Goal: Information Seeking & Learning: Learn about a topic

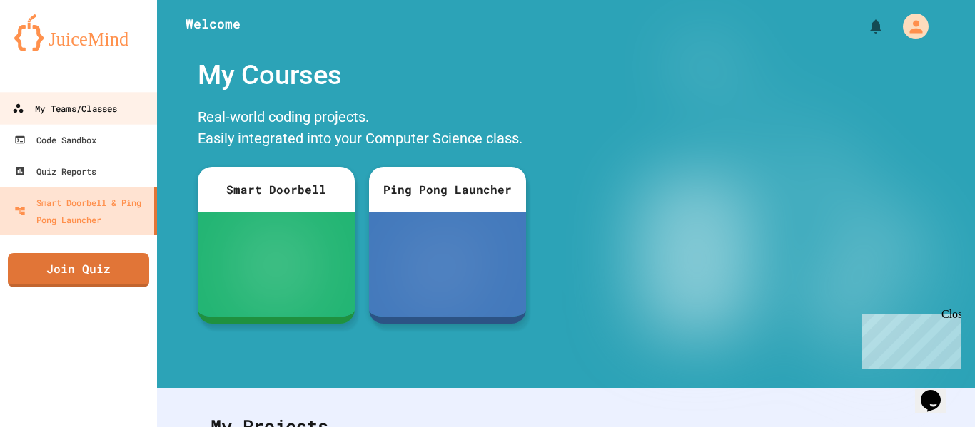
click at [101, 114] on div "My Teams/Classes" at bounding box center [64, 109] width 105 height 18
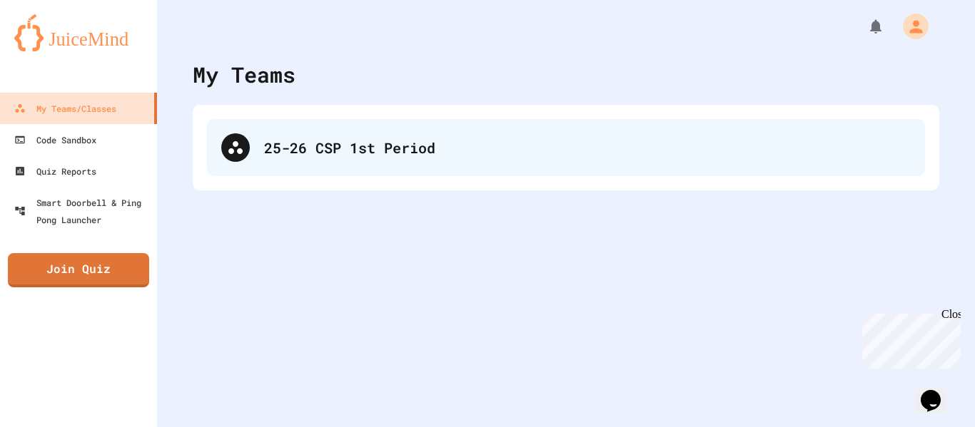
click at [400, 170] on div "25-26 CSP 1st Period" at bounding box center [566, 147] width 718 height 57
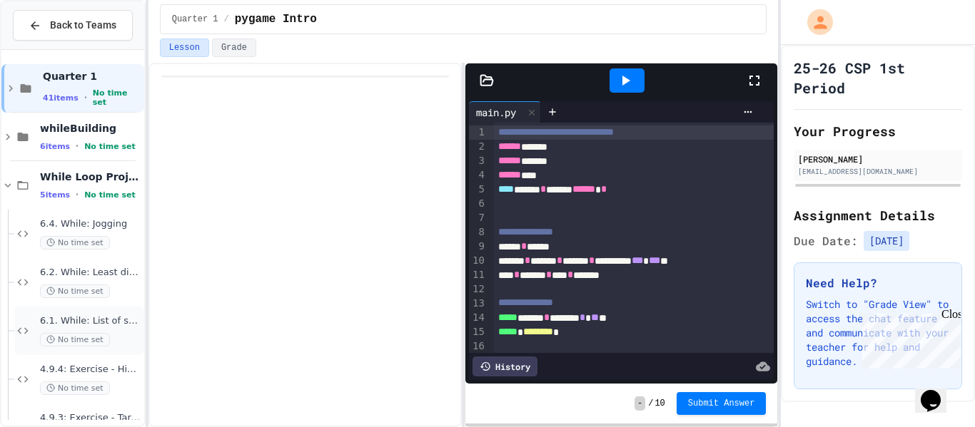
scroll to position [89, 0]
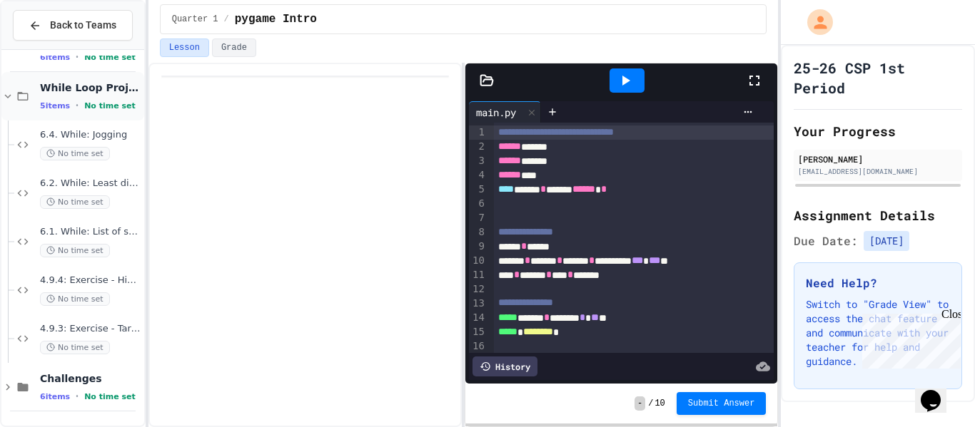
click at [36, 92] on div "While Loop Projects 5 items • No time set" at bounding box center [72, 96] width 143 height 49
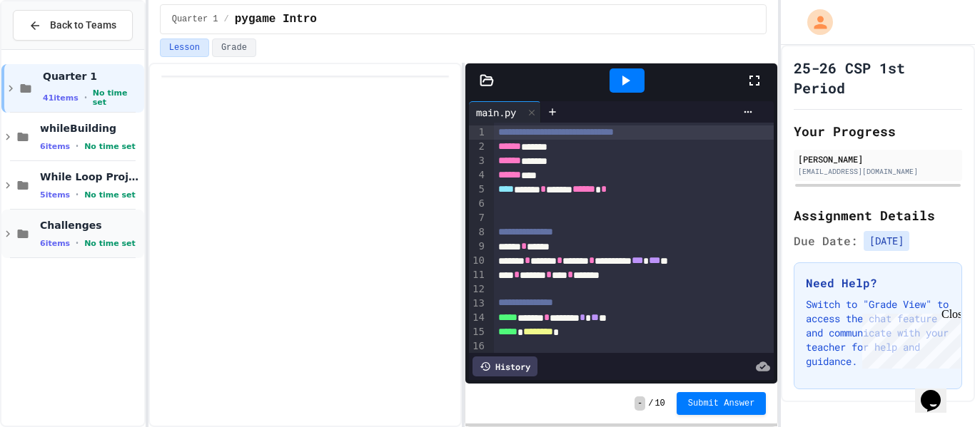
click at [86, 231] on span "Challenges" at bounding box center [90, 225] width 101 height 13
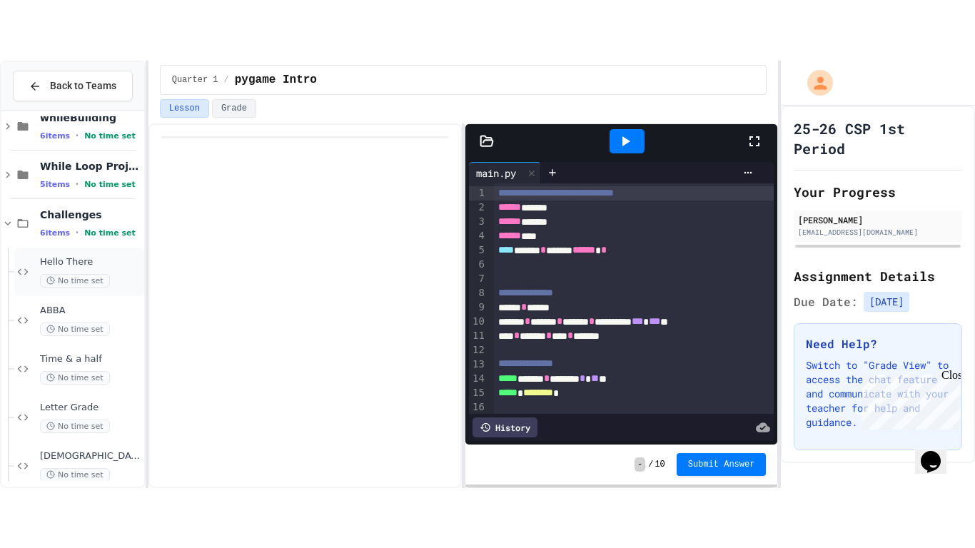
scroll to position [74, 0]
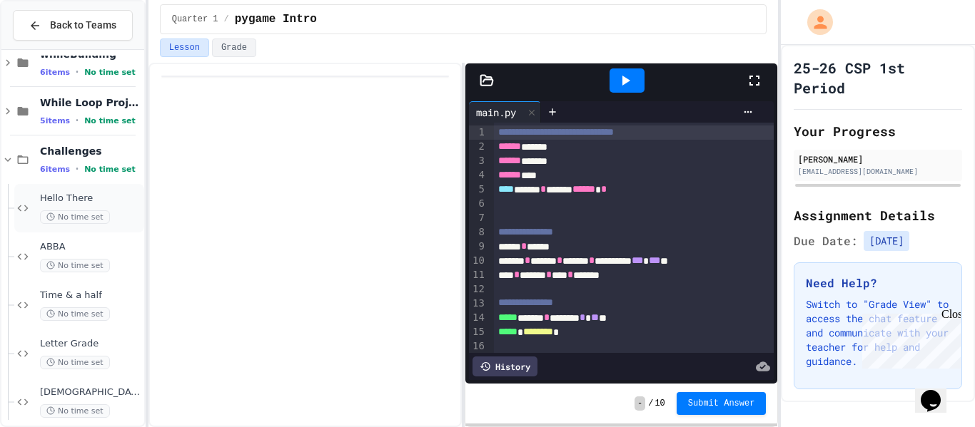
click at [98, 194] on span "Hello There" at bounding box center [90, 199] width 101 height 12
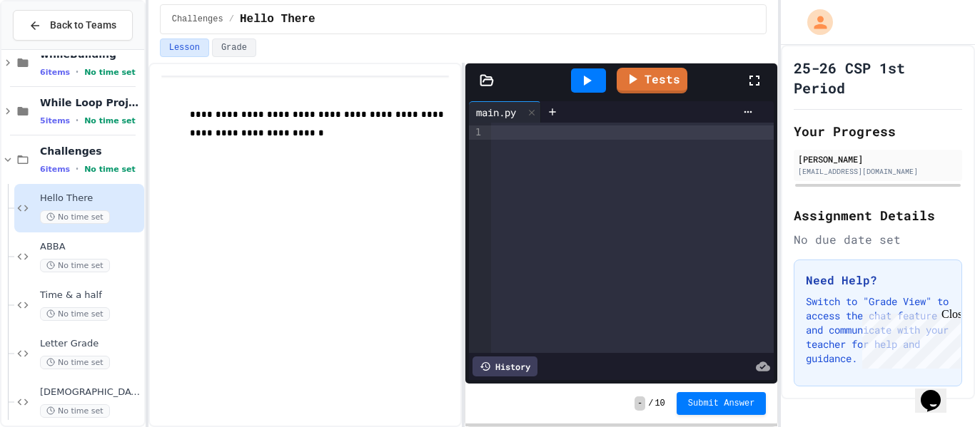
click at [751, 81] on icon at bounding box center [754, 80] width 17 height 17
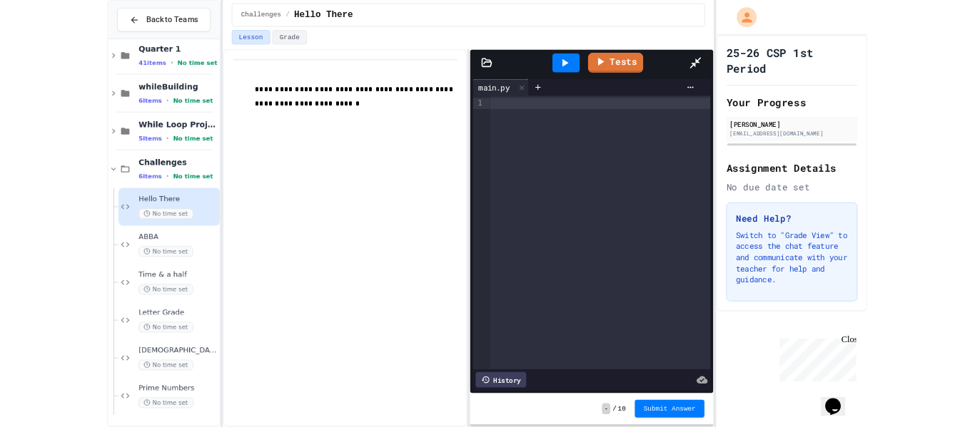
scroll to position [17, 0]
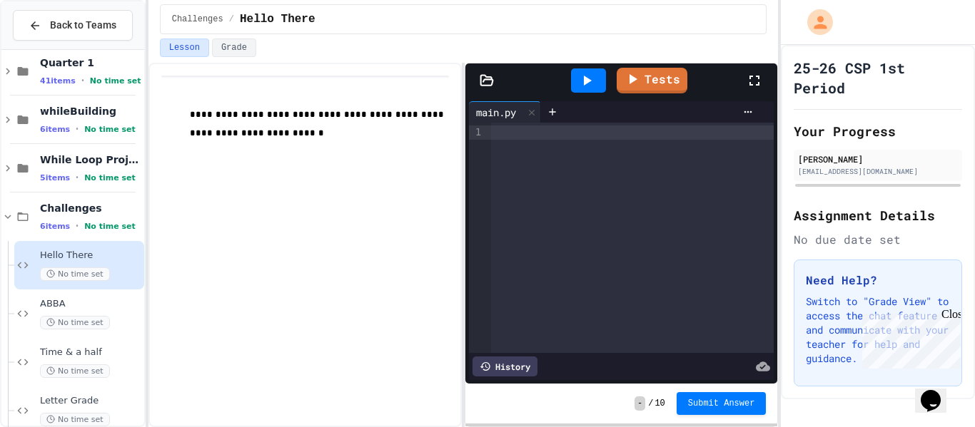
click at [506, 134] on div at bounding box center [632, 133] width 283 height 14
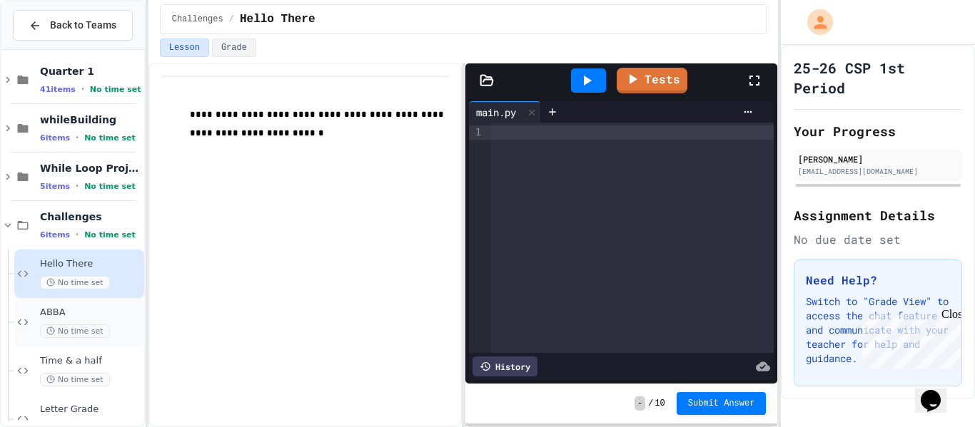
scroll to position [2, 0]
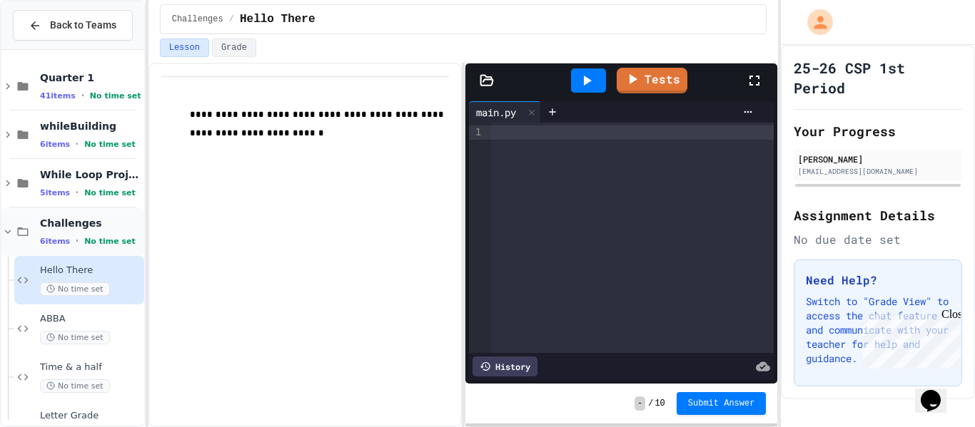
click at [61, 221] on span "Challenges" at bounding box center [90, 223] width 101 height 13
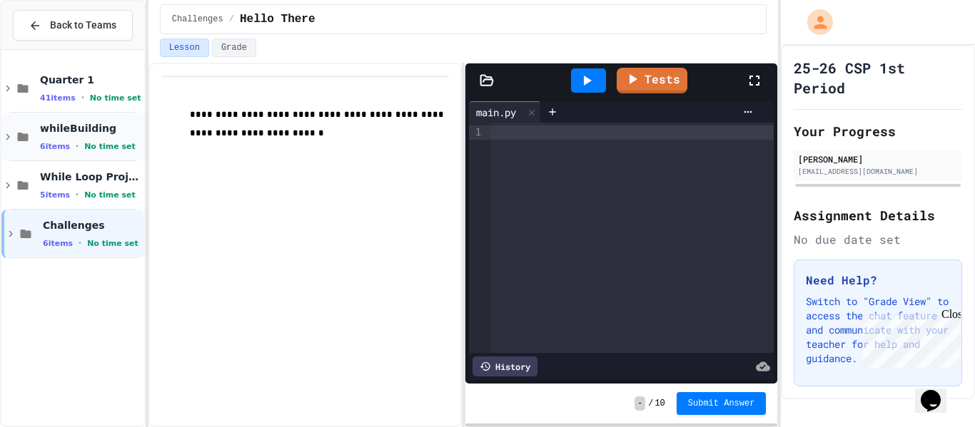
click at [80, 131] on span "whileBuilding" at bounding box center [90, 128] width 101 height 13
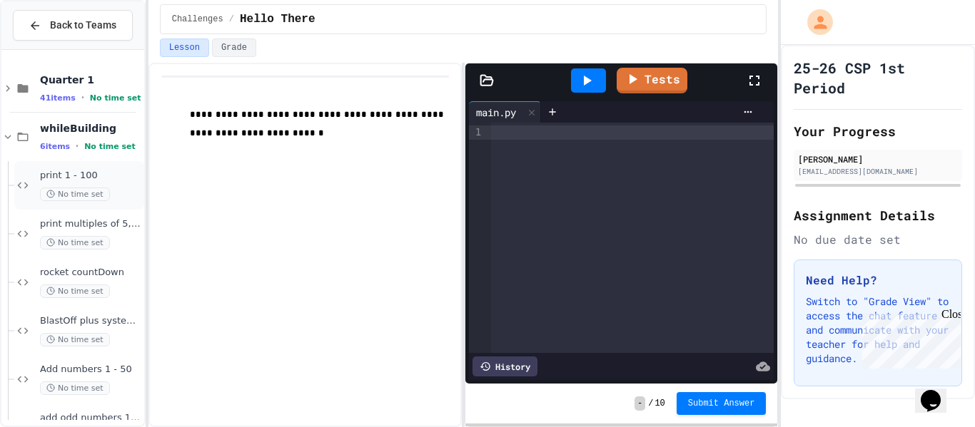
click at [125, 176] on span "print 1 - 100" at bounding box center [90, 176] width 101 height 12
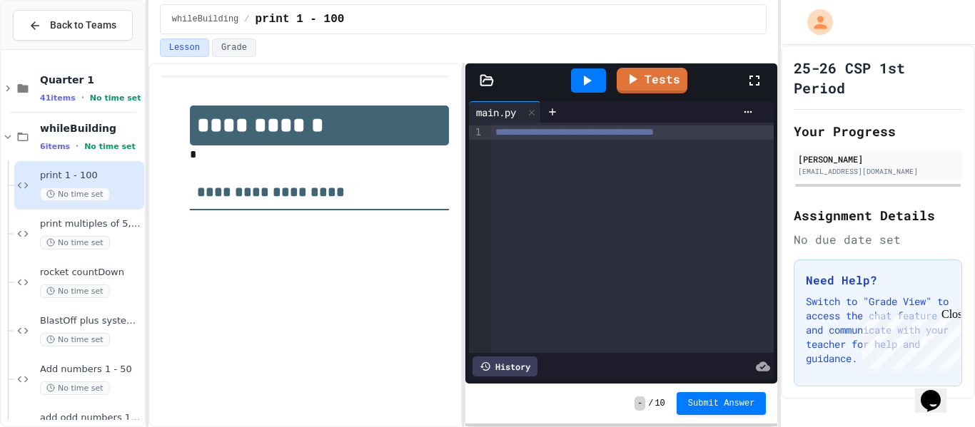
click at [528, 168] on div "**********" at bounding box center [632, 238] width 283 height 230
click at [499, 148] on div at bounding box center [632, 147] width 283 height 14
click at [500, 158] on div at bounding box center [632, 161] width 283 height 14
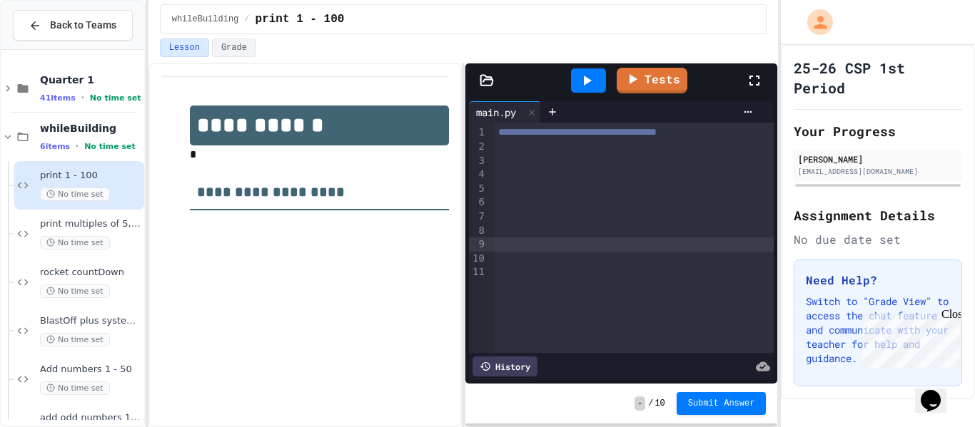
click at [502, 151] on div at bounding box center [634, 147] width 280 height 14
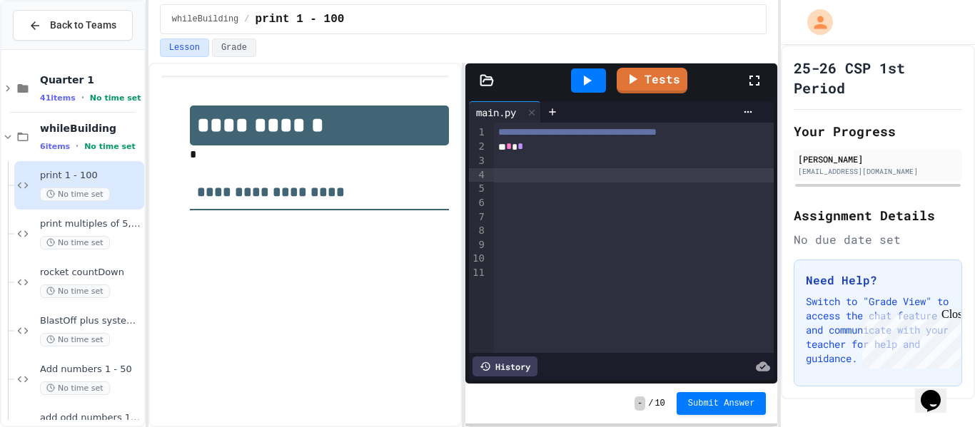
click at [497, 178] on div at bounding box center [634, 175] width 280 height 14
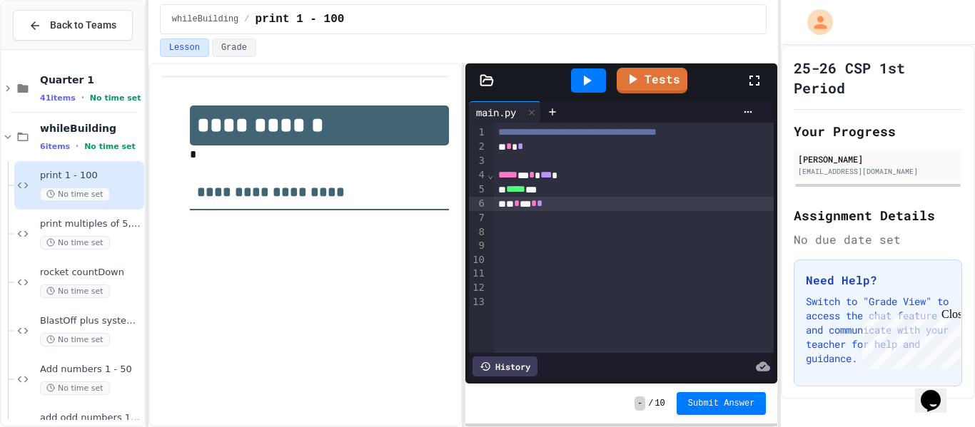
click at [582, 83] on icon at bounding box center [586, 80] width 17 height 17
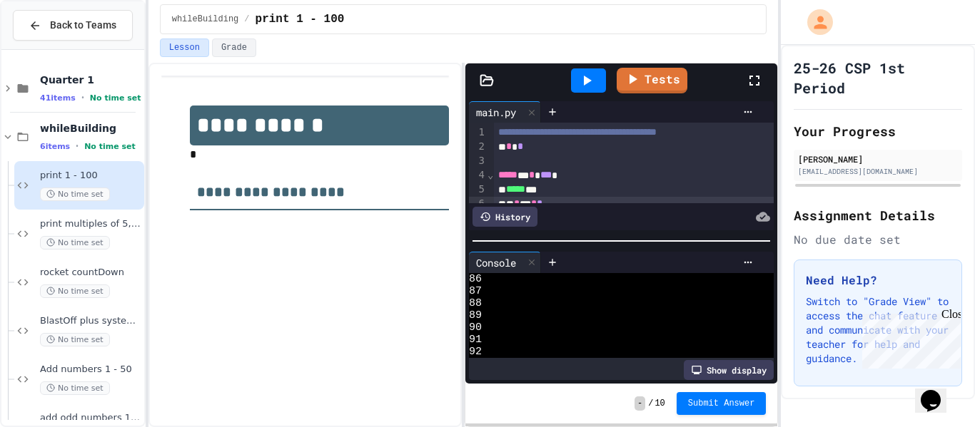
scroll to position [1114, 0]
click at [549, 178] on div "***** * * *** *" at bounding box center [634, 175] width 280 height 14
click at [597, 90] on div at bounding box center [588, 81] width 35 height 24
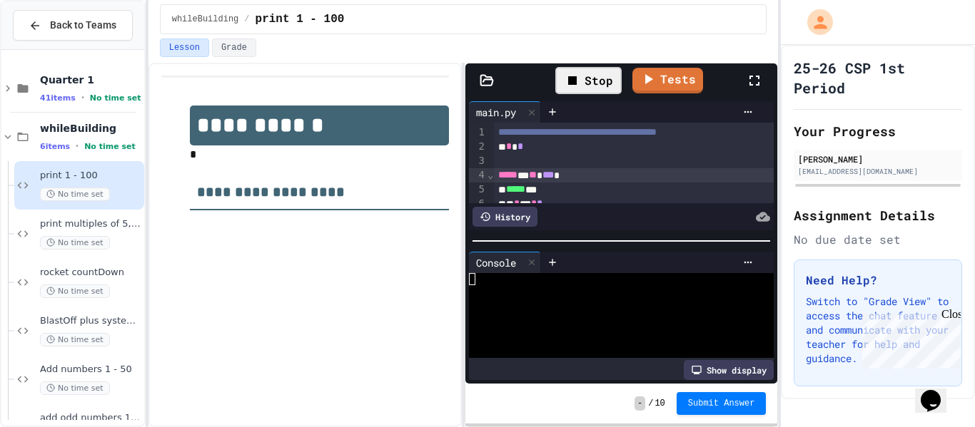
scroll to position [1140, 0]
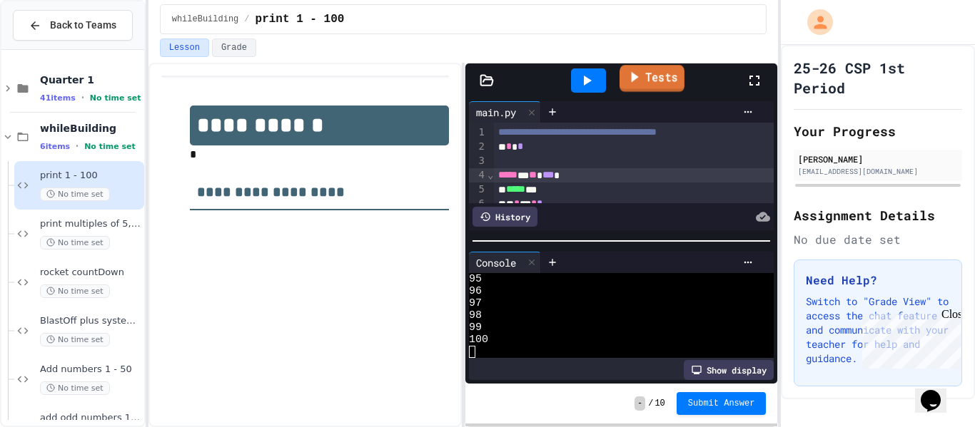
click at [669, 87] on link "Tests" at bounding box center [651, 78] width 65 height 27
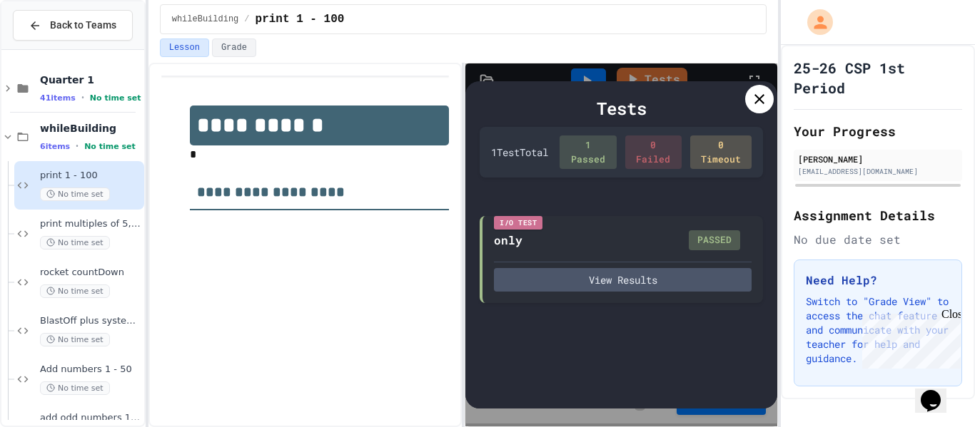
click at [759, 98] on icon at bounding box center [759, 99] width 10 height 10
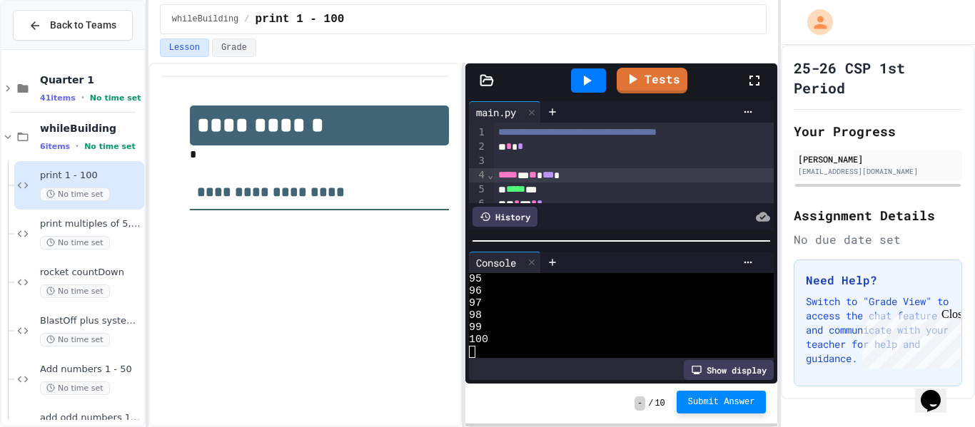
click at [729, 408] on button "Submit Answer" at bounding box center [722, 402] width 90 height 23
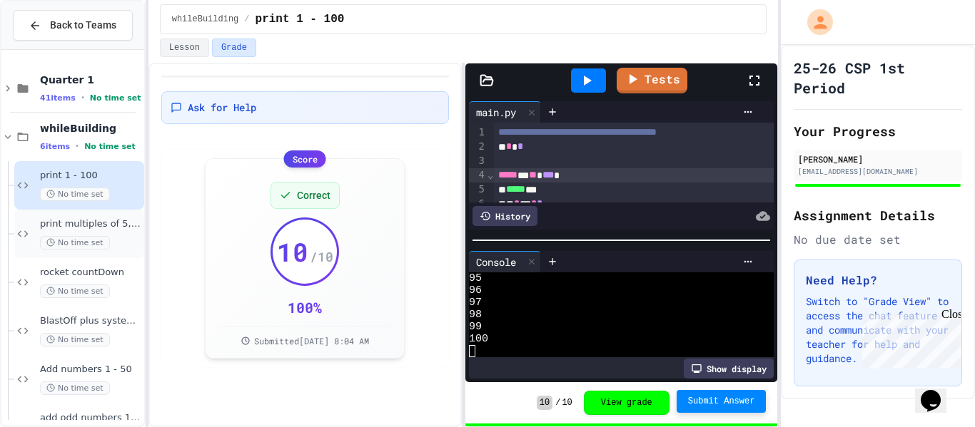
click at [78, 232] on div "print multiples of 5, 1-100 No time set" at bounding box center [90, 233] width 101 height 31
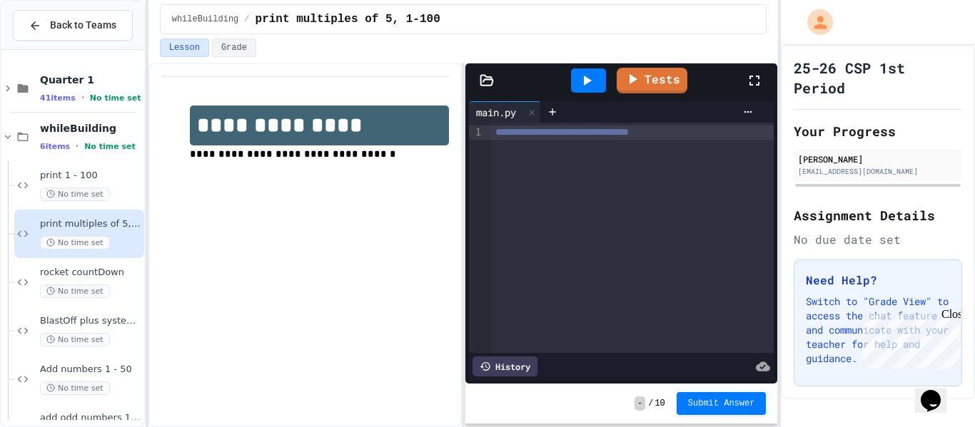
click at [722, 140] on div "**********" at bounding box center [632, 238] width 283 height 230
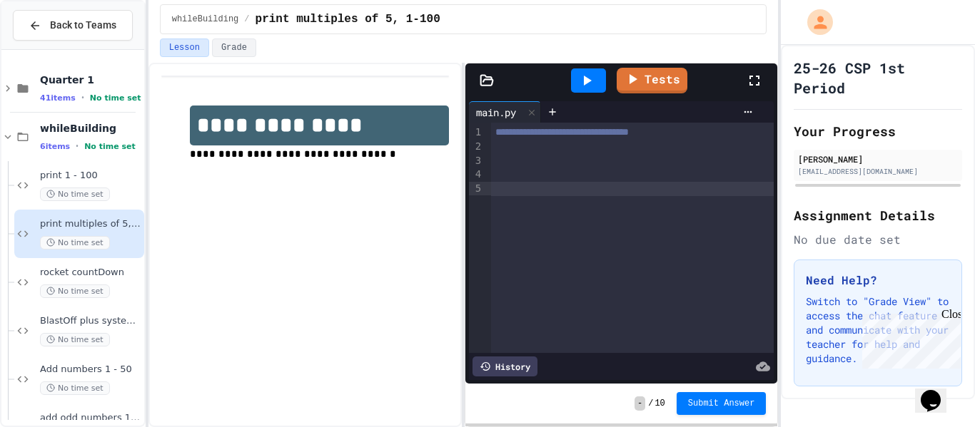
click at [519, 153] on div at bounding box center [632, 147] width 283 height 14
click at [504, 206] on div at bounding box center [632, 204] width 283 height 14
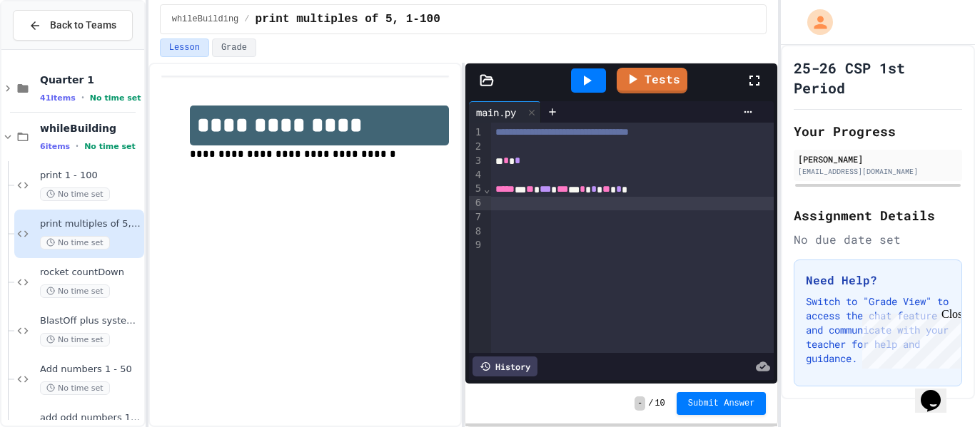
click at [494, 203] on div at bounding box center [632, 204] width 283 height 14
click at [495, 208] on span "*****" at bounding box center [504, 203] width 19 height 10
click at [551, 203] on div "***** ***" at bounding box center [632, 204] width 283 height 14
click at [513, 221] on div at bounding box center [632, 218] width 283 height 14
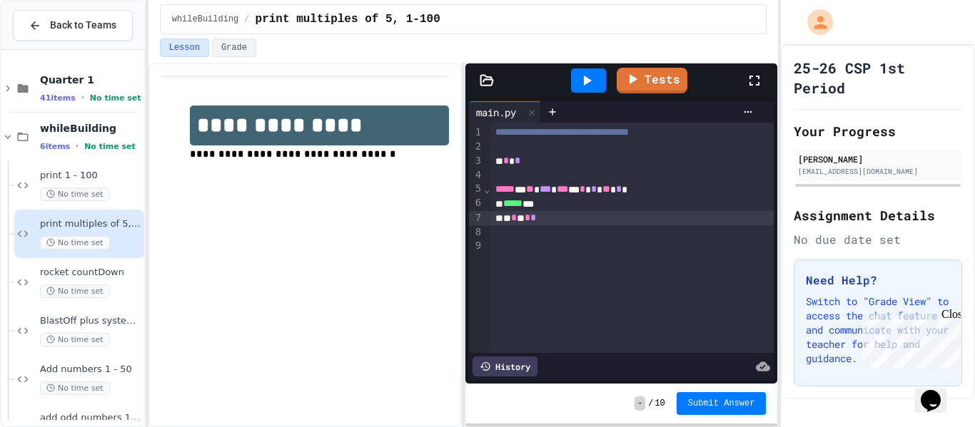
click at [599, 72] on div at bounding box center [588, 81] width 35 height 24
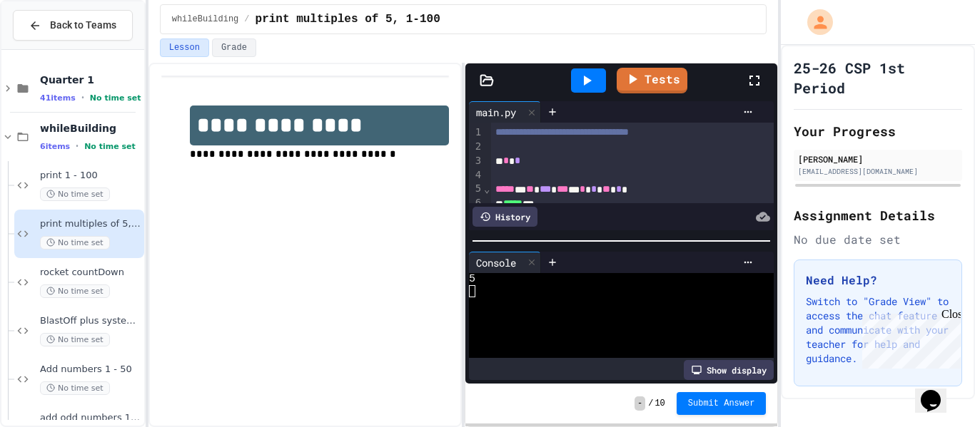
scroll to position [53, 0]
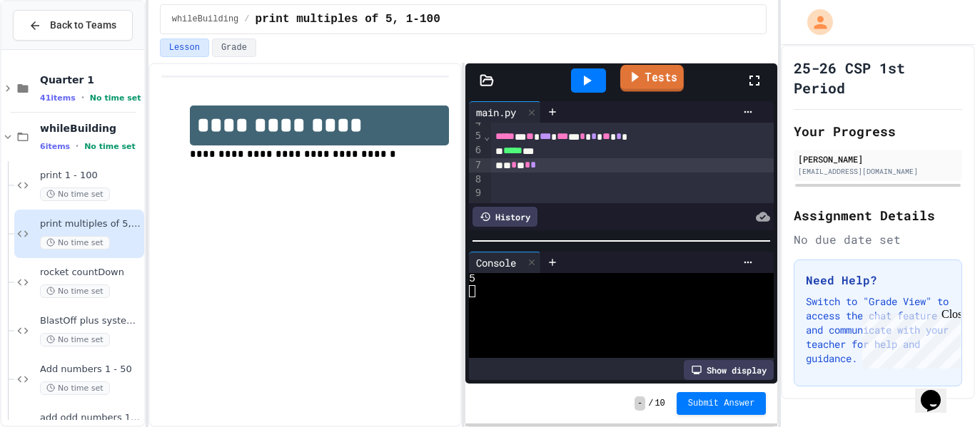
click at [651, 75] on link "Tests" at bounding box center [652, 78] width 64 height 27
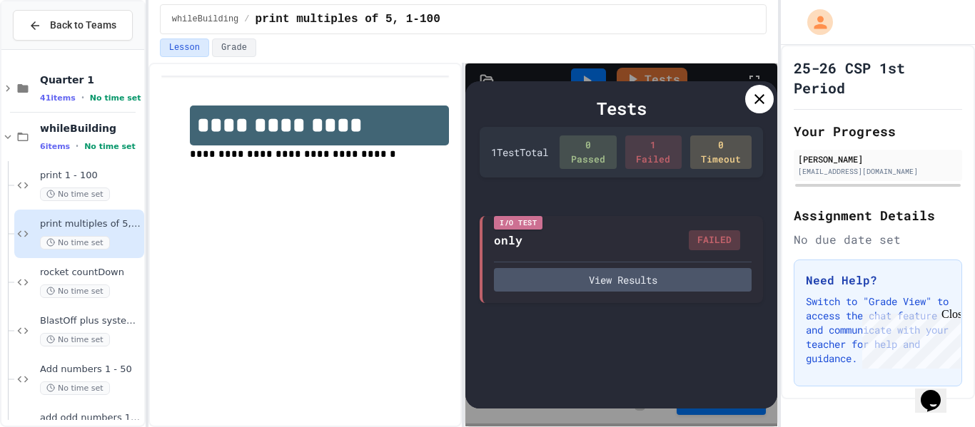
click at [766, 98] on icon at bounding box center [759, 99] width 17 height 17
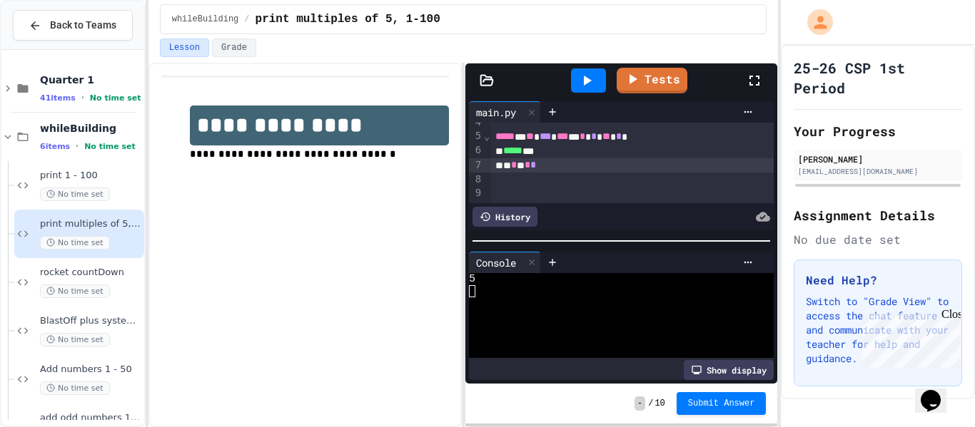
click at [547, 166] on div "* * * * *" at bounding box center [632, 165] width 283 height 14
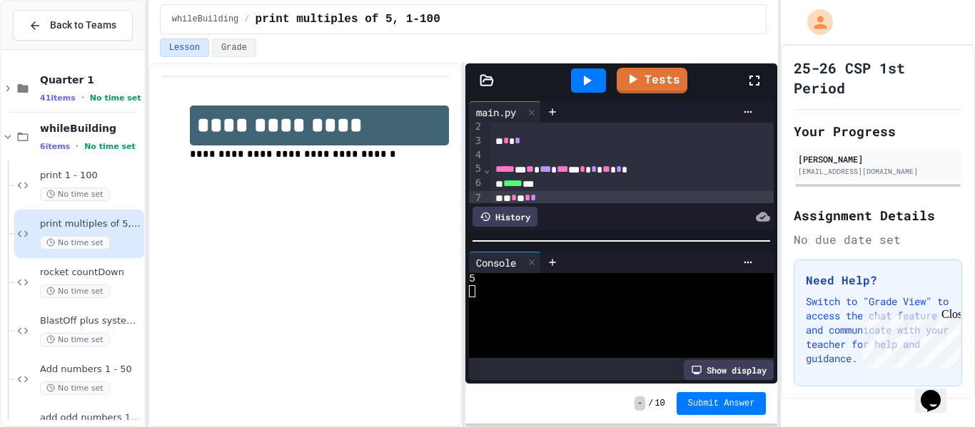
scroll to position [34, 0]
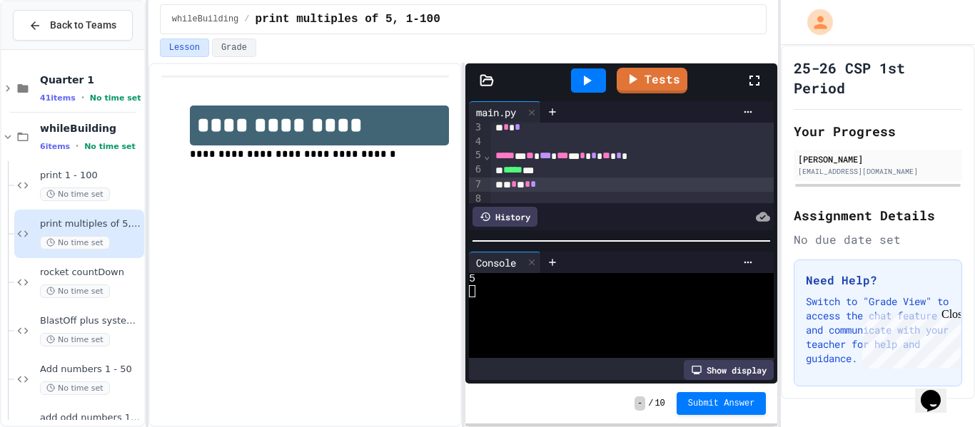
click at [594, 75] on icon at bounding box center [586, 80] width 17 height 17
click at [651, 74] on link "Tests" at bounding box center [651, 78] width 64 height 27
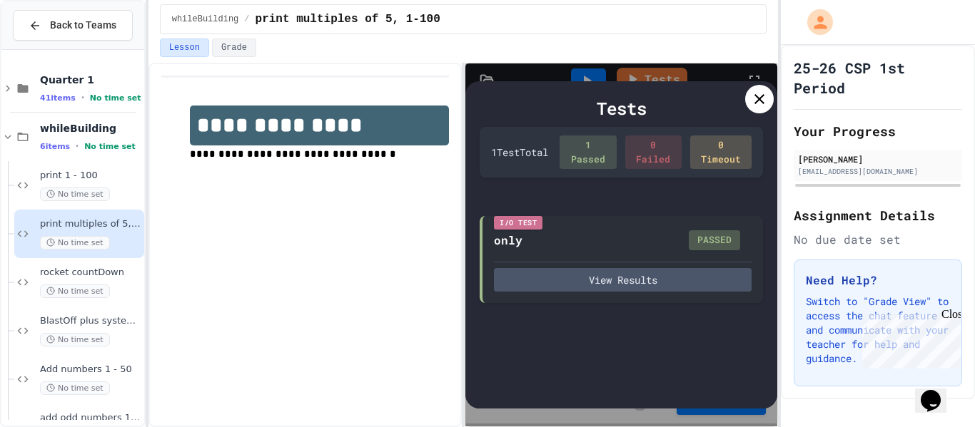
click at [765, 96] on icon at bounding box center [759, 99] width 17 height 17
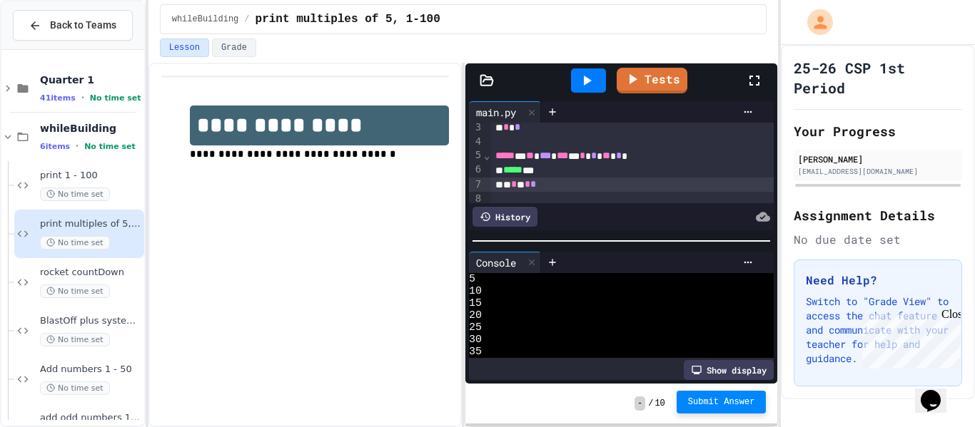
click at [729, 406] on span "Submit Answer" at bounding box center [721, 402] width 67 height 11
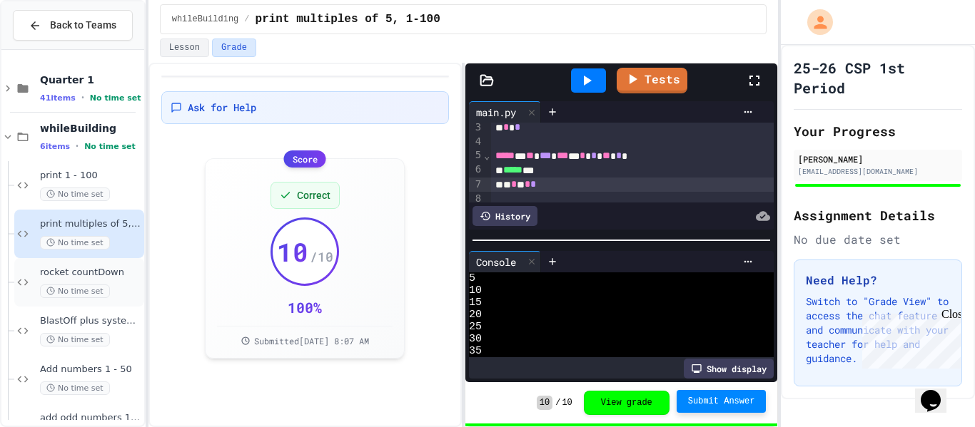
click at [101, 275] on span "rocket countDown" at bounding box center [90, 273] width 101 height 12
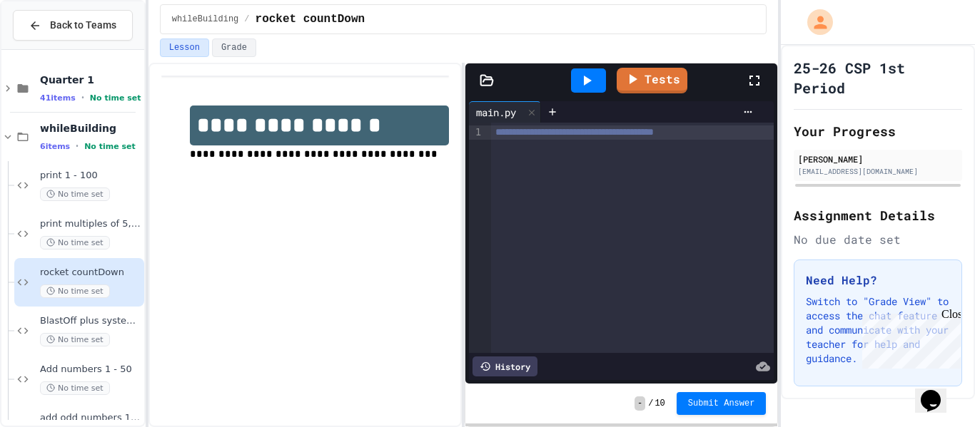
click at [760, 140] on div "**********" at bounding box center [632, 238] width 283 height 230
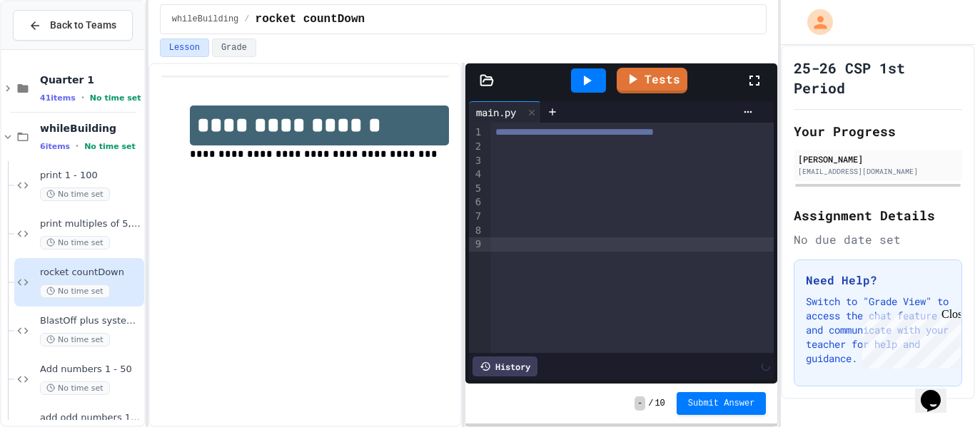
click at [521, 168] on div at bounding box center [632, 175] width 283 height 14
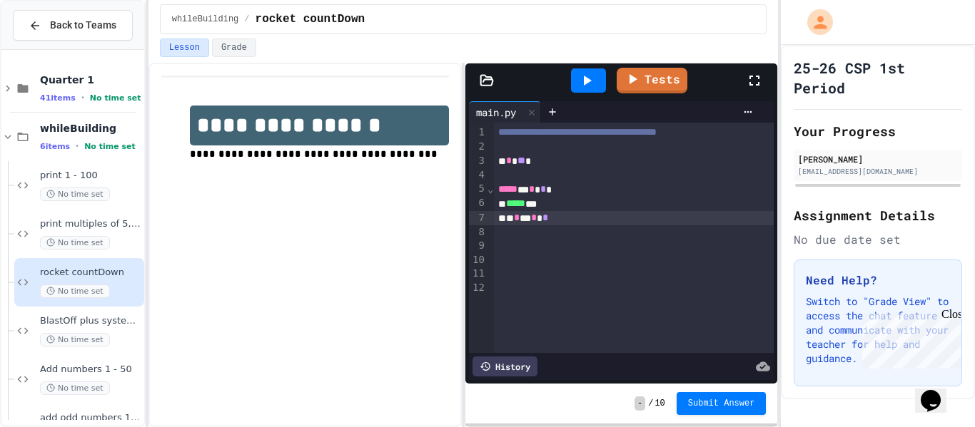
click at [593, 82] on icon at bounding box center [586, 80] width 17 height 17
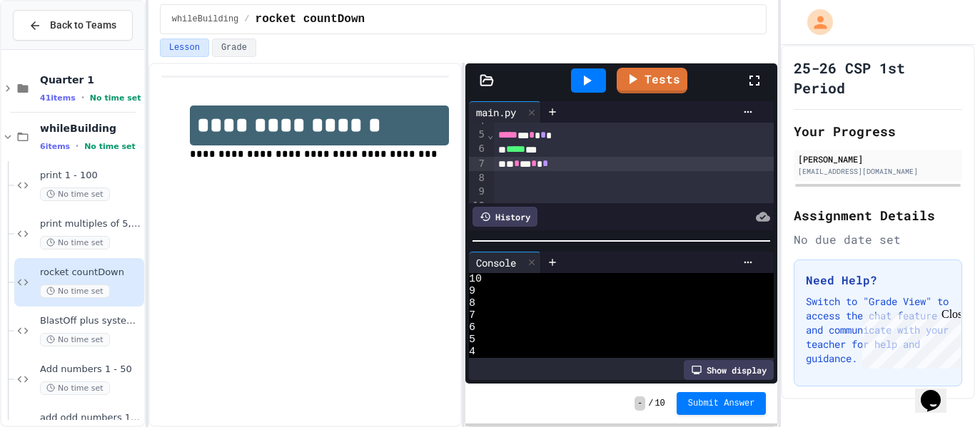
scroll to position [51, 0]
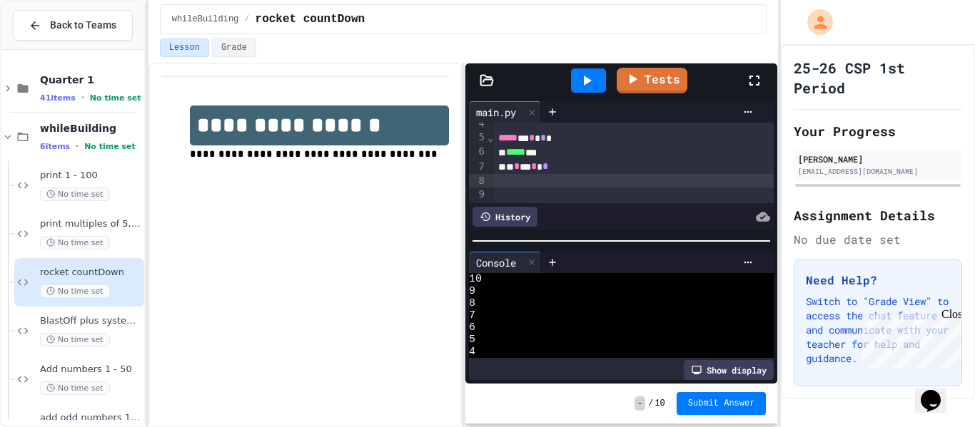
click at [546, 181] on div at bounding box center [634, 181] width 280 height 14
click at [549, 141] on div "***** * * * *" at bounding box center [634, 138] width 280 height 14
click at [536, 193] on div at bounding box center [634, 195] width 280 height 14
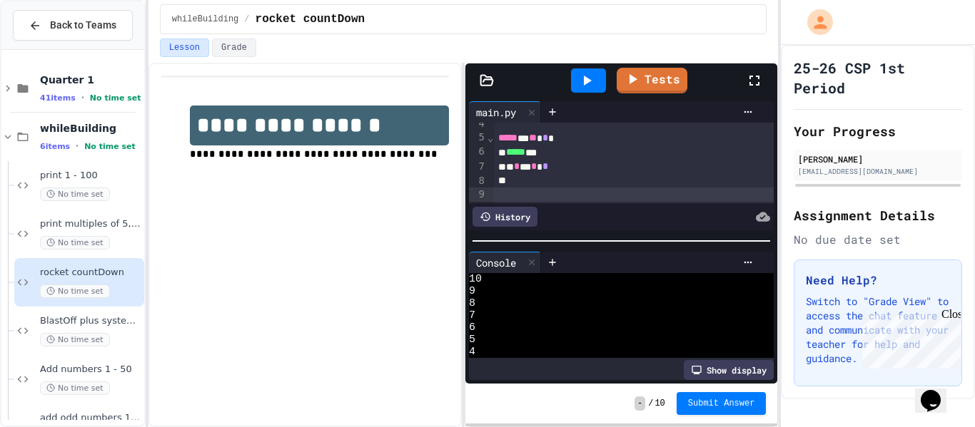
click at [525, 180] on div at bounding box center [634, 181] width 280 height 14
click at [554, 193] on div "**********" at bounding box center [634, 195] width 280 height 14
click at [583, 196] on span "**********" at bounding box center [561, 195] width 44 height 10
click at [592, 74] on icon at bounding box center [586, 80] width 17 height 17
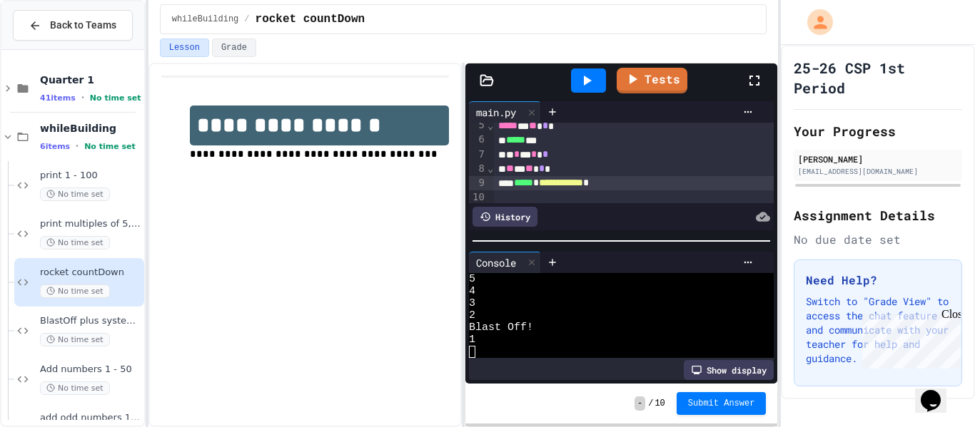
scroll to position [64, 0]
click at [511, 173] on span "**" at bounding box center [510, 168] width 8 height 10
click at [603, 80] on div at bounding box center [588, 81] width 35 height 24
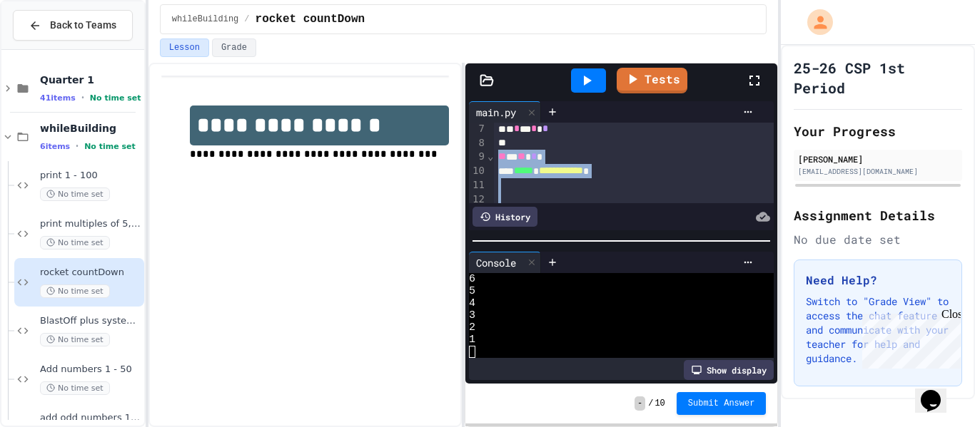
scroll to position [123, 0]
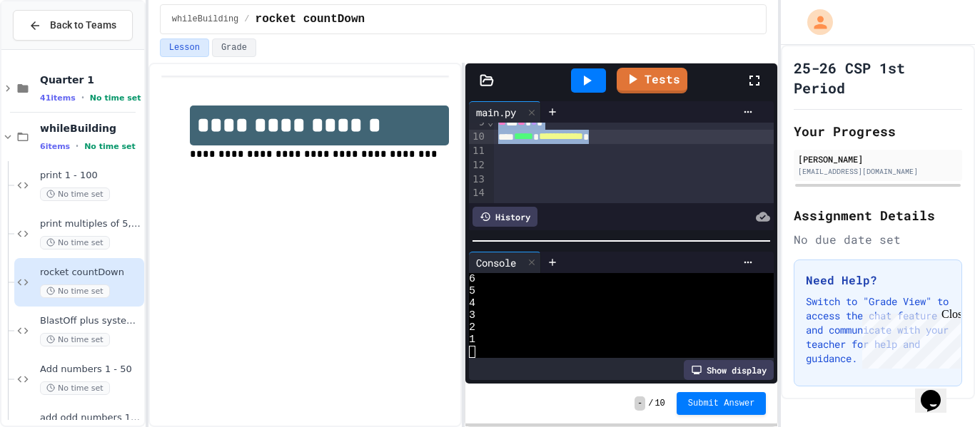
drag, startPoint x: 497, startPoint y: 183, endPoint x: 629, endPoint y: 136, distance: 140.8
click at [629, 136] on div "**********" at bounding box center [634, 100] width 280 height 203
copy div "**********"
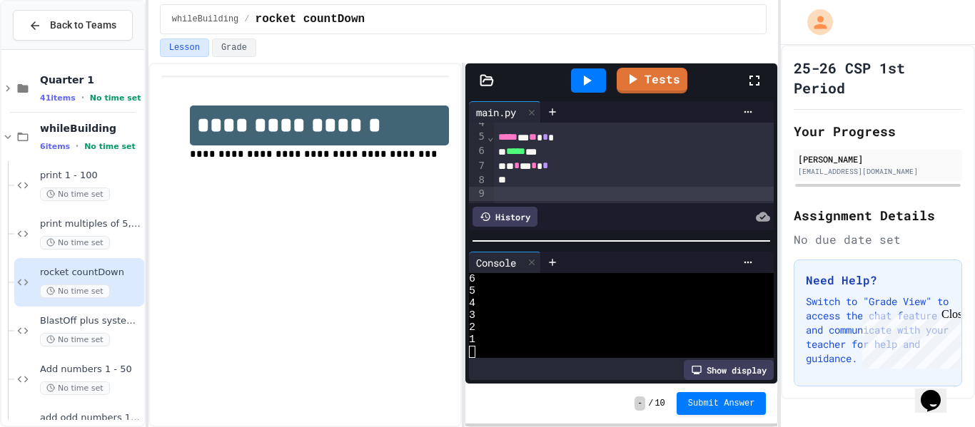
scroll to position [54, 0]
click at [510, 165] on div "* * * * *" at bounding box center [634, 165] width 280 height 14
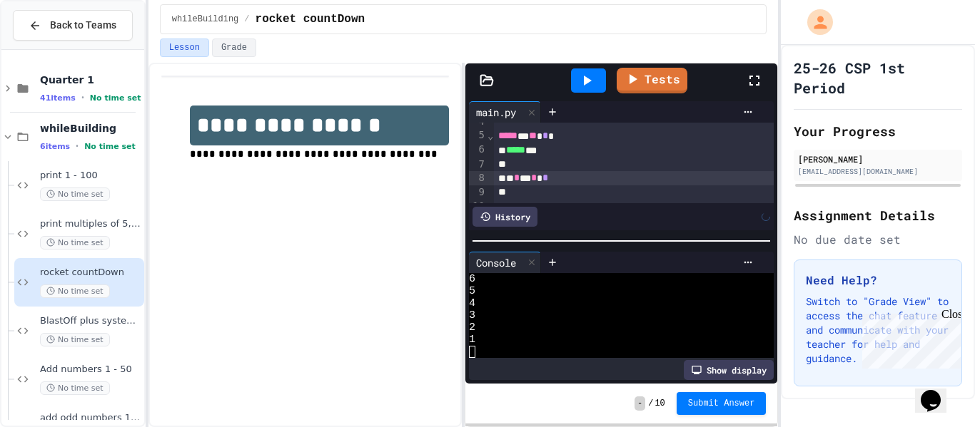
click at [507, 163] on div at bounding box center [634, 165] width 280 height 14
click at [588, 79] on icon at bounding box center [588, 81] width 8 height 10
click at [649, 76] on link "Tests" at bounding box center [652, 79] width 72 height 27
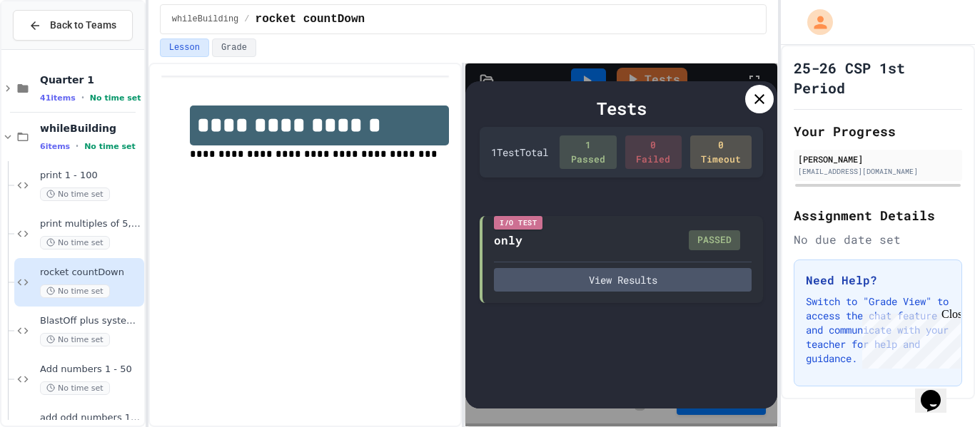
click at [758, 108] on div at bounding box center [759, 99] width 29 height 29
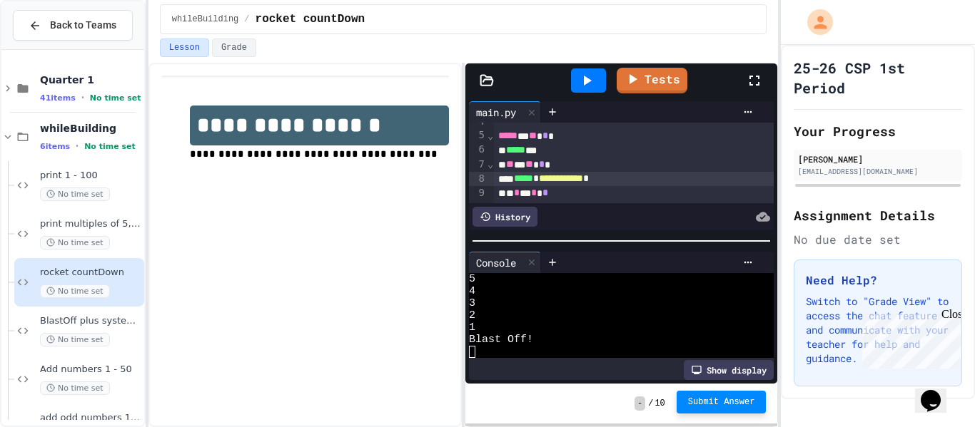
click at [738, 405] on span "Submit Answer" at bounding box center [721, 402] width 67 height 11
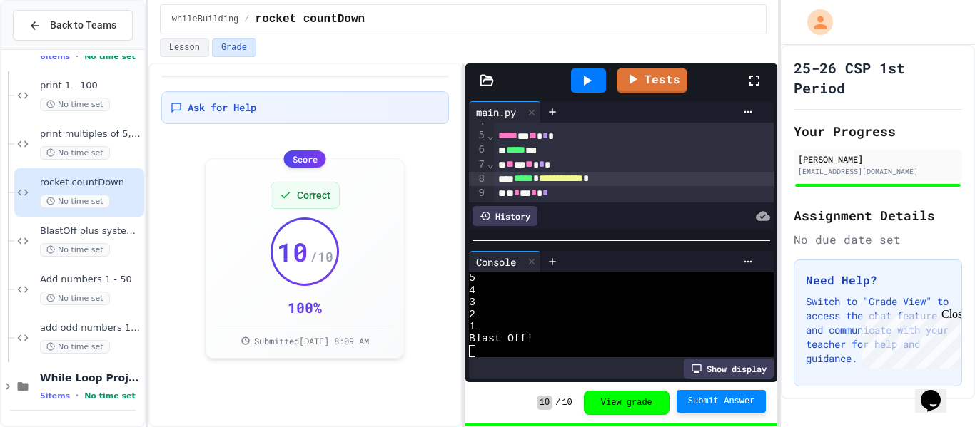
scroll to position [101, 0]
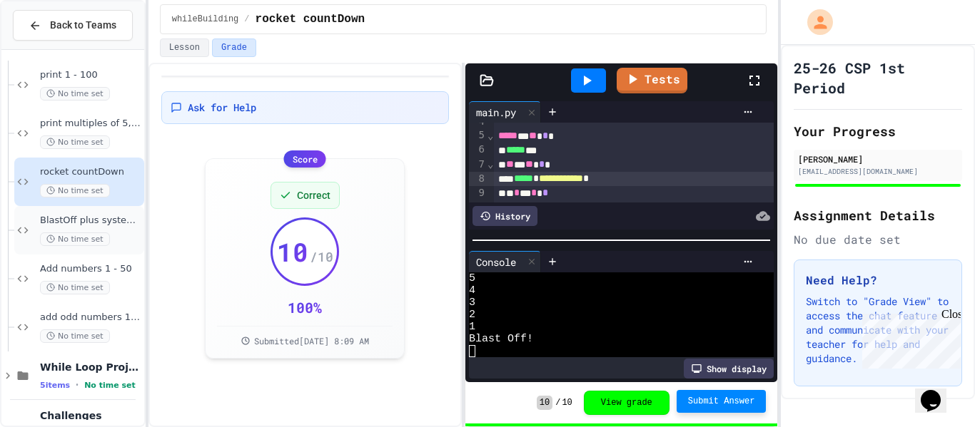
click at [123, 230] on div "BlastOff plus system check No time set" at bounding box center [90, 230] width 101 height 31
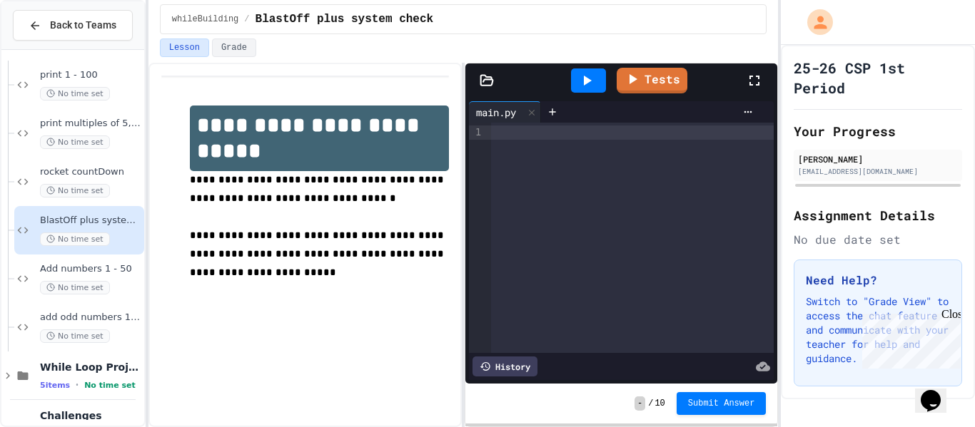
click at [543, 141] on div at bounding box center [632, 238] width 283 height 230
click at [501, 128] on div at bounding box center [632, 133] width 283 height 14
click at [551, 159] on div at bounding box center [632, 161] width 283 height 14
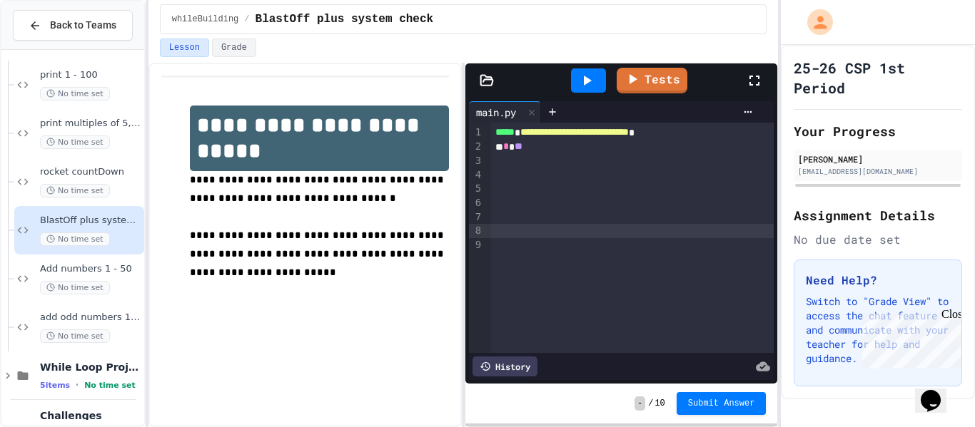
click at [512, 181] on div at bounding box center [632, 175] width 283 height 14
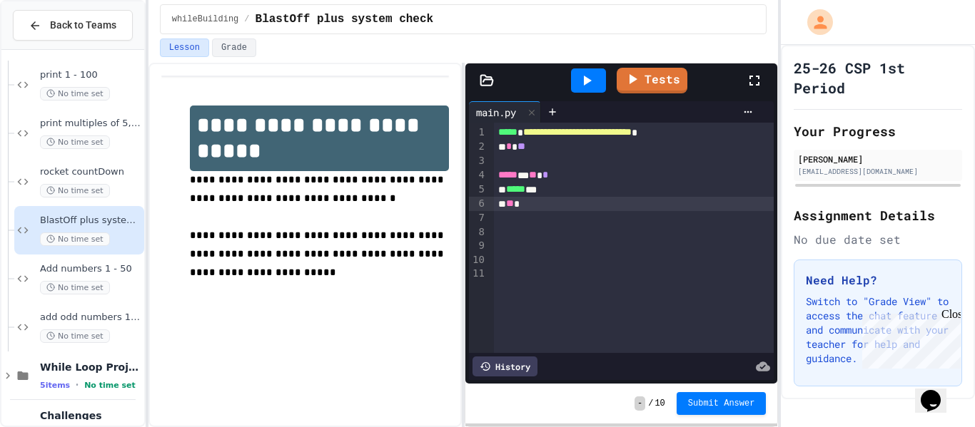
click at [498, 137] on span "*****" at bounding box center [507, 132] width 19 height 10
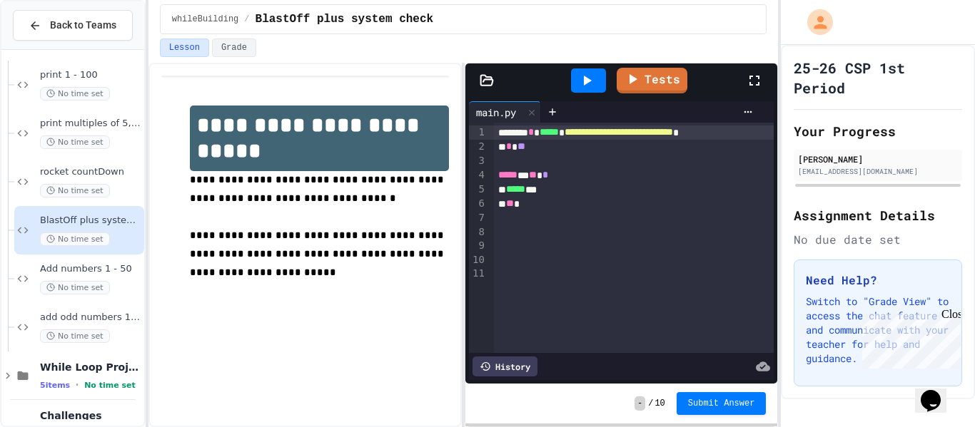
click at [530, 206] on div "**" at bounding box center [634, 204] width 280 height 14
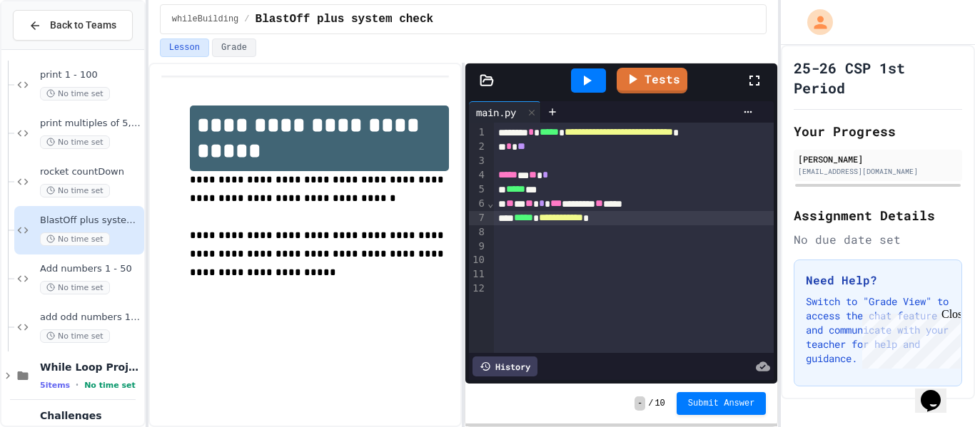
click at [597, 231] on div at bounding box center [634, 233] width 280 height 14
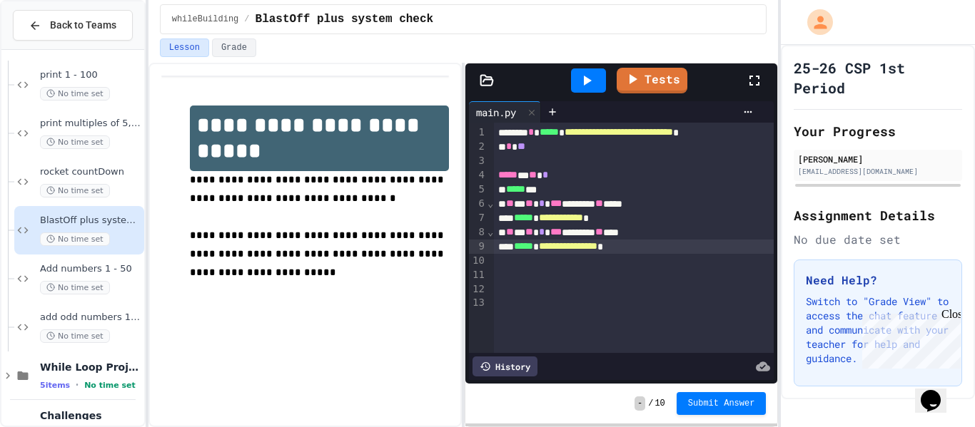
click at [599, 274] on div at bounding box center [634, 275] width 280 height 14
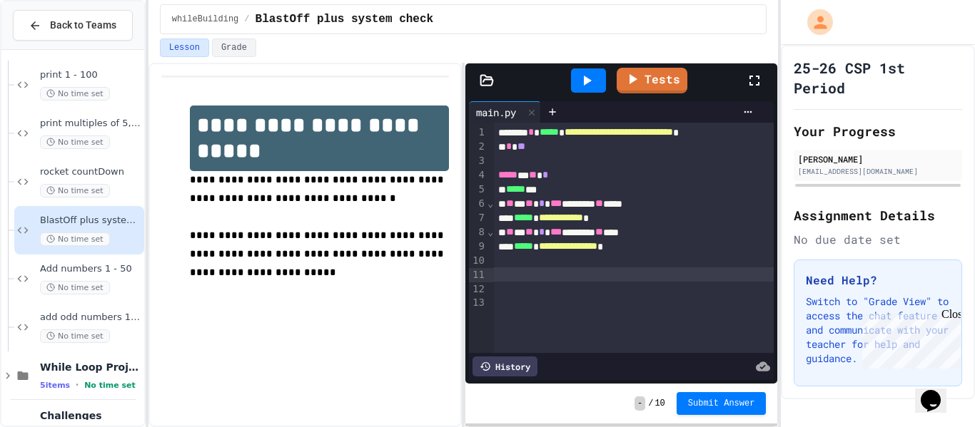
click at [581, 264] on div at bounding box center [634, 261] width 280 height 14
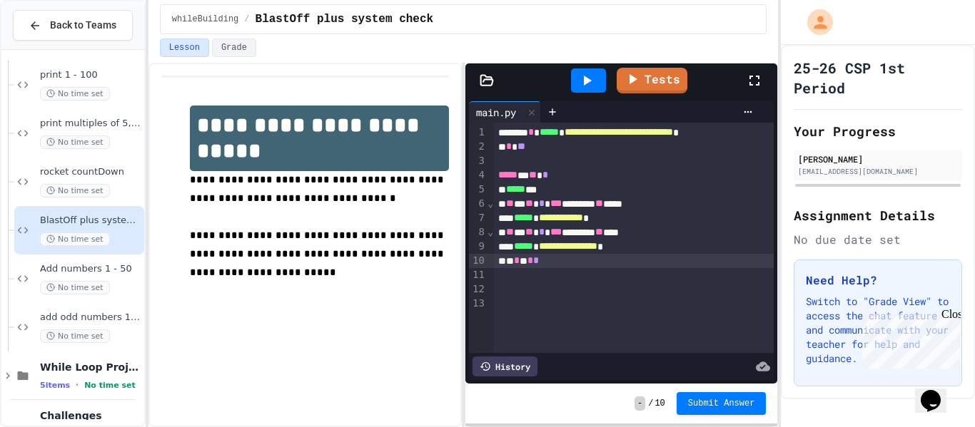
click at [592, 78] on icon at bounding box center [586, 80] width 17 height 17
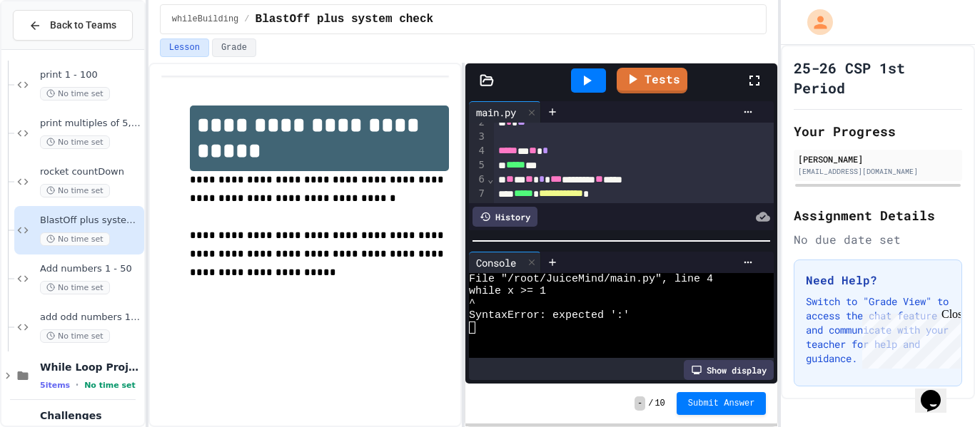
scroll to position [33, 0]
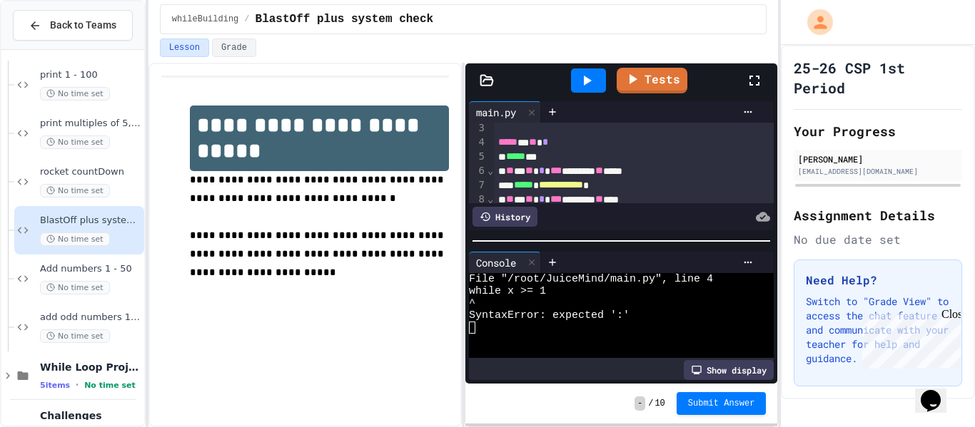
click at [548, 143] on span "*" at bounding box center [545, 142] width 6 height 10
click at [576, 78] on div at bounding box center [588, 81] width 35 height 24
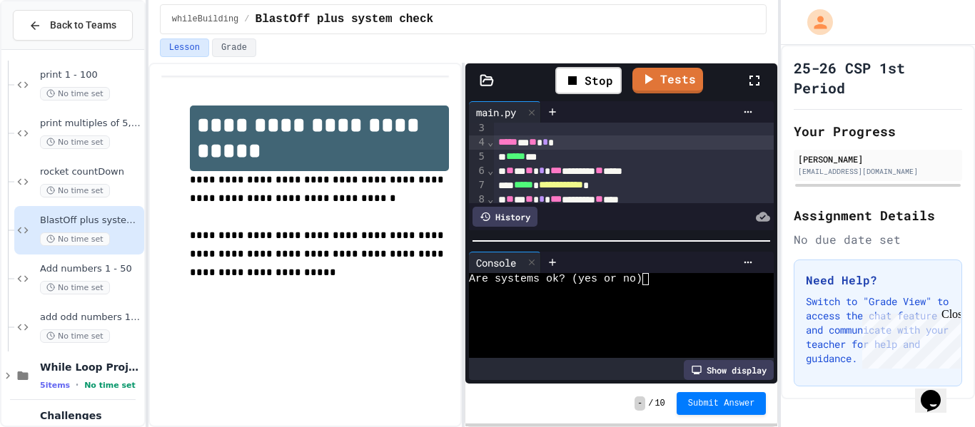
click at [653, 282] on textarea "Terminal input" at bounding box center [652, 279] width 6 height 12
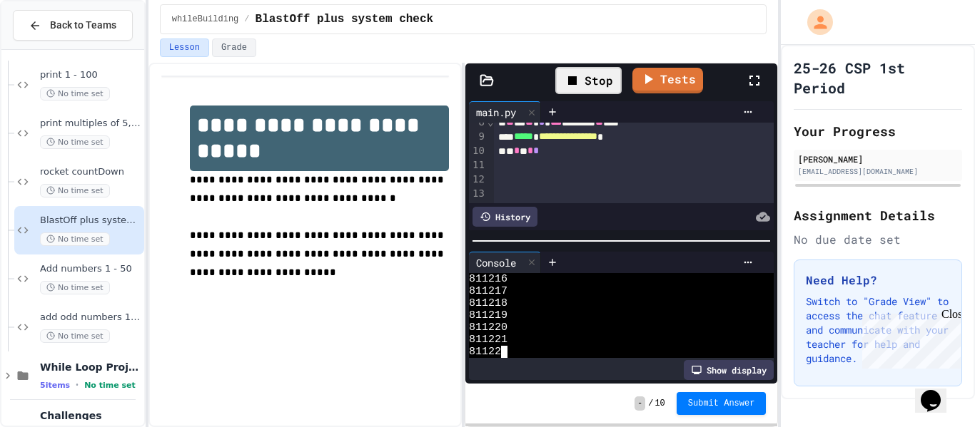
click at [611, 83] on div "Stop" at bounding box center [588, 80] width 66 height 27
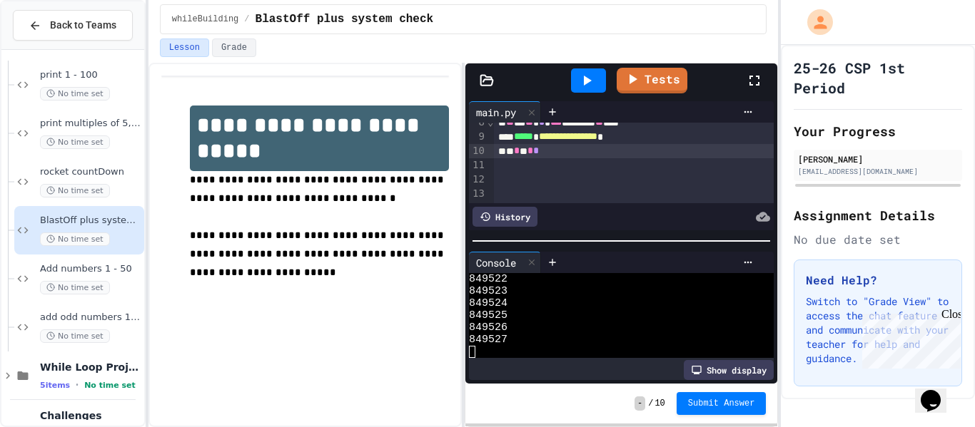
click at [539, 156] on span "*" at bounding box center [536, 151] width 6 height 10
click at [587, 74] on icon at bounding box center [586, 80] width 17 height 17
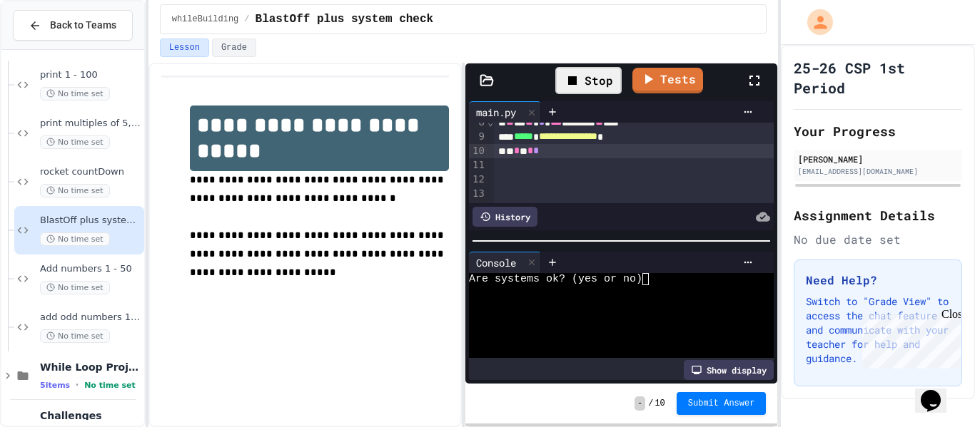
click at [637, 287] on div at bounding box center [613, 291] width 289 height 12
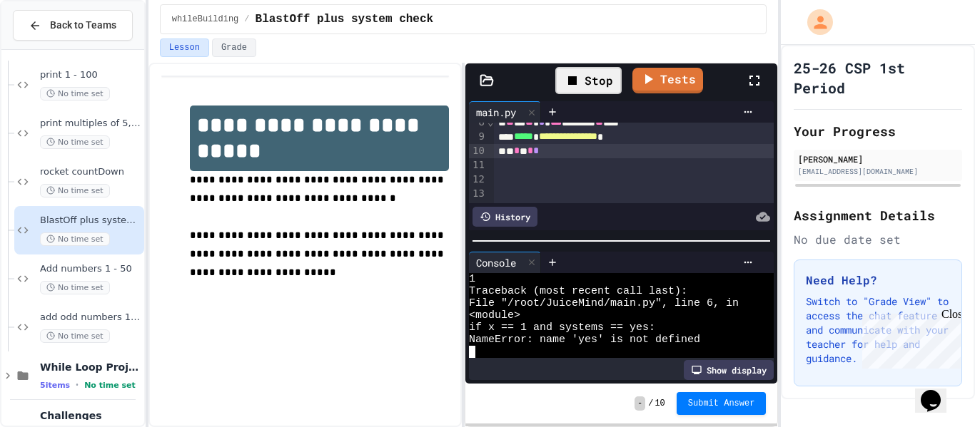
scroll to position [121, 0]
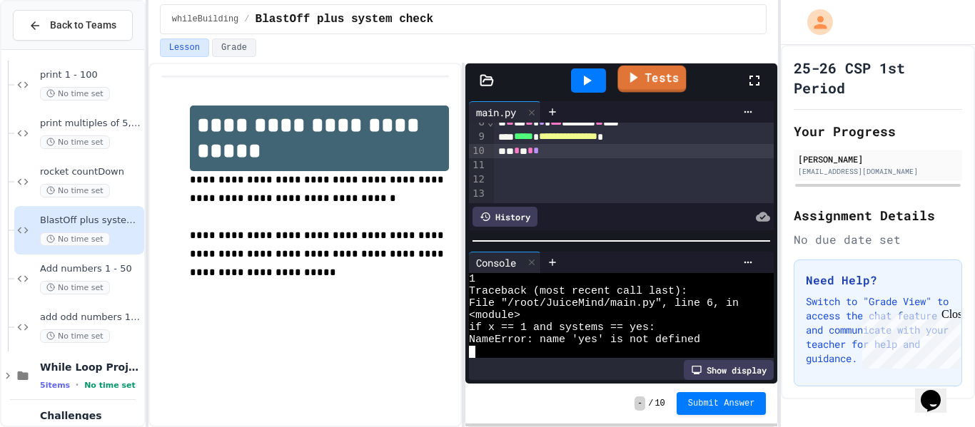
click at [659, 88] on link "Tests" at bounding box center [651, 79] width 69 height 27
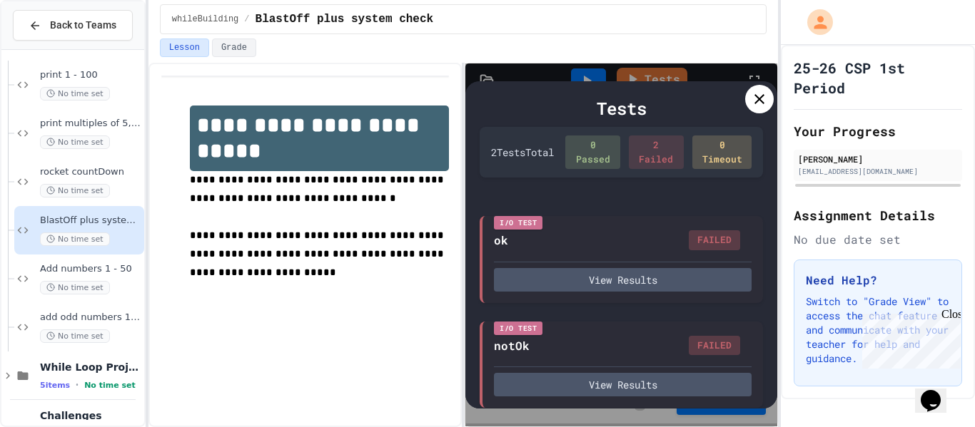
click at [757, 98] on icon at bounding box center [759, 99] width 17 height 17
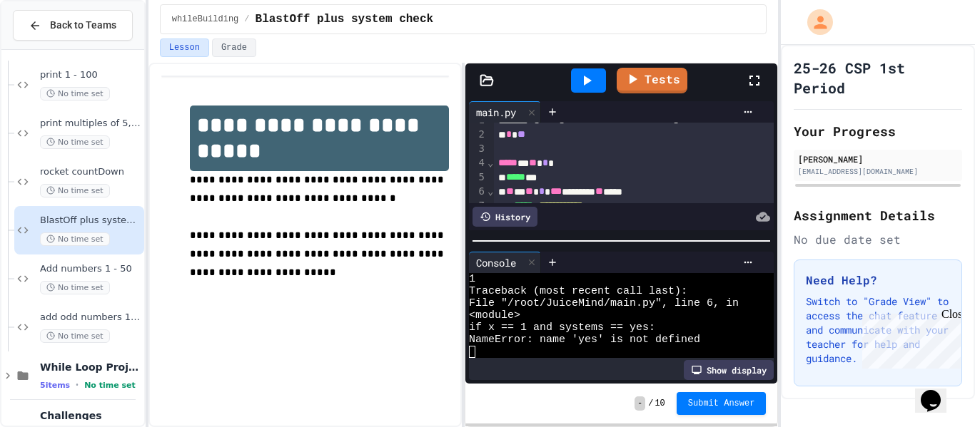
scroll to position [18, 0]
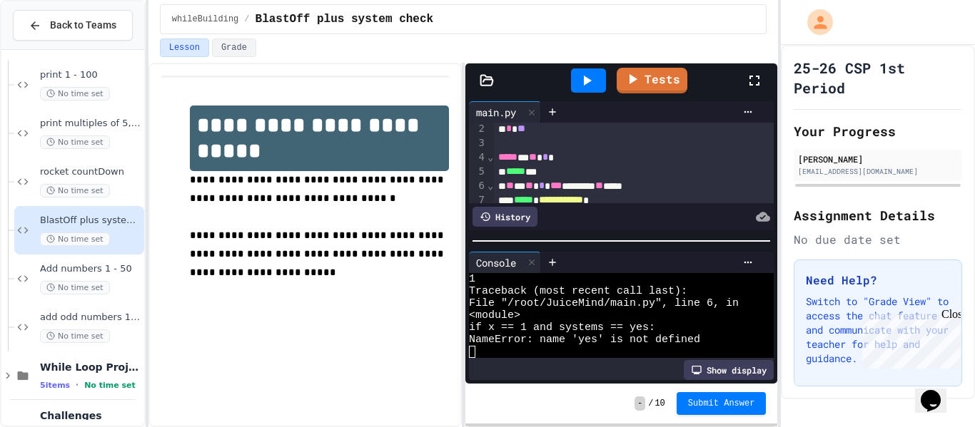
click at [654, 189] on div "** * ** * *** ******* ** ****" at bounding box center [634, 186] width 280 height 14
click at [628, 191] on span "*****" at bounding box center [618, 186] width 19 height 10
click at [591, 83] on icon at bounding box center [586, 80] width 17 height 17
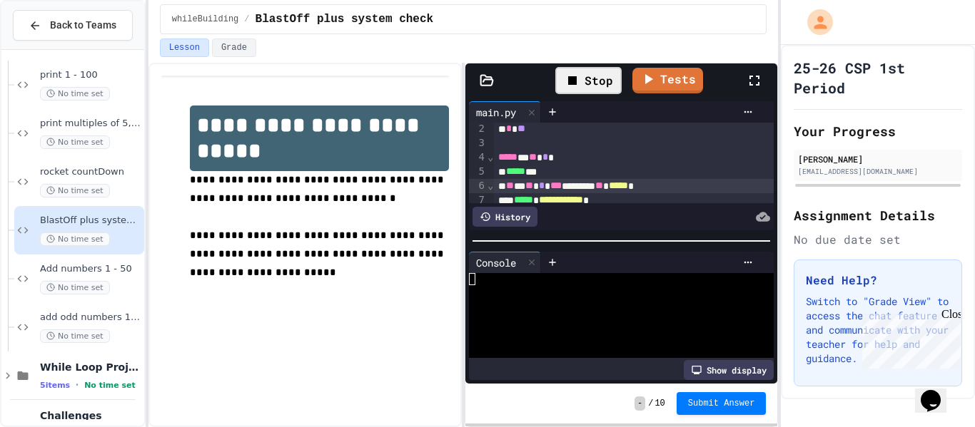
scroll to position [0, 0]
click at [659, 285] on div at bounding box center [613, 291] width 289 height 12
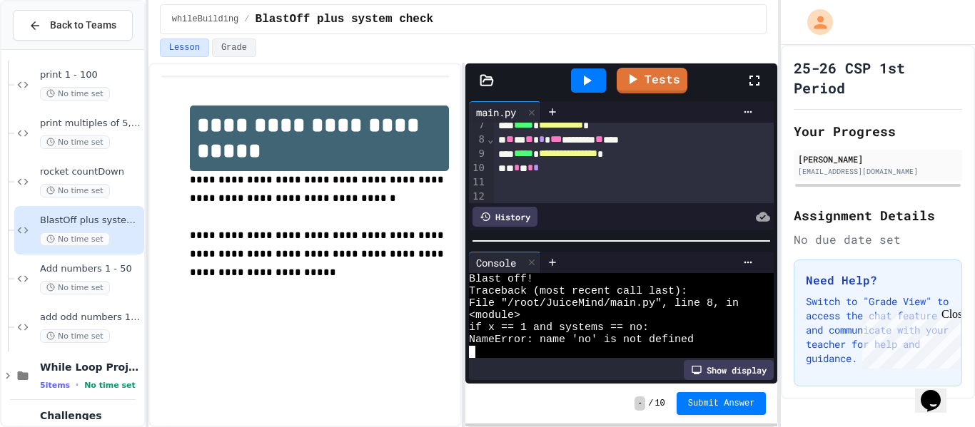
scroll to position [89, 0]
click at [652, 147] on div "** * ** * *** ******* ** ***" at bounding box center [634, 143] width 280 height 14
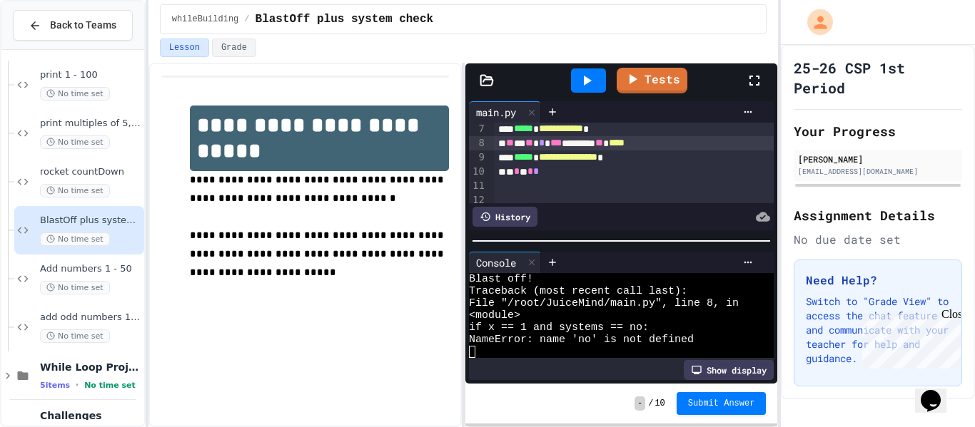
click at [624, 145] on span "****" at bounding box center [617, 143] width 16 height 10
click at [587, 80] on icon at bounding box center [588, 81] width 8 height 10
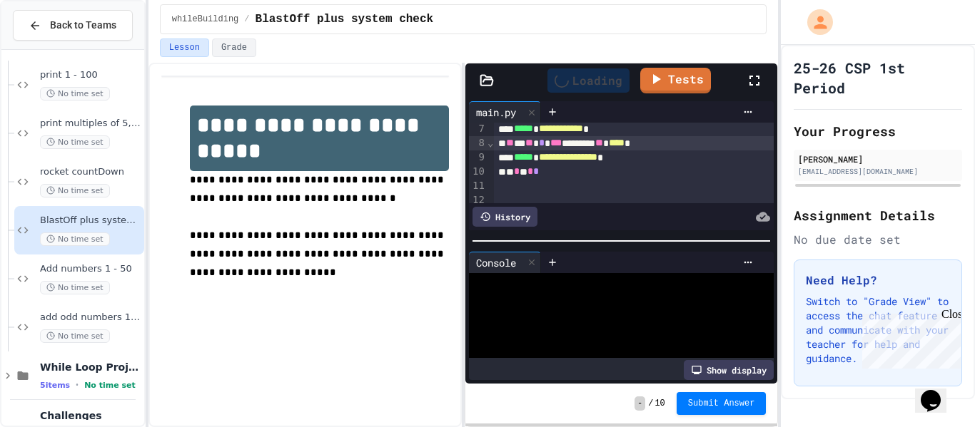
scroll to position [0, 0]
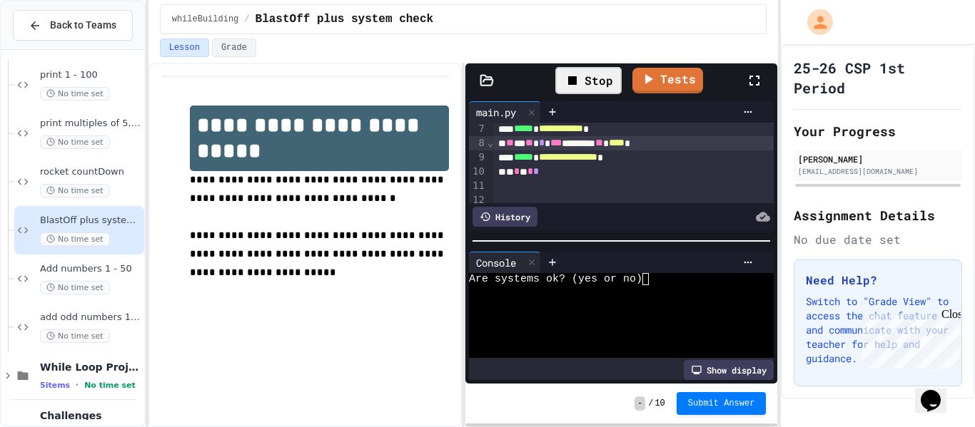
click at [664, 286] on div at bounding box center [613, 291] width 289 height 12
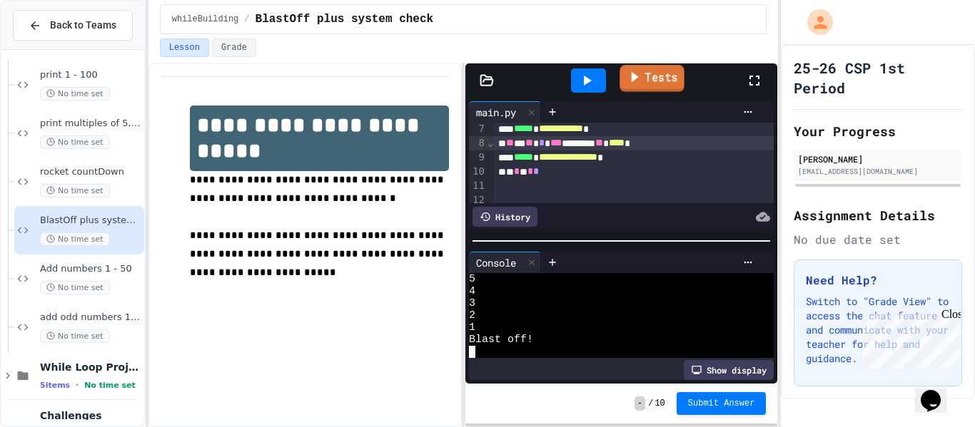
click at [664, 84] on link "Tests" at bounding box center [651, 78] width 64 height 27
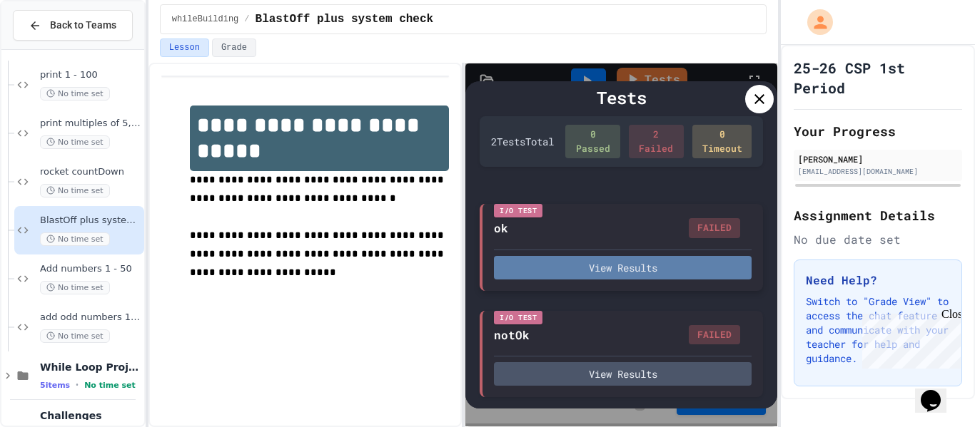
scroll to position [6, 0]
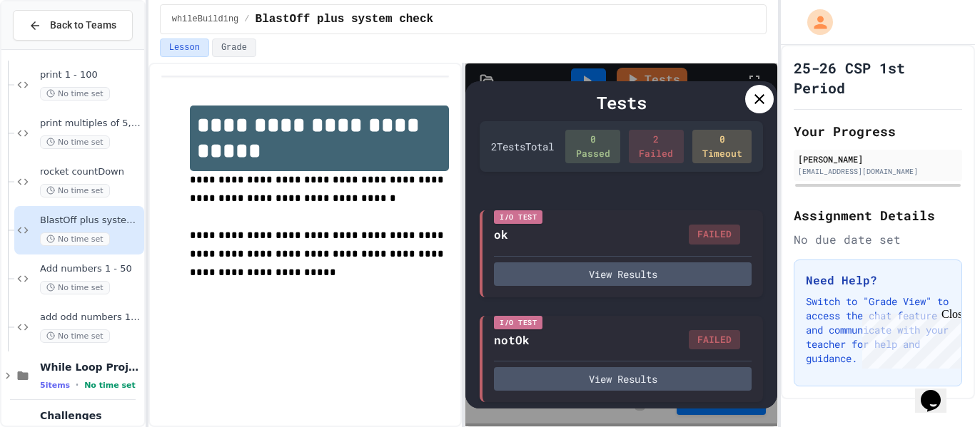
click at [754, 106] on icon at bounding box center [759, 99] width 17 height 17
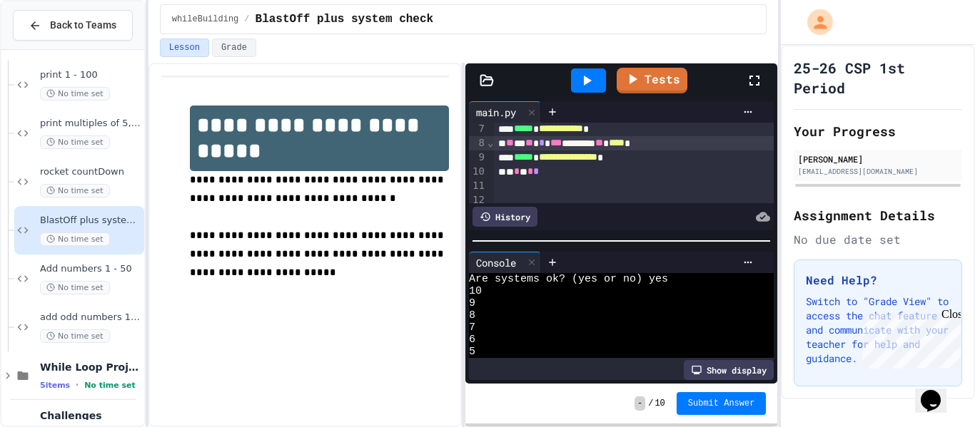
scroll to position [73, 0]
click at [591, 76] on icon at bounding box center [586, 80] width 17 height 17
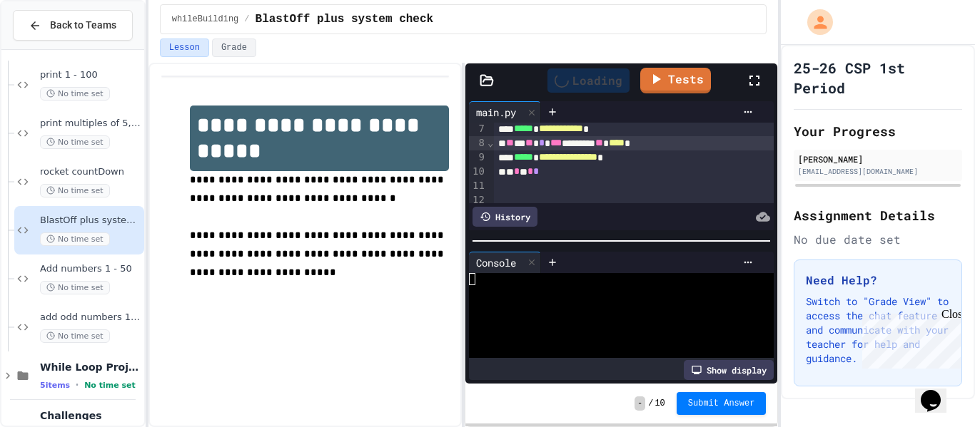
scroll to position [0, 0]
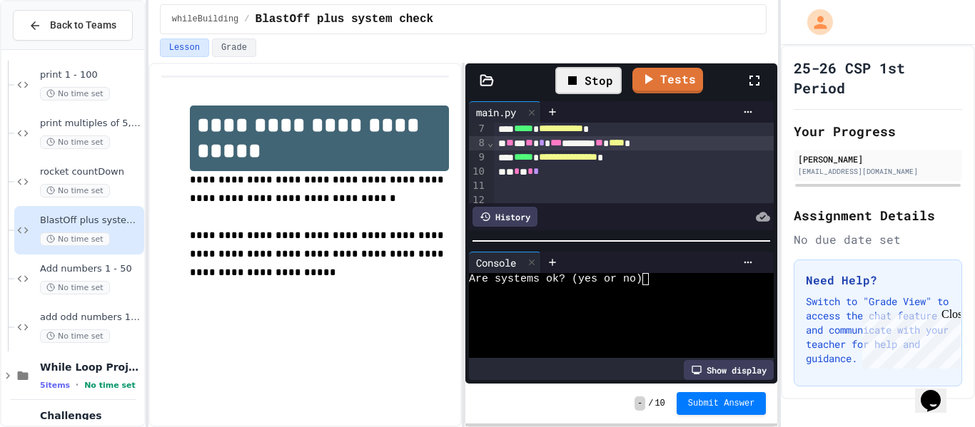
click at [662, 293] on div at bounding box center [613, 291] width 289 height 12
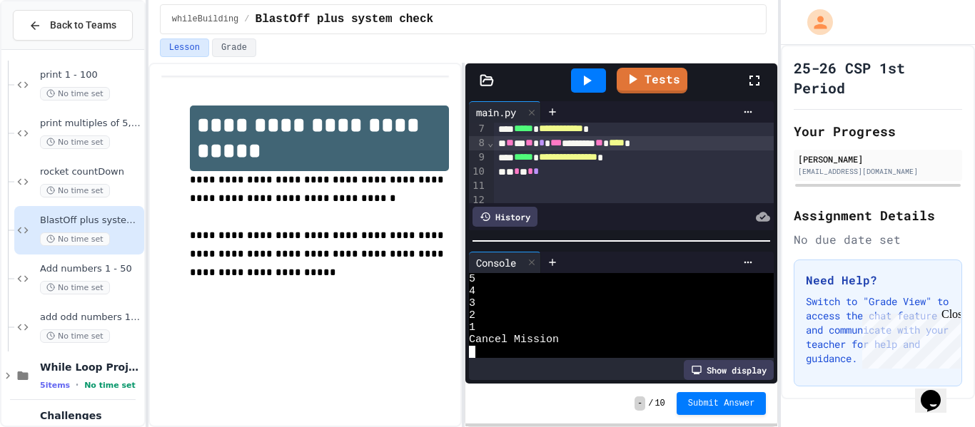
click at [597, 161] on span "**********" at bounding box center [568, 157] width 59 height 10
click at [598, 81] on div at bounding box center [588, 81] width 35 height 24
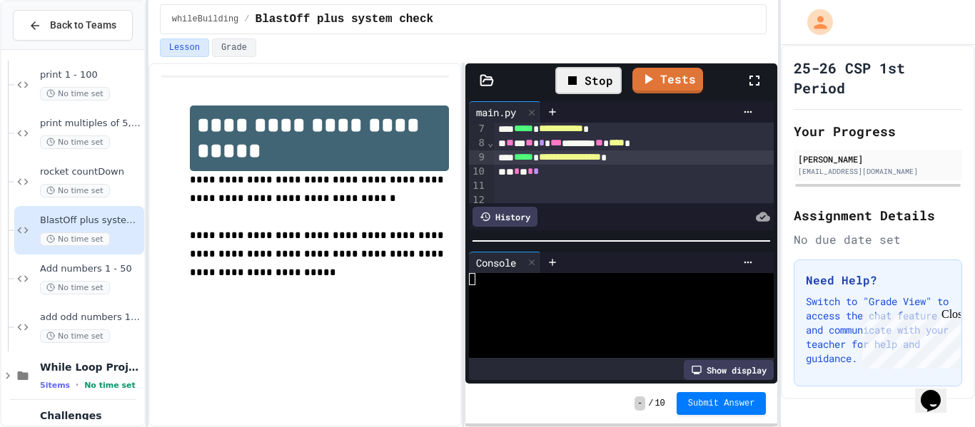
scroll to position [0, 0]
click at [660, 77] on link "Tests" at bounding box center [667, 79] width 71 height 27
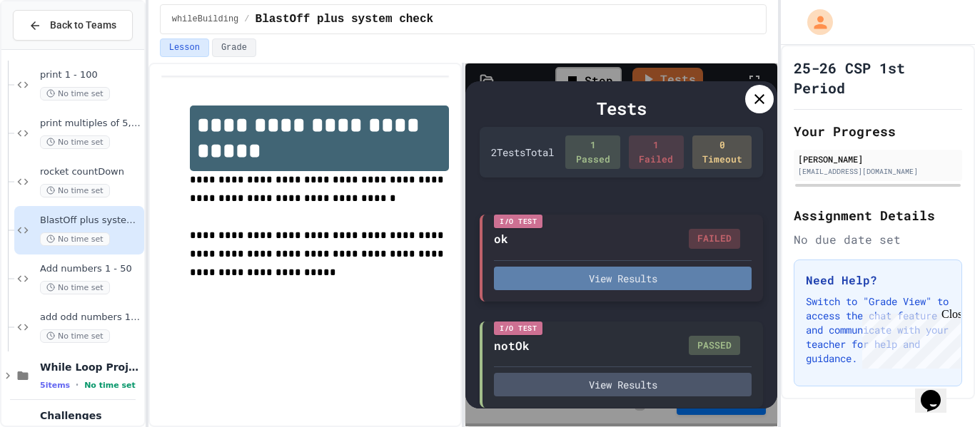
scroll to position [11, 0]
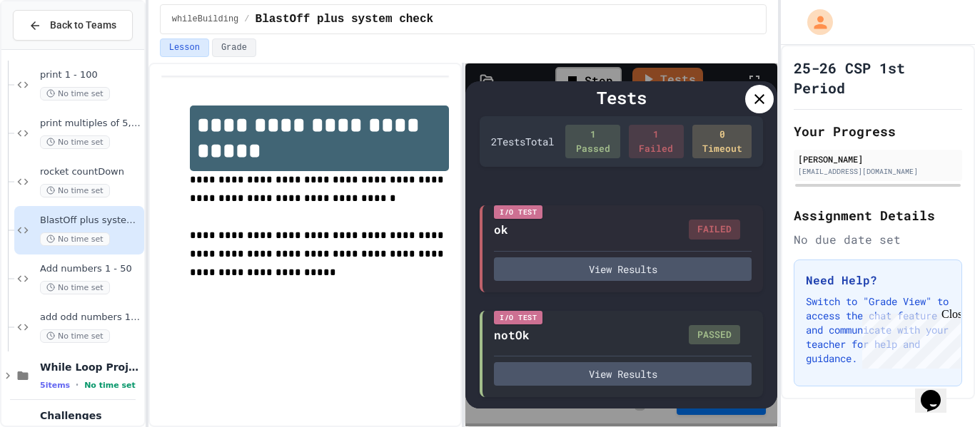
click at [748, 98] on div at bounding box center [759, 99] width 29 height 29
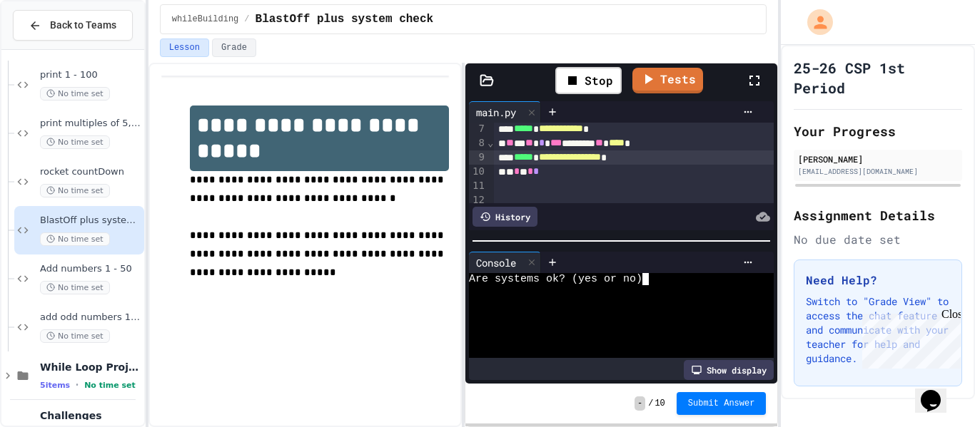
click at [650, 290] on div at bounding box center [613, 291] width 289 height 12
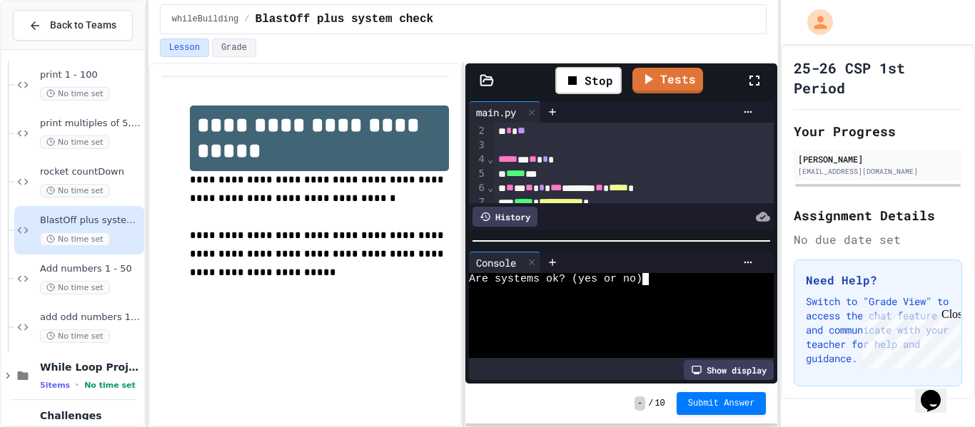
scroll to position [0, 0]
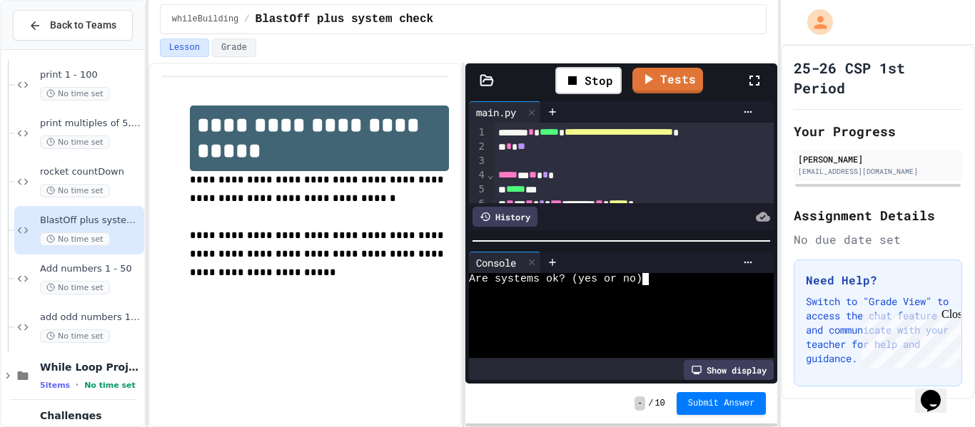
click at [744, 135] on div "**********" at bounding box center [634, 133] width 280 height 14
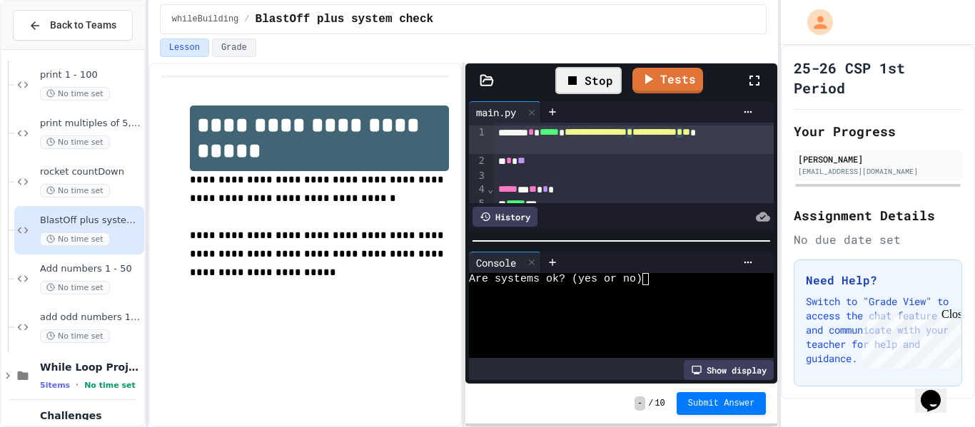
click at [596, 85] on div "Stop" at bounding box center [588, 80] width 66 height 27
click at [596, 85] on div at bounding box center [588, 81] width 35 height 24
click at [677, 283] on div "Are systems ok? (ok or not ok)" at bounding box center [613, 279] width 289 height 12
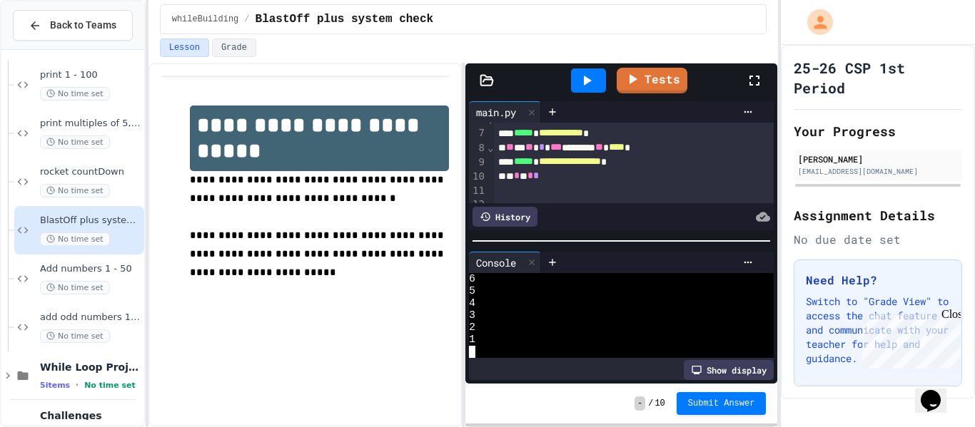
scroll to position [96, 0]
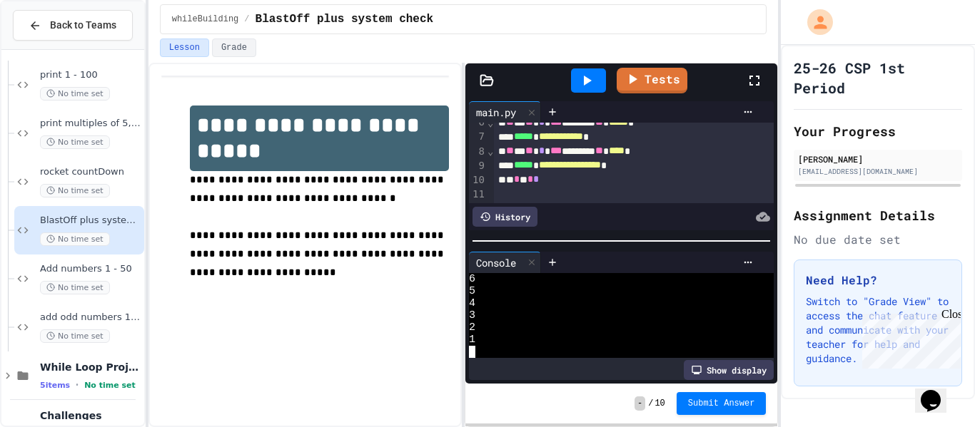
click at [624, 156] on span "****" at bounding box center [617, 151] width 16 height 10
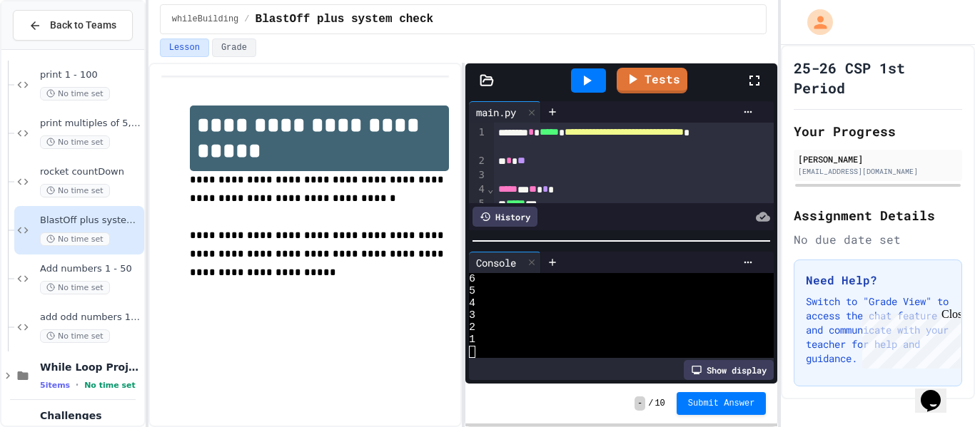
click at [759, 135] on div "**********" at bounding box center [634, 140] width 280 height 29
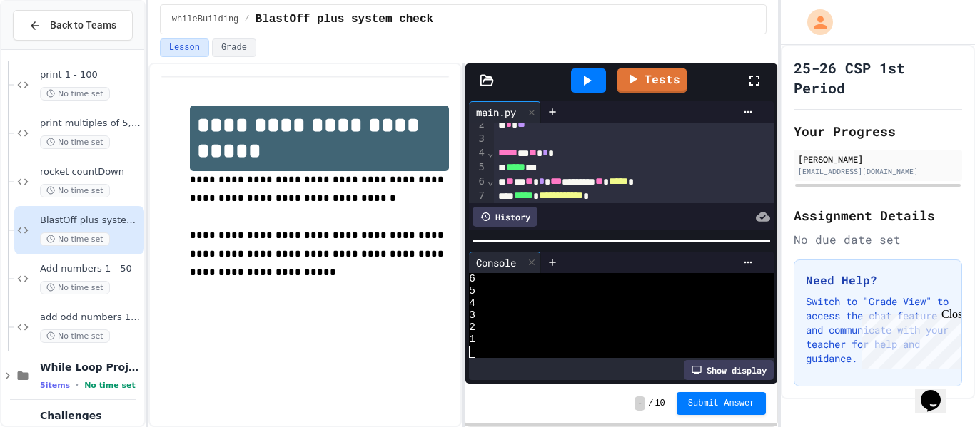
scroll to position [19, 0]
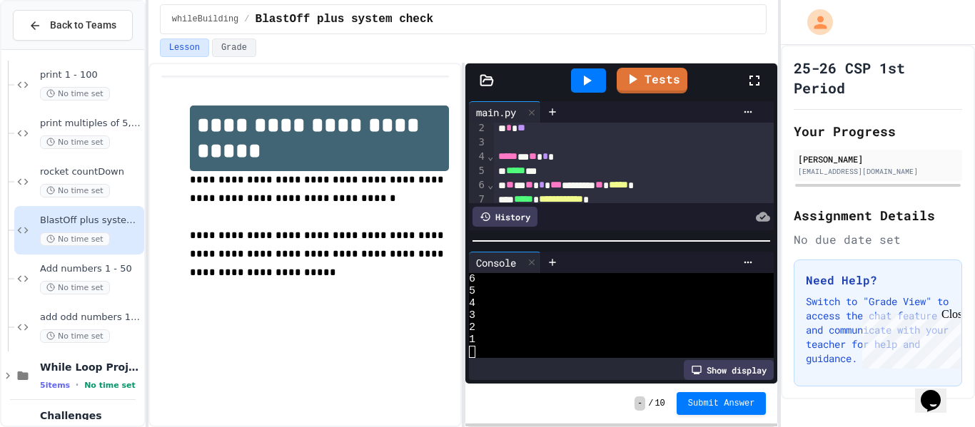
click at [628, 183] on span "*****" at bounding box center [618, 185] width 19 height 10
click at [632, 81] on icon at bounding box center [634, 77] width 8 height 11
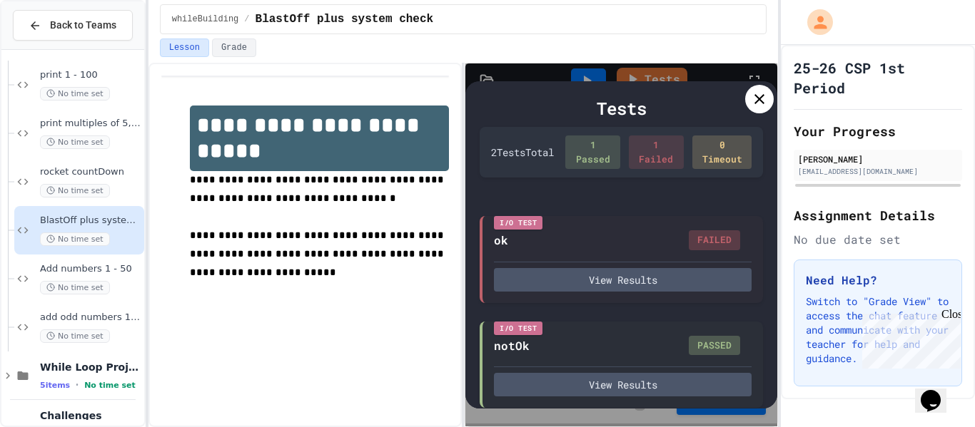
click at [751, 98] on icon at bounding box center [759, 99] width 17 height 17
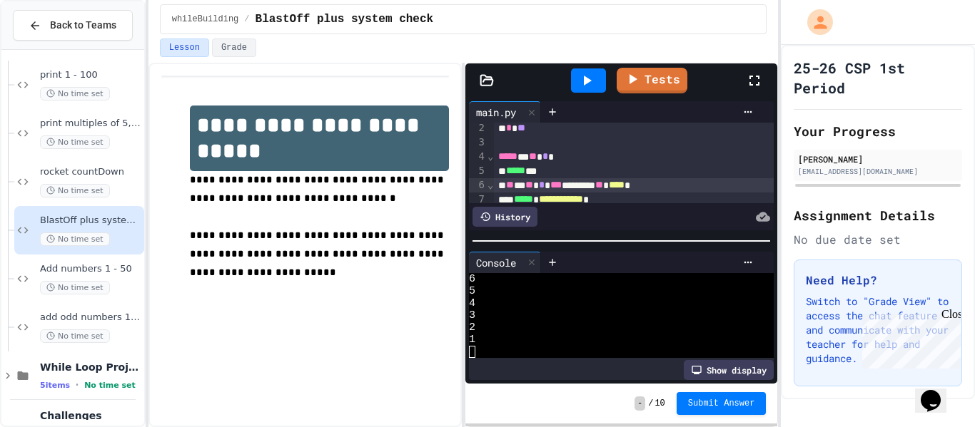
click at [580, 82] on icon at bounding box center [586, 80] width 17 height 17
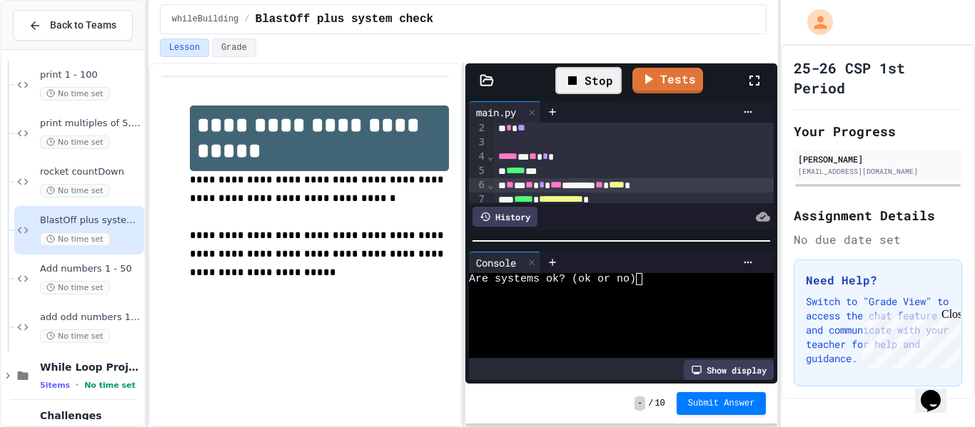
click at [649, 290] on div at bounding box center [613, 291] width 289 height 12
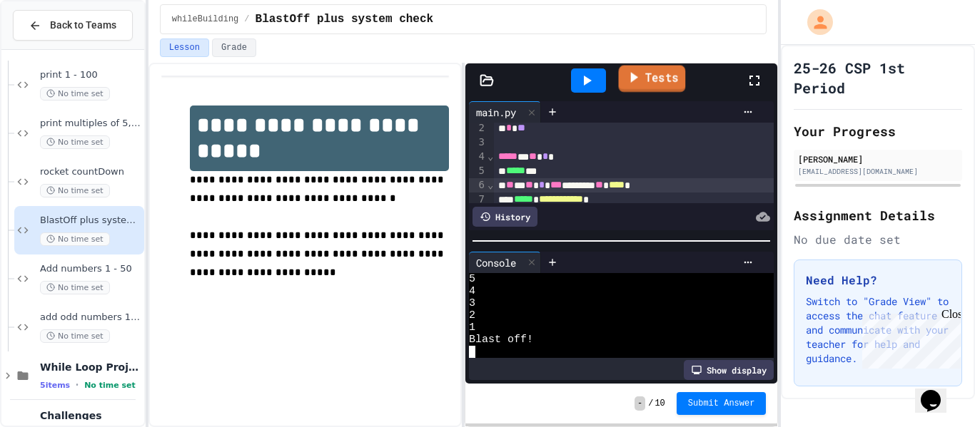
click at [677, 83] on link "Tests" at bounding box center [651, 79] width 67 height 27
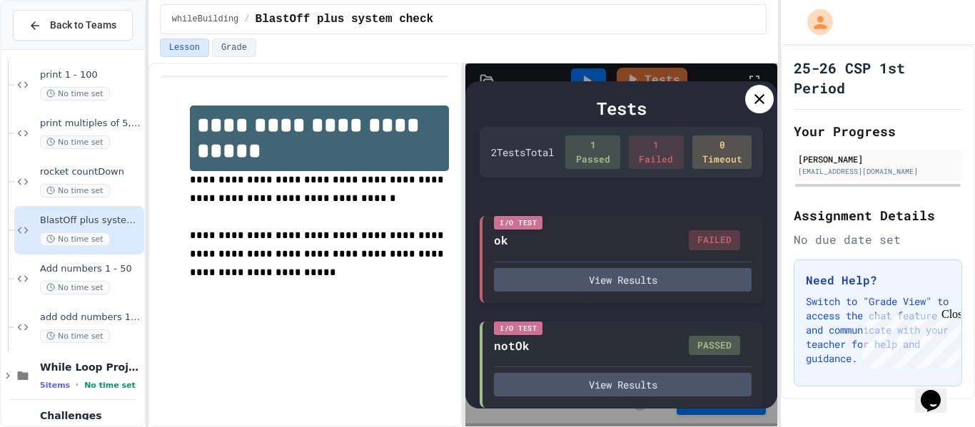
click at [764, 104] on icon at bounding box center [759, 99] width 17 height 17
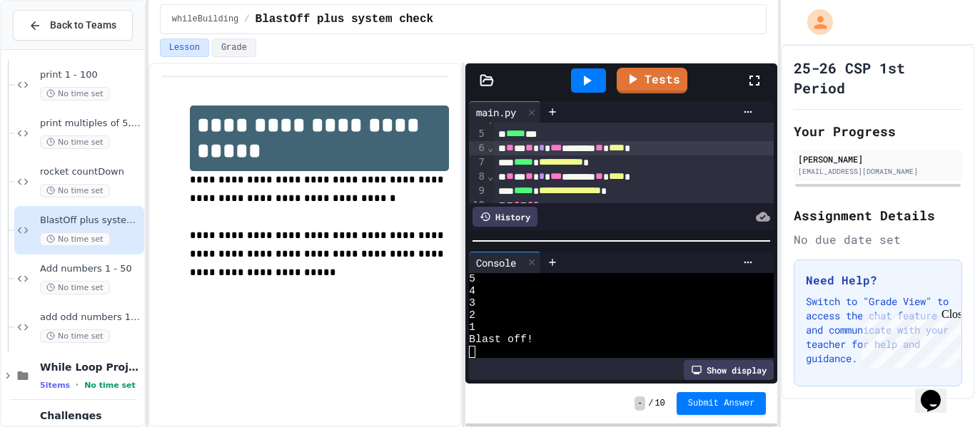
scroll to position [59, 0]
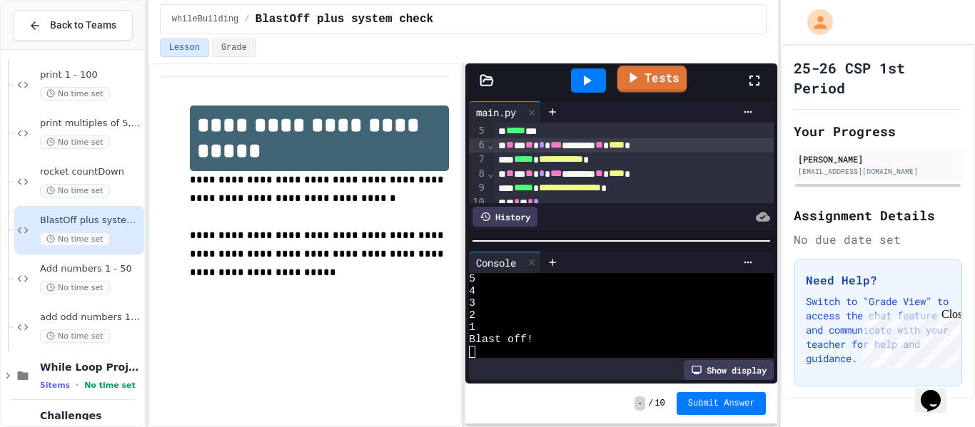
click at [672, 90] on link "Tests" at bounding box center [652, 79] width 70 height 27
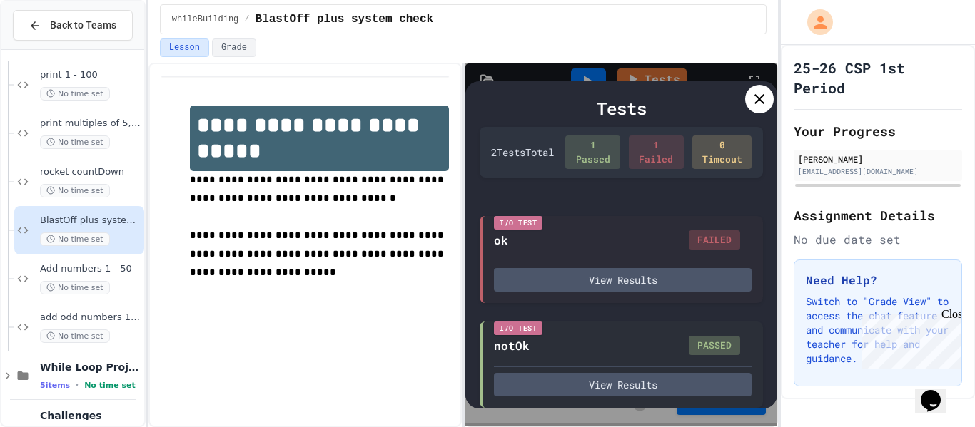
click at [765, 96] on icon at bounding box center [759, 99] width 17 height 17
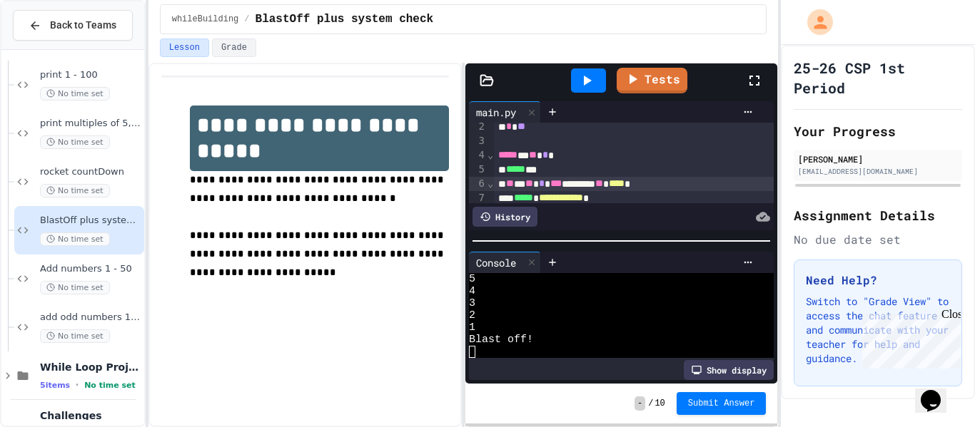
scroll to position [21, 0]
click at [632, 74] on icon at bounding box center [631, 78] width 17 height 18
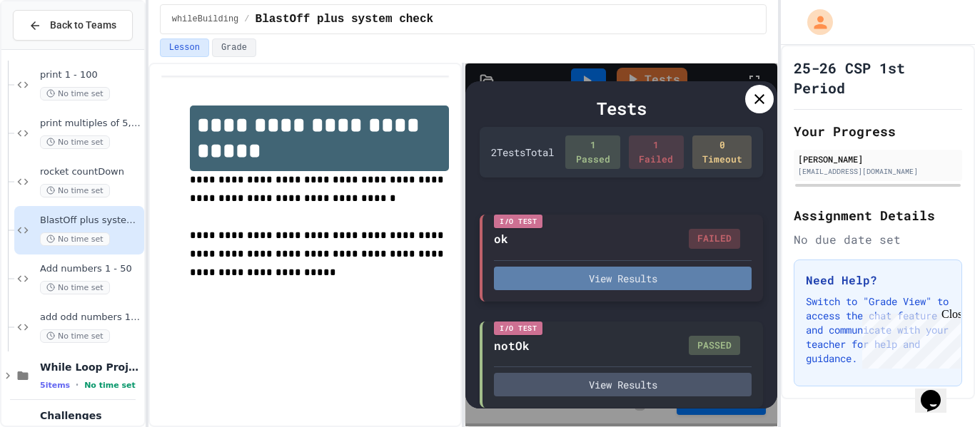
click at [617, 268] on button "View Results" at bounding box center [623, 279] width 258 height 24
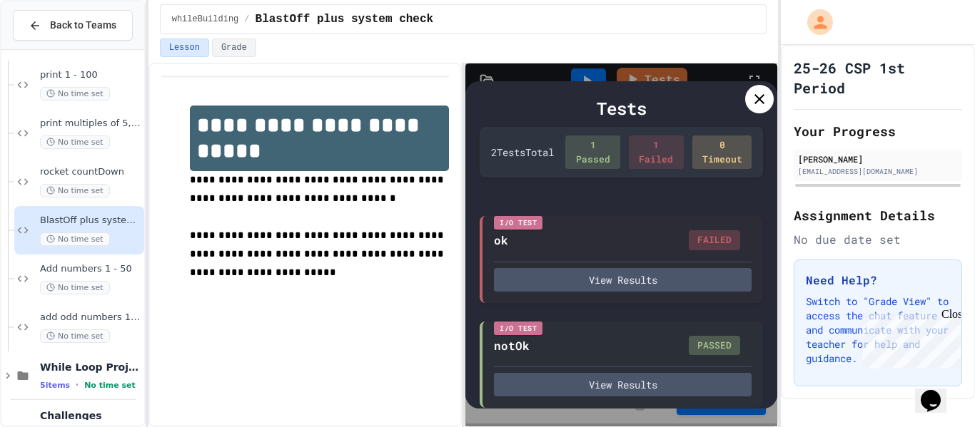
click at [754, 105] on icon at bounding box center [759, 99] width 17 height 17
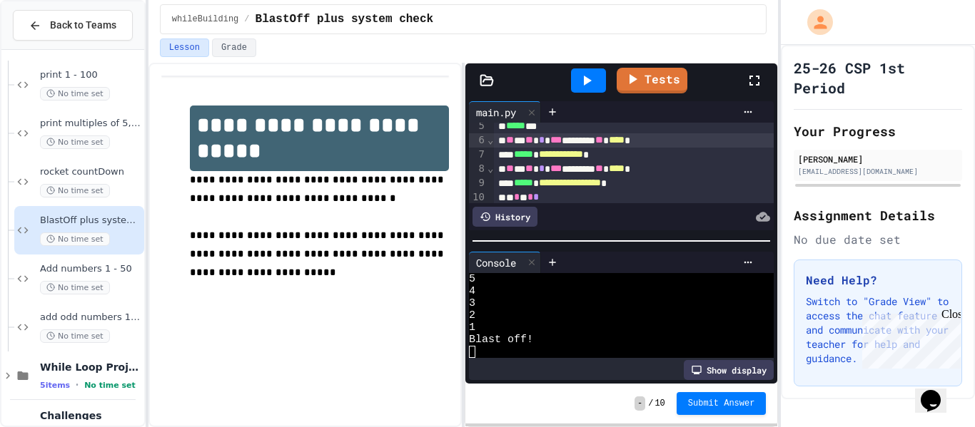
scroll to position [76, 0]
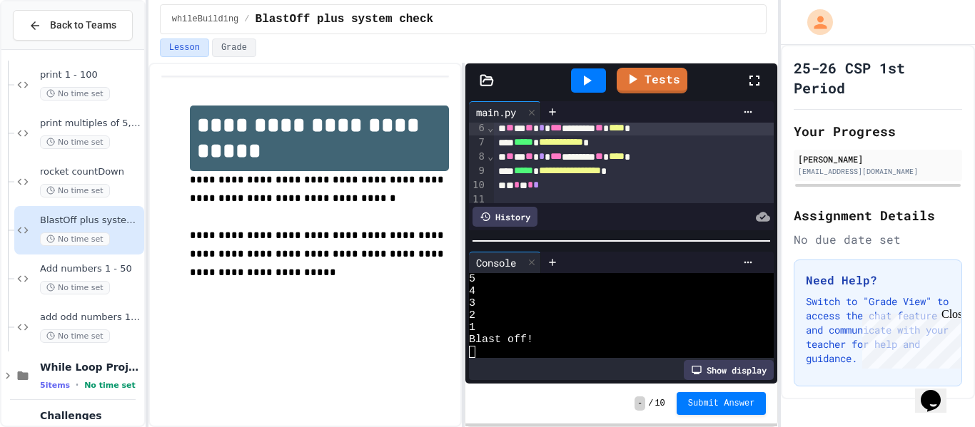
click at [583, 146] on span "**********" at bounding box center [561, 142] width 44 height 10
click at [622, 74] on link "Tests" at bounding box center [652, 79] width 71 height 27
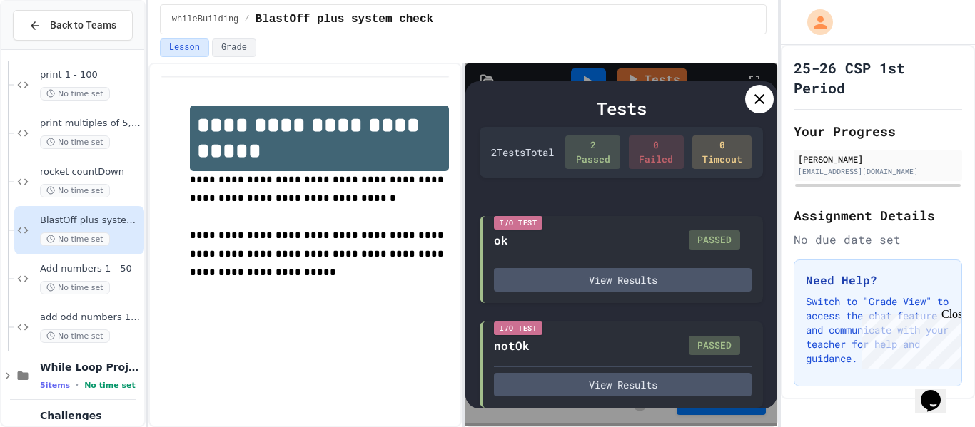
click at [751, 106] on icon at bounding box center [759, 99] width 17 height 17
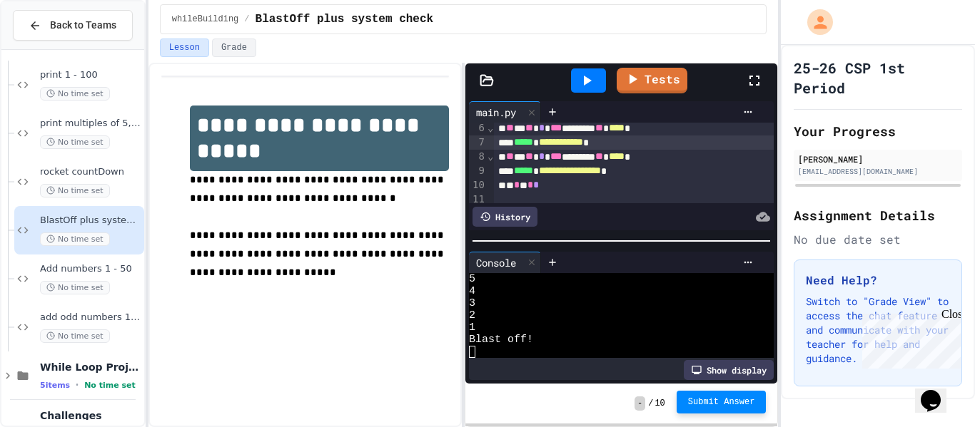
click at [739, 407] on span "Submit Answer" at bounding box center [721, 402] width 67 height 11
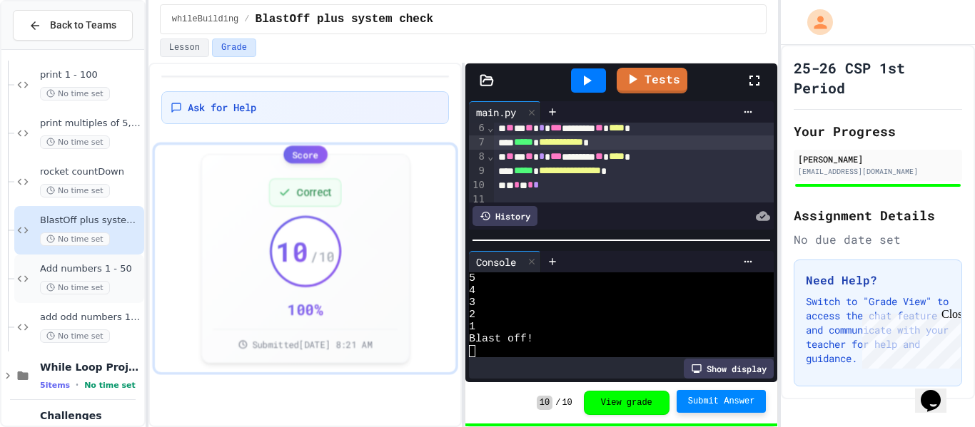
click at [111, 273] on span "Add numbers 1 - 50" at bounding box center [90, 269] width 101 height 12
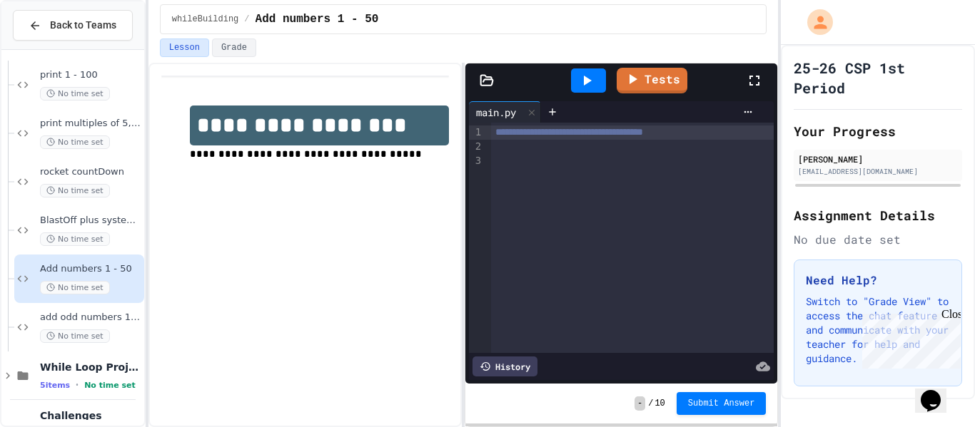
click at [515, 152] on div at bounding box center [632, 147] width 283 height 14
click at [494, 150] on div at bounding box center [632, 147] width 283 height 14
click at [527, 158] on div at bounding box center [632, 161] width 283 height 14
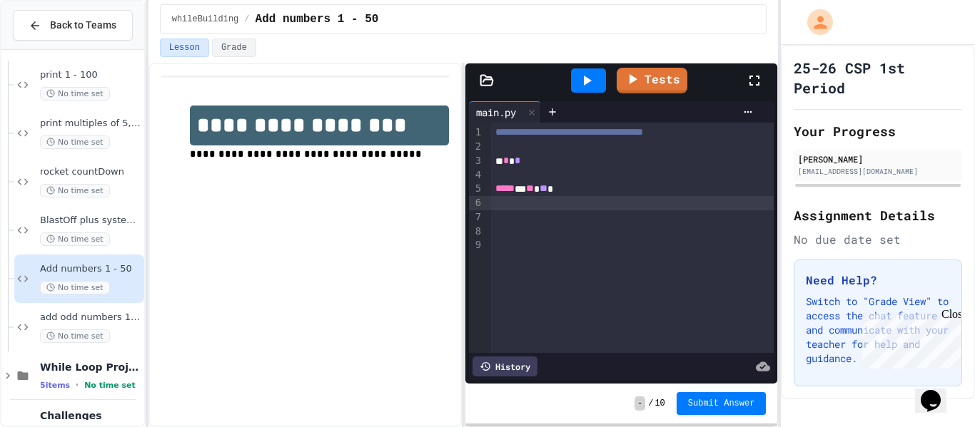
click at [569, 194] on div "***** * ** **" at bounding box center [632, 189] width 283 height 14
click at [500, 205] on div at bounding box center [632, 203] width 283 height 14
click at [502, 204] on div "* * * * * * *" at bounding box center [632, 203] width 283 height 14
click at [507, 206] on div "* * ** * * *" at bounding box center [632, 203] width 283 height 14
click at [592, 206] on div "***** * * * ** * * *" at bounding box center [632, 203] width 283 height 14
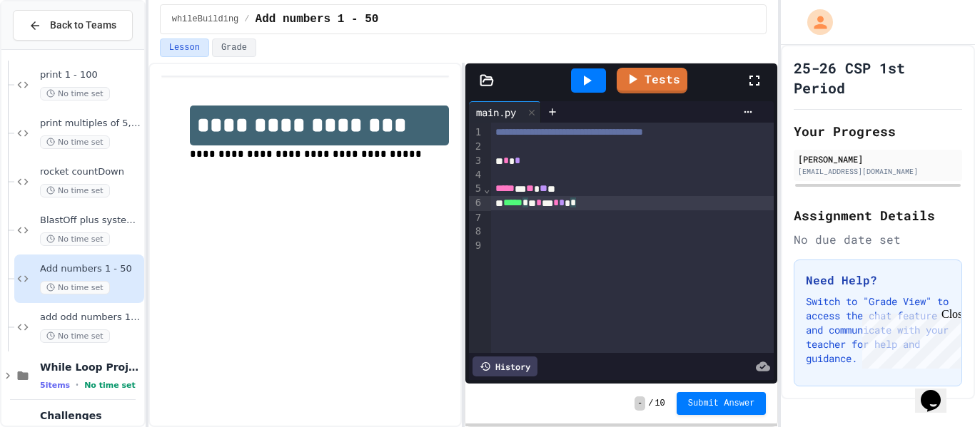
click at [586, 72] on icon at bounding box center [586, 80] width 17 height 17
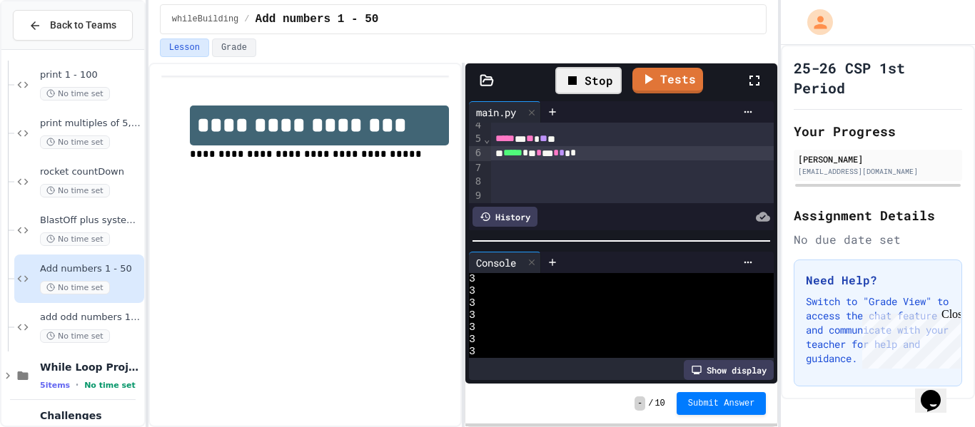
scroll to position [52, 0]
click at [545, 163] on div at bounding box center [632, 165] width 283 height 14
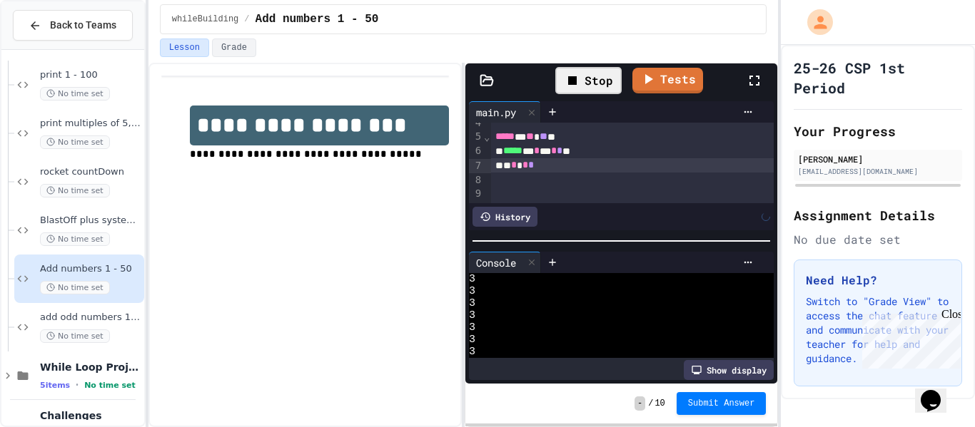
click at [593, 91] on div "Stop" at bounding box center [588, 80] width 66 height 27
click at [594, 86] on icon at bounding box center [586, 80] width 17 height 17
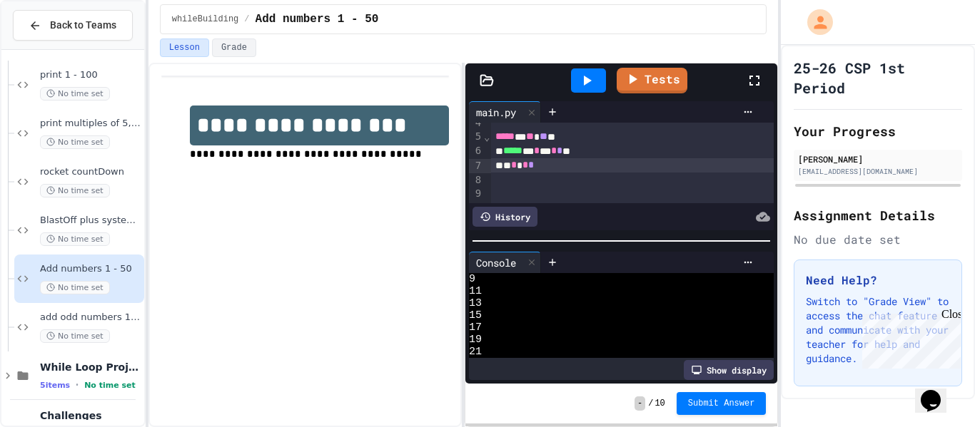
scroll to position [0, 0]
click at [525, 170] on div "* * * * *" at bounding box center [632, 165] width 283 height 14
click at [536, 168] on span "*" at bounding box center [533, 165] width 6 height 10
click at [530, 168] on span "*" at bounding box center [528, 165] width 6 height 10
click at [525, 168] on div "* * * * *" at bounding box center [632, 165] width 283 height 14
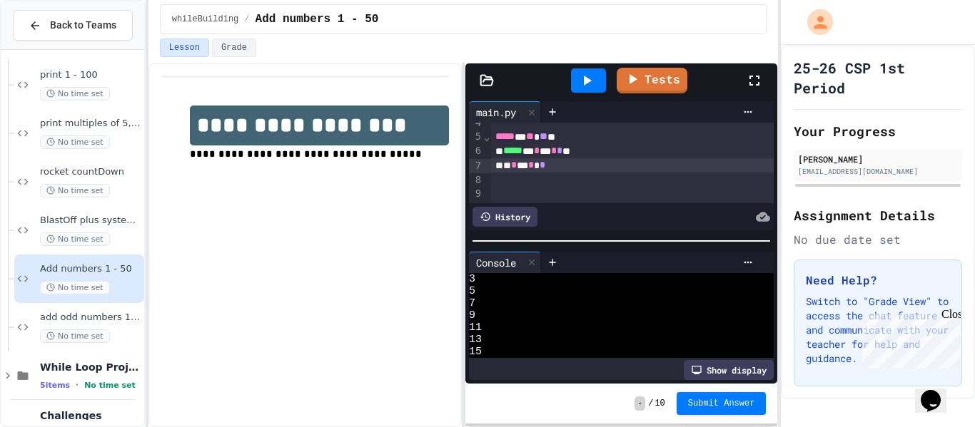
click at [557, 152] on span "*" at bounding box center [554, 151] width 6 height 10
click at [570, 153] on div "***** ** * * **" at bounding box center [632, 151] width 283 height 14
click at [589, 74] on icon at bounding box center [586, 80] width 17 height 17
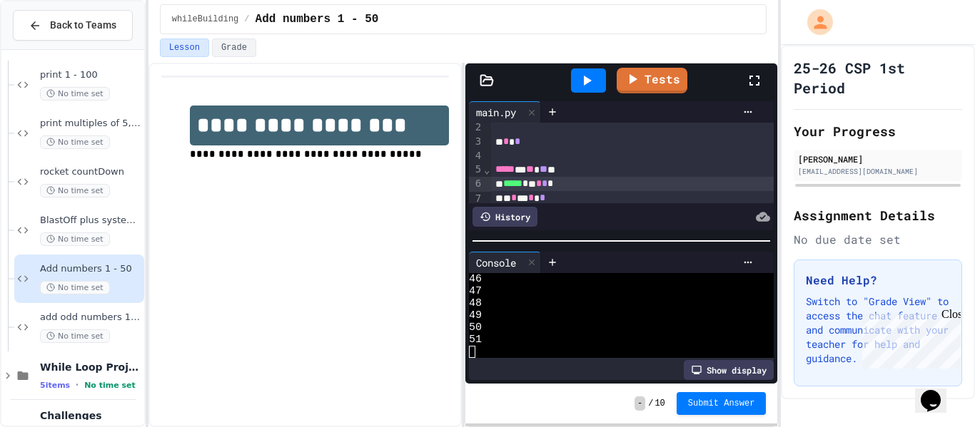
scroll to position [29, 0]
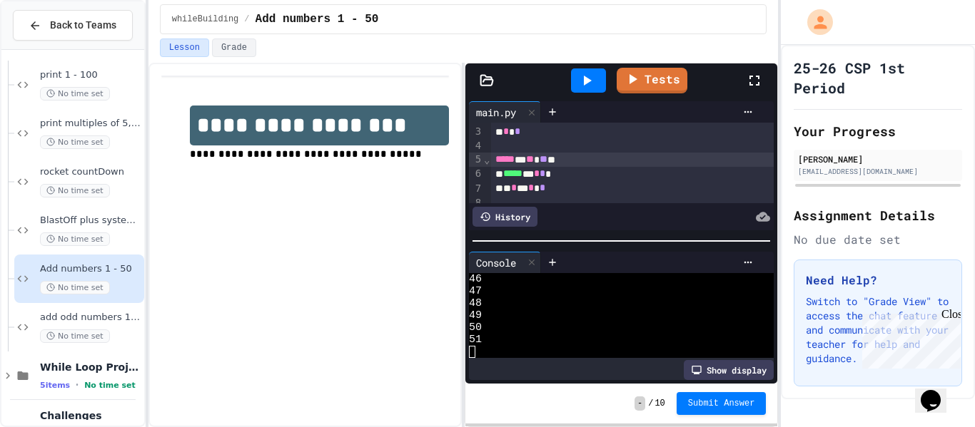
click at [568, 160] on div "***** * ** ** *" at bounding box center [632, 160] width 283 height 14
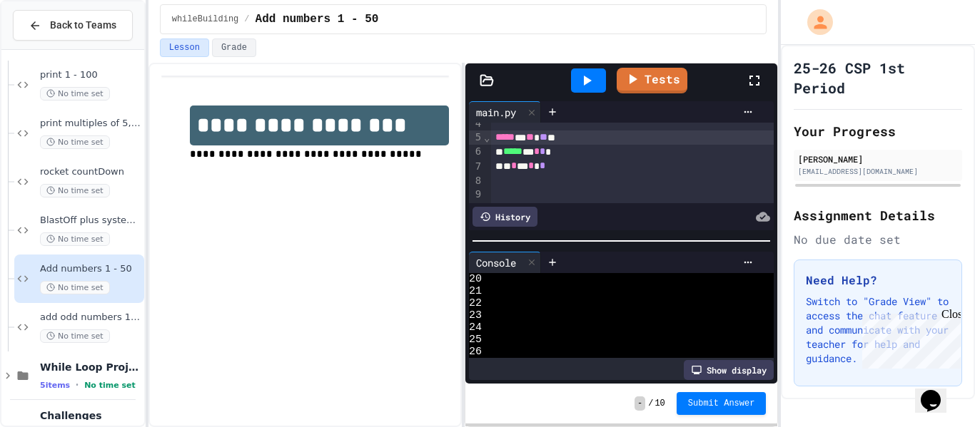
scroll to position [0, 0]
click at [506, 153] on span "*****" at bounding box center [512, 151] width 19 height 10
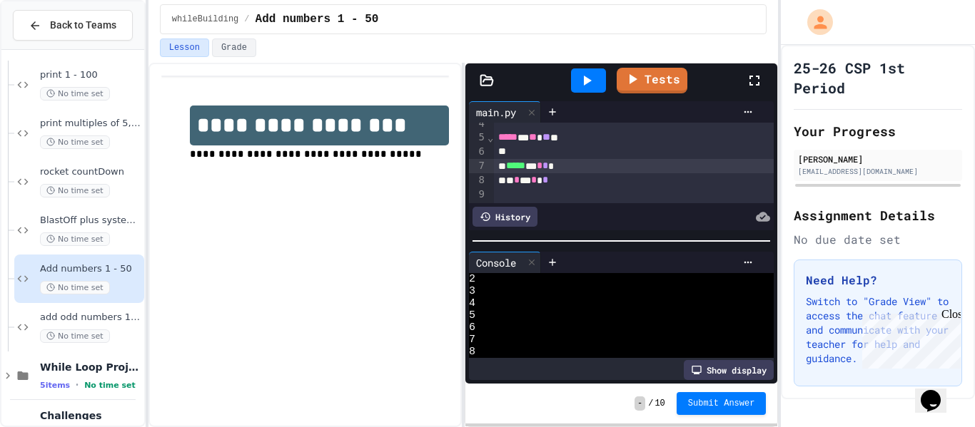
click at [510, 154] on div at bounding box center [634, 152] width 280 height 14
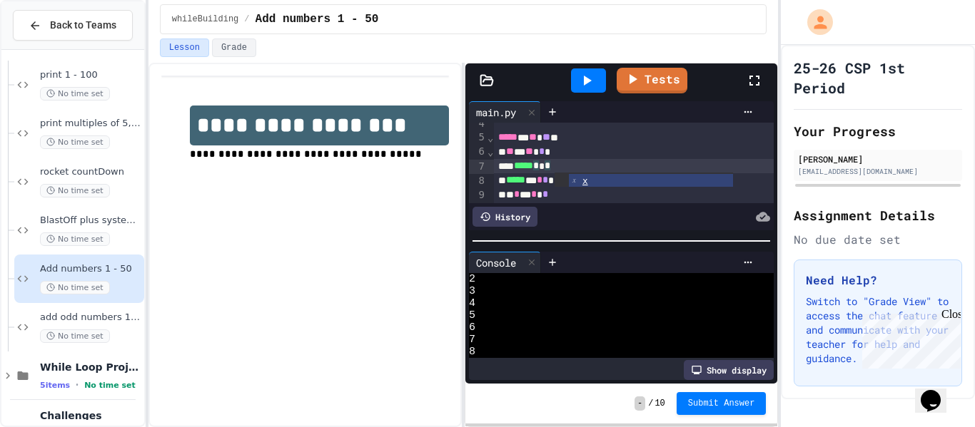
click at [592, 74] on icon at bounding box center [586, 80] width 17 height 17
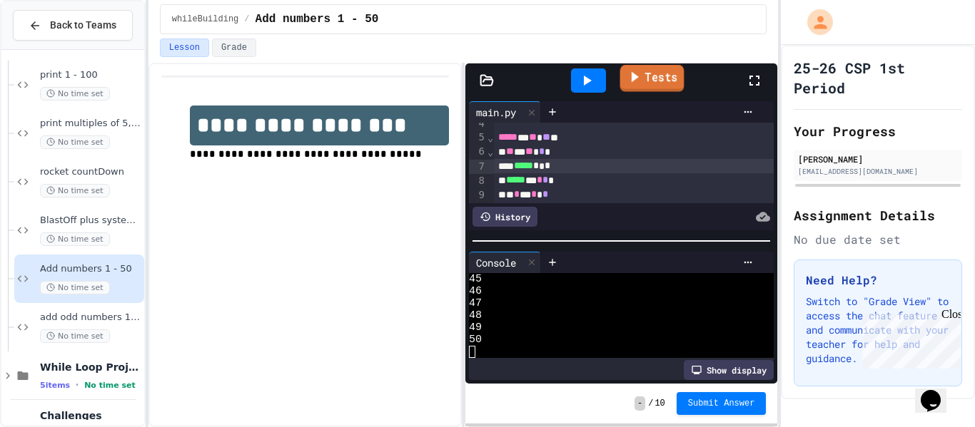
click at [653, 85] on link "Tests" at bounding box center [651, 78] width 64 height 27
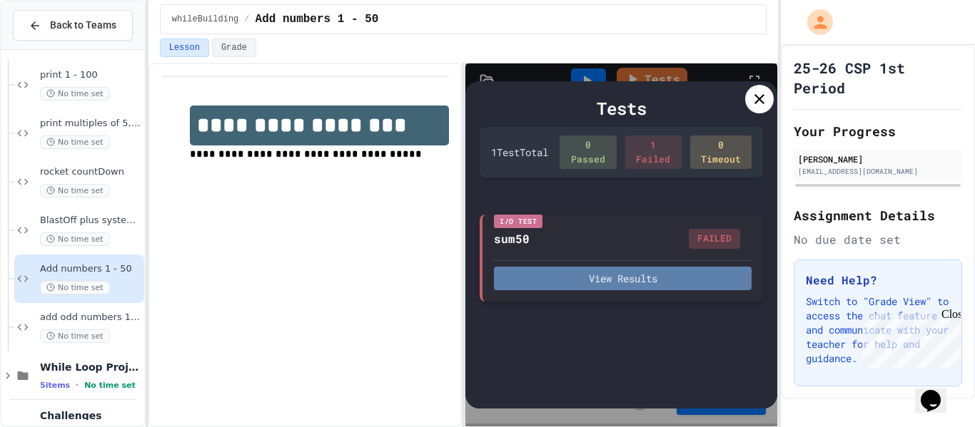
click at [654, 270] on button "View Results" at bounding box center [623, 279] width 258 height 24
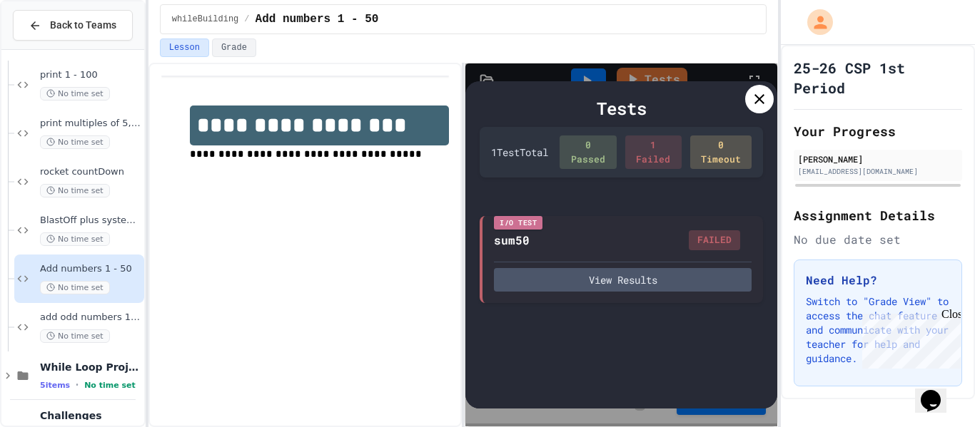
scroll to position [74, 0]
click at [759, 96] on icon at bounding box center [759, 99] width 17 height 17
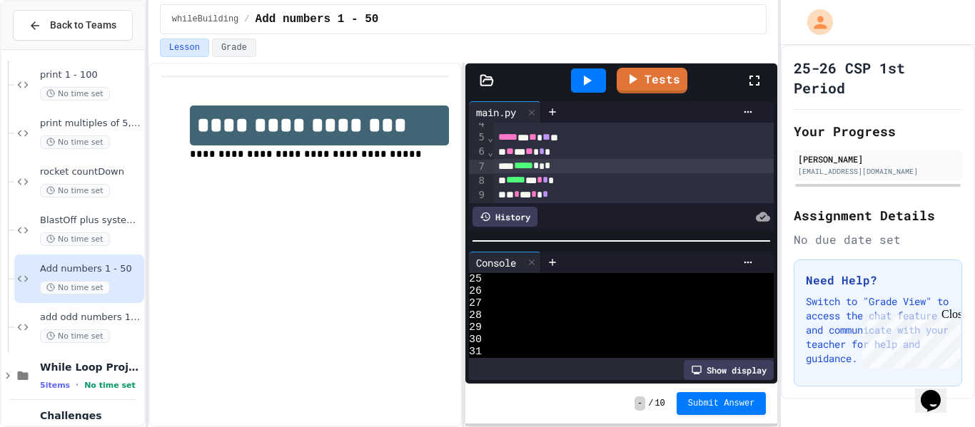
scroll to position [534, 0]
click at [589, 91] on div at bounding box center [588, 81] width 35 height 24
click at [754, 75] on icon at bounding box center [754, 80] width 17 height 17
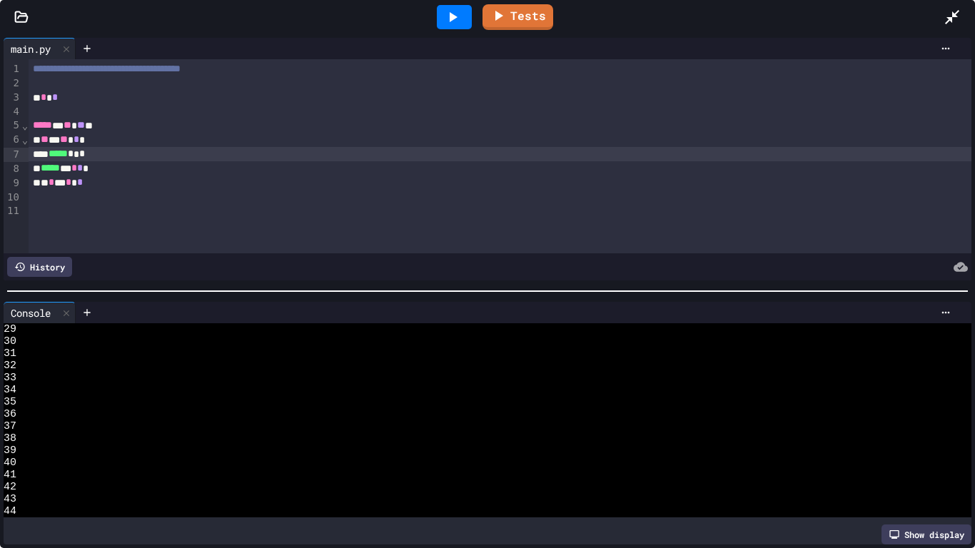
scroll to position [425, 0]
click at [510, 13] on link "Tests" at bounding box center [517, 17] width 71 height 26
click at [525, 17] on link "Tests" at bounding box center [517, 17] width 71 height 26
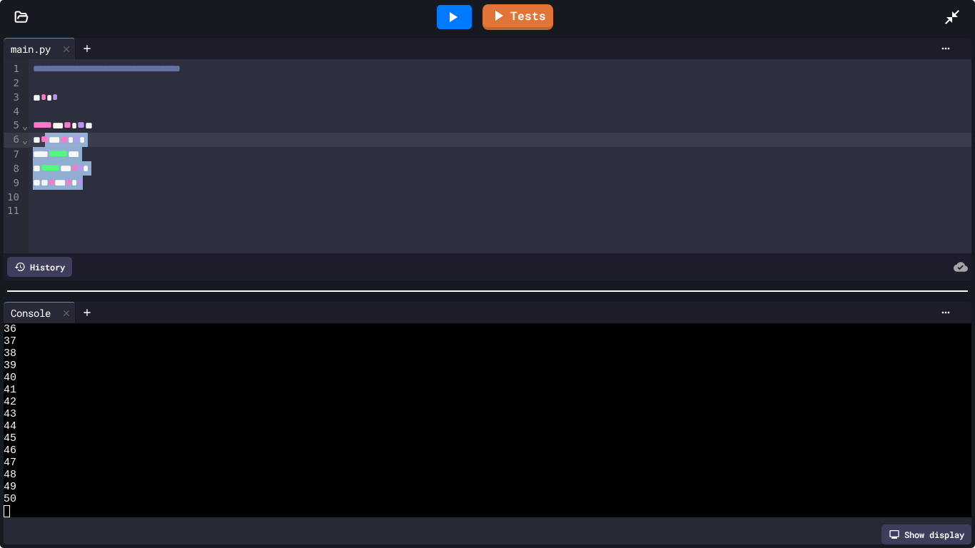
drag, startPoint x: 104, startPoint y: 186, endPoint x: 48, endPoint y: 142, distance: 71.7
click at [48, 142] on div "**********" at bounding box center [500, 156] width 943 height 194
click at [81, 128] on span "**" at bounding box center [78, 125] width 8 height 10
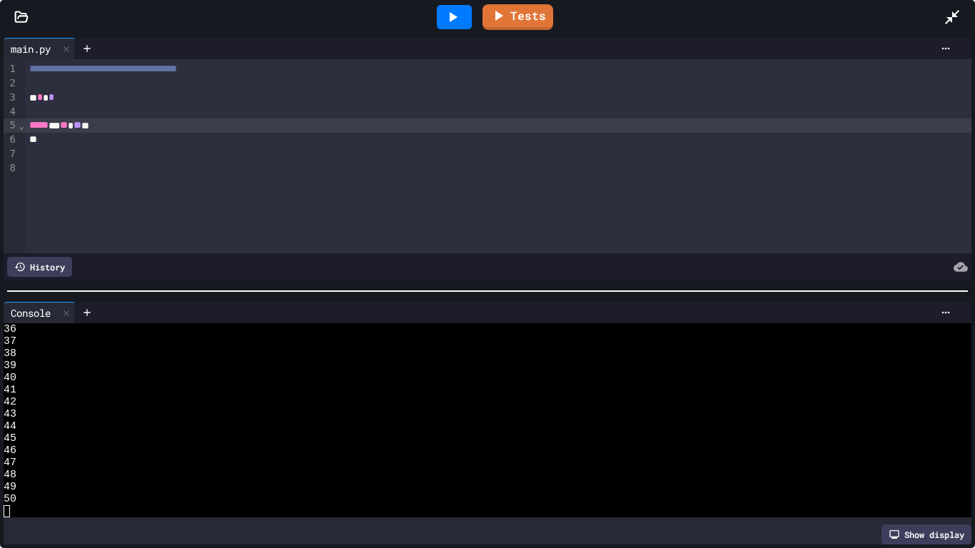
click at [103, 127] on div "***** * ** ** *" at bounding box center [498, 125] width 946 height 14
click at [74, 147] on div at bounding box center [498, 154] width 946 height 14
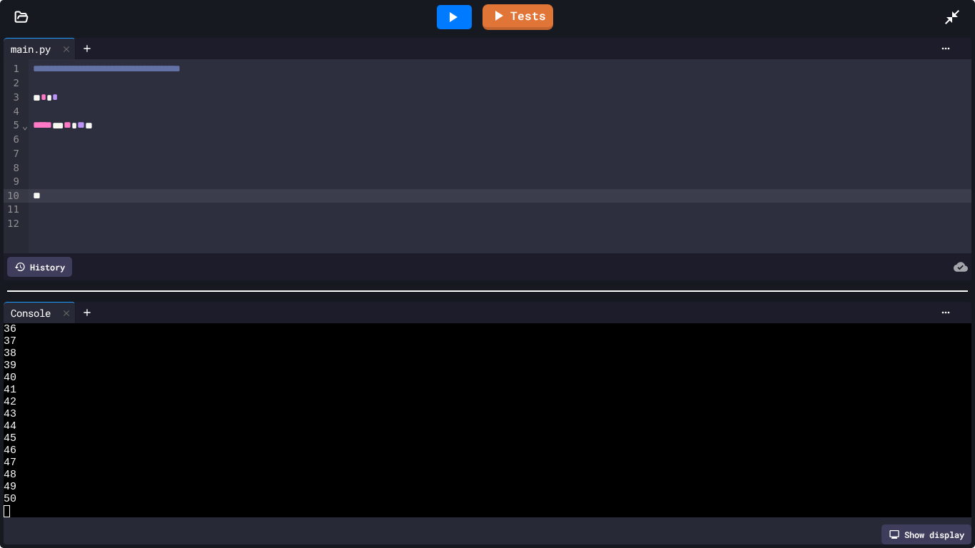
click at [48, 143] on div at bounding box center [500, 140] width 943 height 14
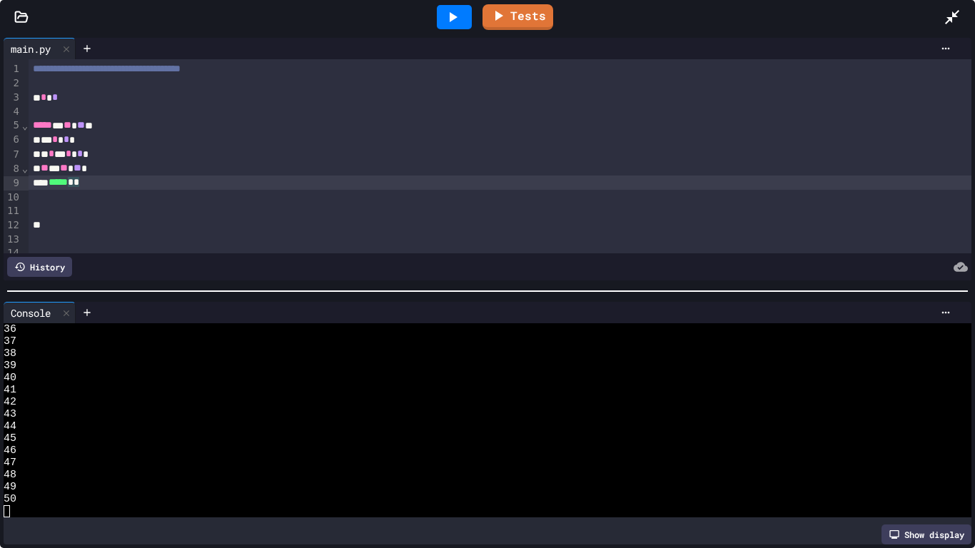
click at [39, 142] on div "** * * *" at bounding box center [500, 140] width 943 height 14
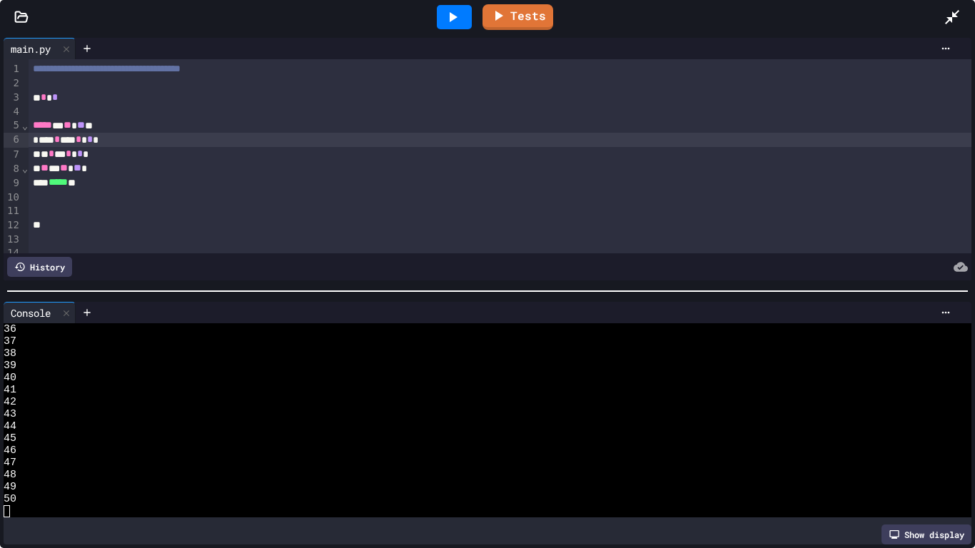
click at [90, 183] on div "***** **" at bounding box center [500, 183] width 943 height 14
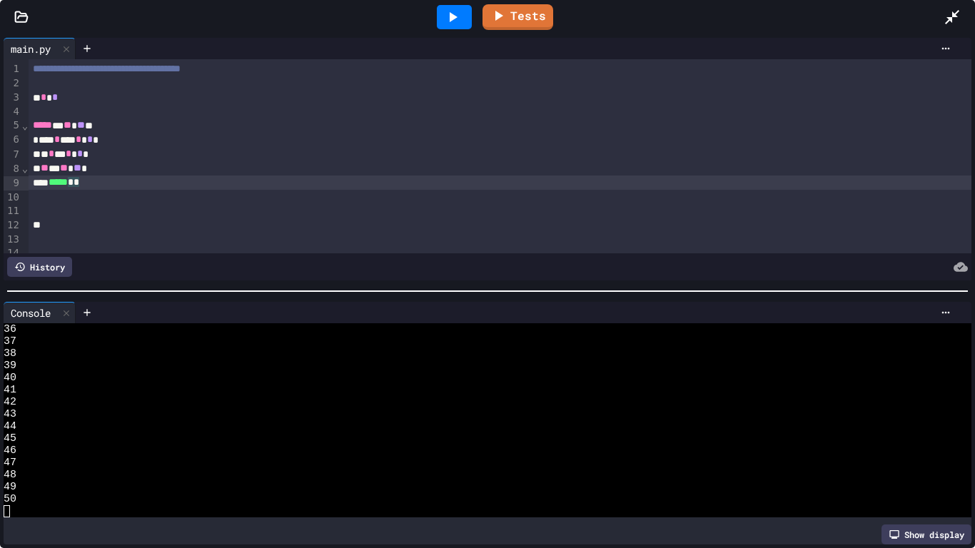
click at [93, 143] on span "*" at bounding box center [90, 139] width 6 height 10
click at [88, 186] on div "***** * *" at bounding box center [500, 183] width 943 height 14
click at [449, 16] on icon at bounding box center [452, 17] width 17 height 17
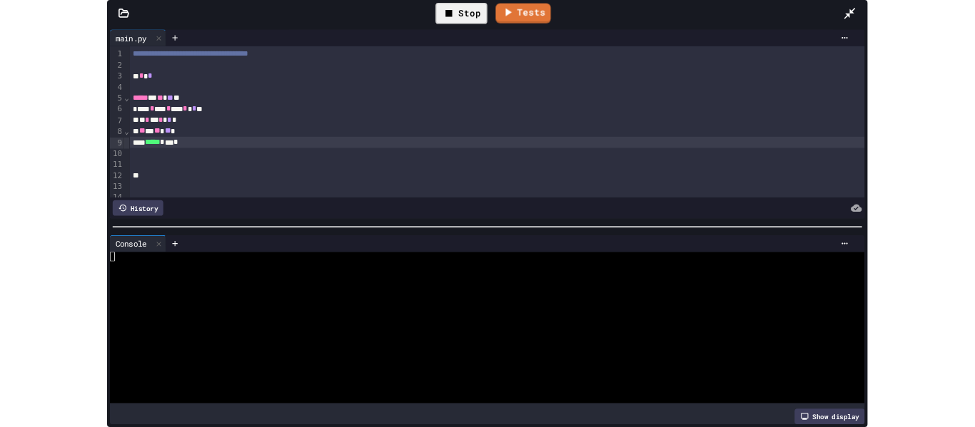
scroll to position [0, 0]
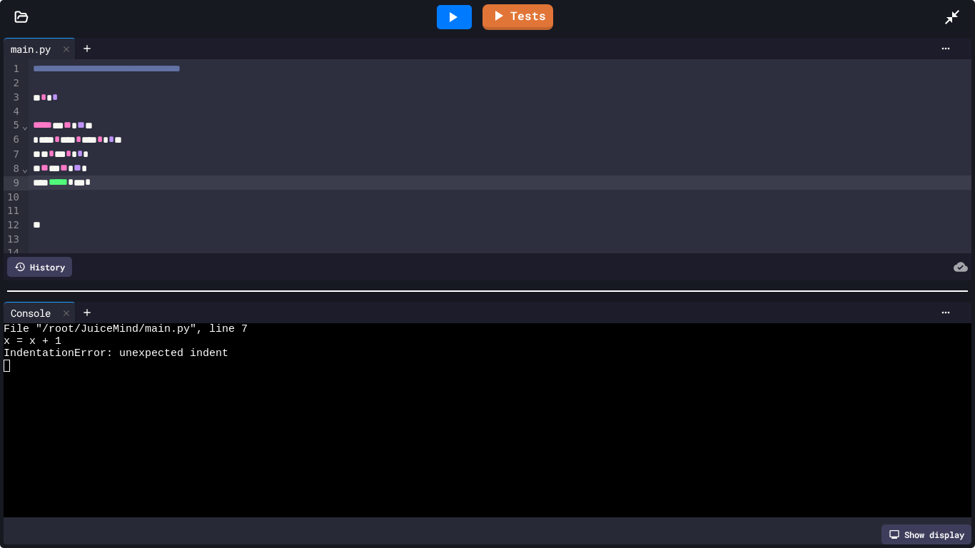
click at [43, 156] on div "* * * * *" at bounding box center [500, 154] width 943 height 14
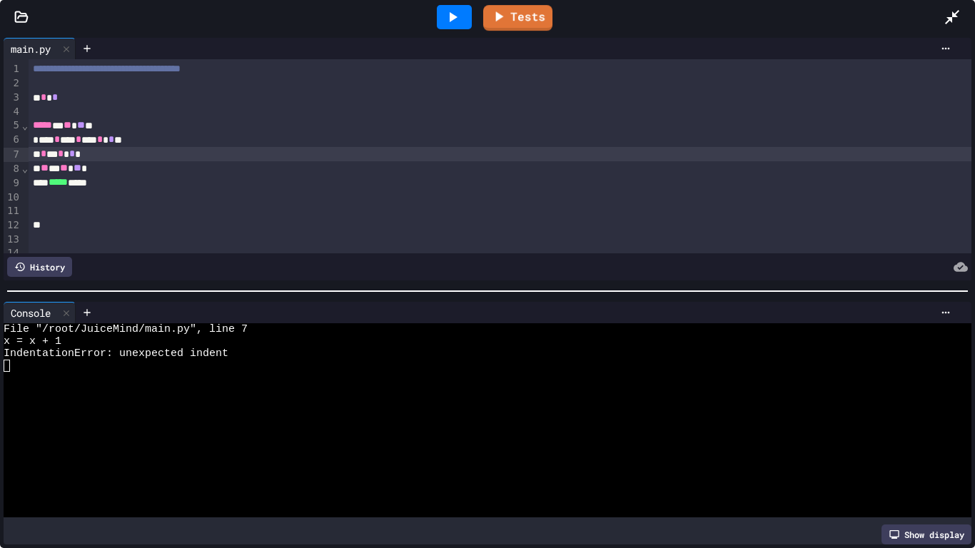
click at [465, 19] on div at bounding box center [454, 17] width 35 height 24
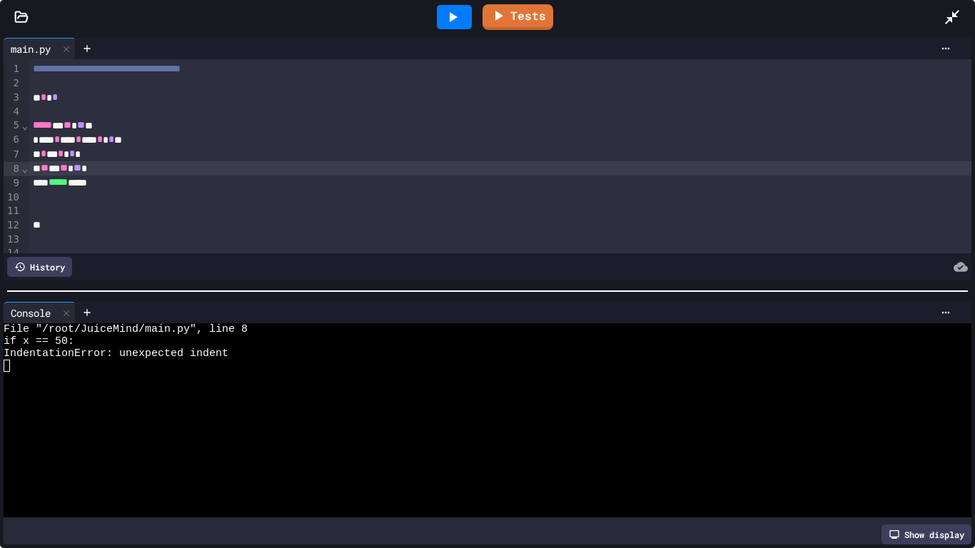
click at [45, 171] on span "**" at bounding box center [45, 168] width 8 height 10
click at [453, 22] on icon at bounding box center [452, 17] width 17 height 17
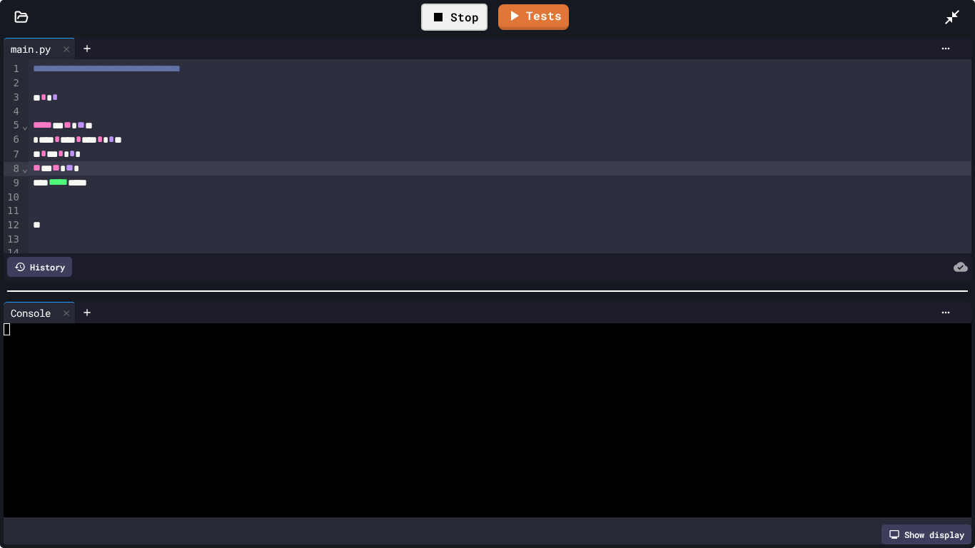
click at [245, 340] on div at bounding box center [482, 341] width 957 height 12
click at [473, 8] on div "Stop" at bounding box center [454, 17] width 66 height 27
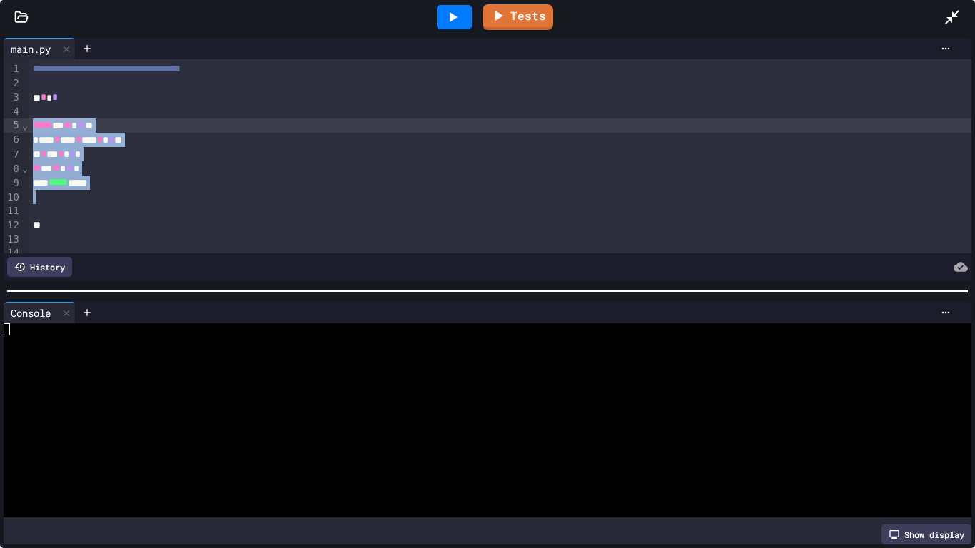
drag, startPoint x: 131, startPoint y: 190, endPoint x: 19, endPoint y: 123, distance: 130.6
click at [19, 123] on div "**********" at bounding box center [488, 156] width 968 height 194
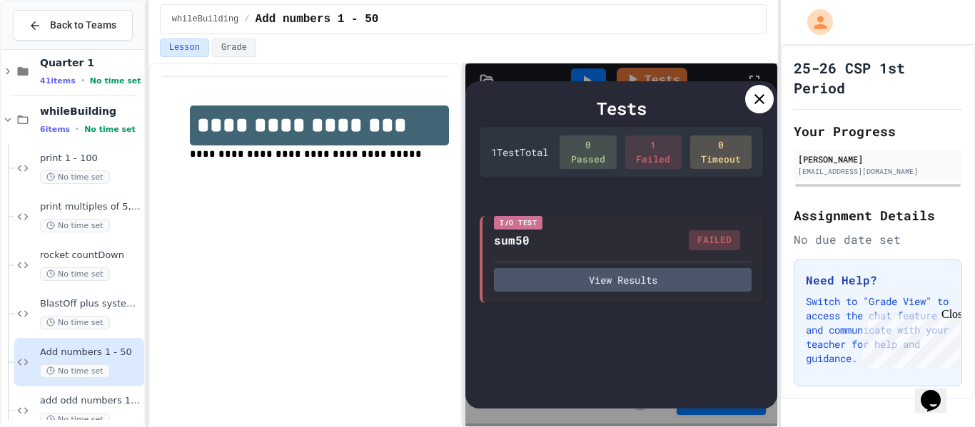
click at [750, 101] on div at bounding box center [759, 99] width 29 height 29
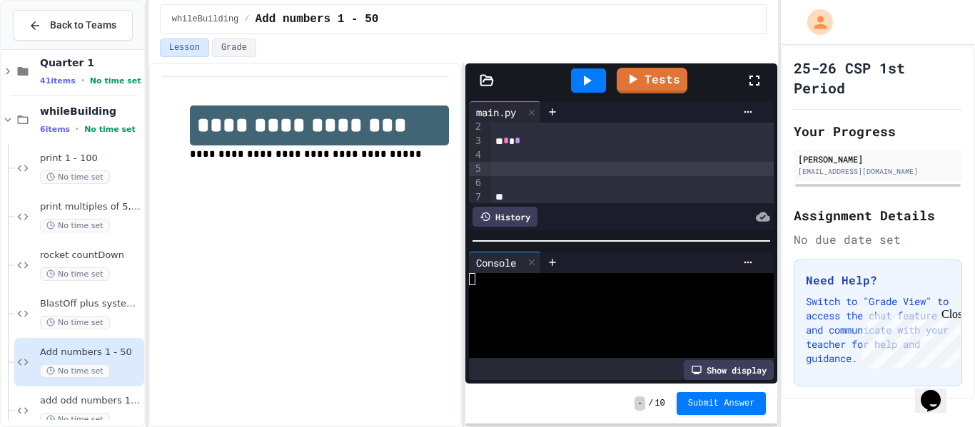
scroll to position [14, 0]
click at [533, 150] on div "* * *" at bounding box center [632, 147] width 283 height 14
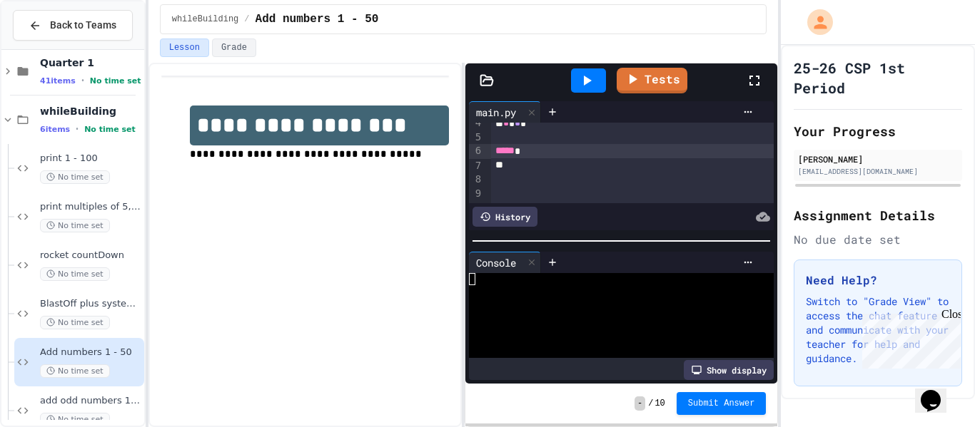
scroll to position [52, 0]
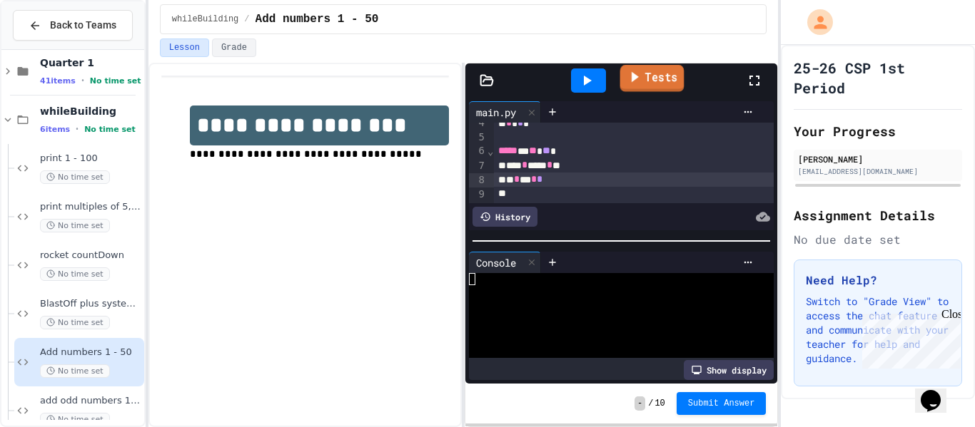
click at [652, 77] on link "Tests" at bounding box center [651, 78] width 64 height 27
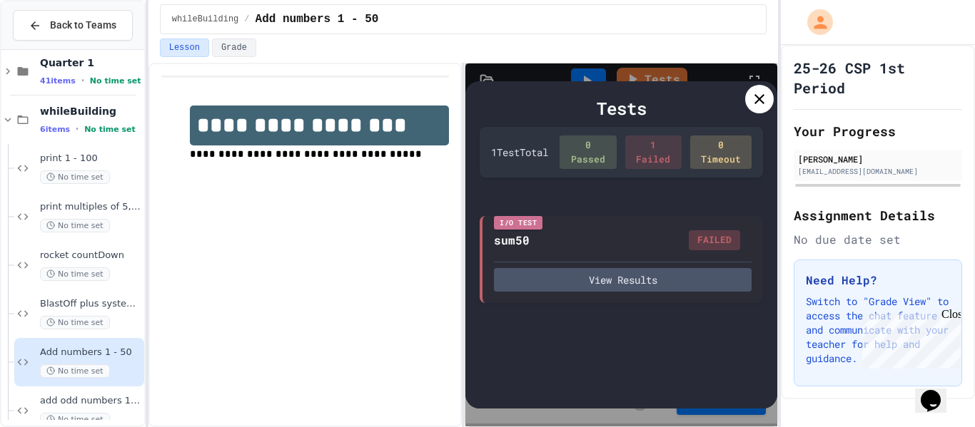
click at [751, 91] on icon at bounding box center [759, 99] width 17 height 17
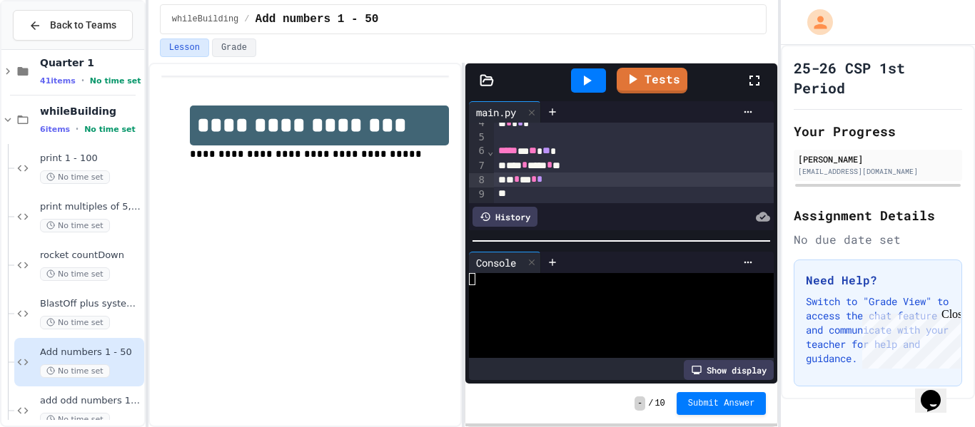
click at [542, 184] on span "*" at bounding box center [540, 179] width 6 height 10
click at [589, 86] on icon at bounding box center [586, 80] width 17 height 17
click at [555, 191] on div at bounding box center [634, 194] width 280 height 14
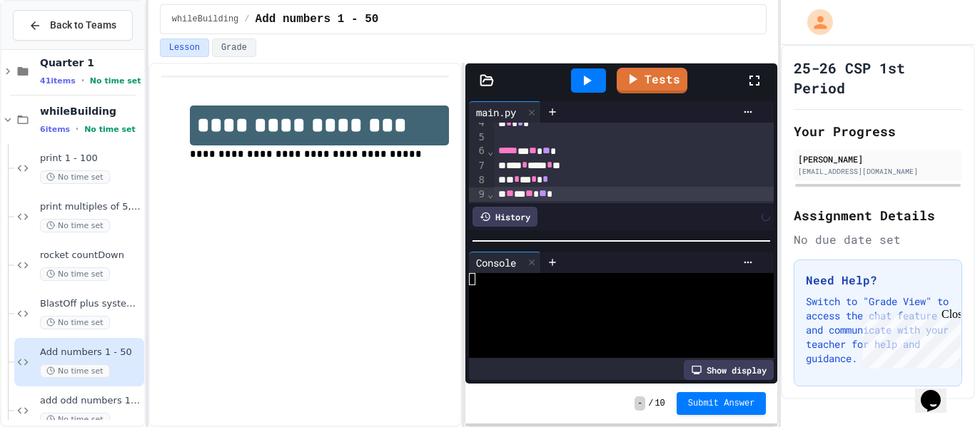
scroll to position [67, 0]
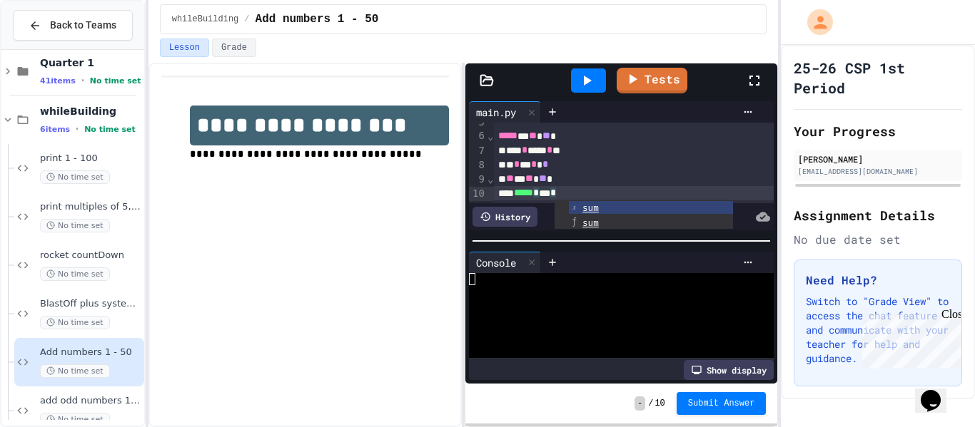
click at [593, 93] on div at bounding box center [588, 80] width 49 height 39
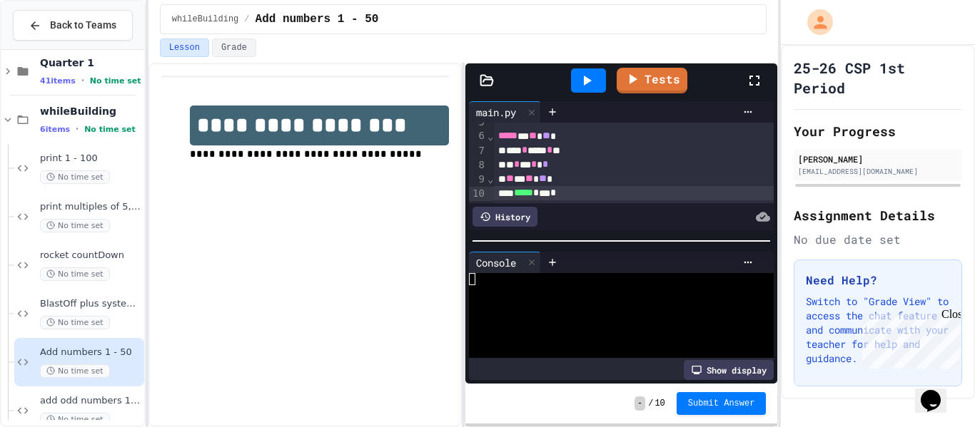
click at [592, 85] on icon at bounding box center [586, 80] width 17 height 17
click at [658, 85] on link "Tests" at bounding box center [651, 79] width 69 height 27
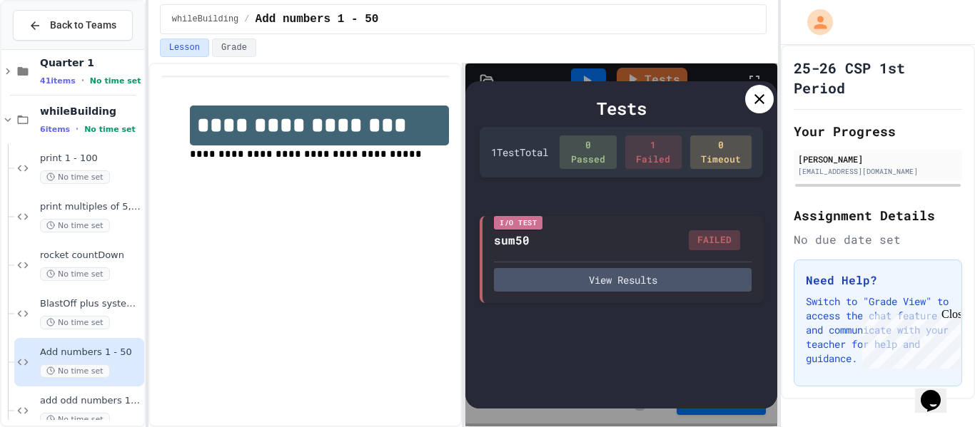
click at [749, 96] on div at bounding box center [759, 99] width 29 height 29
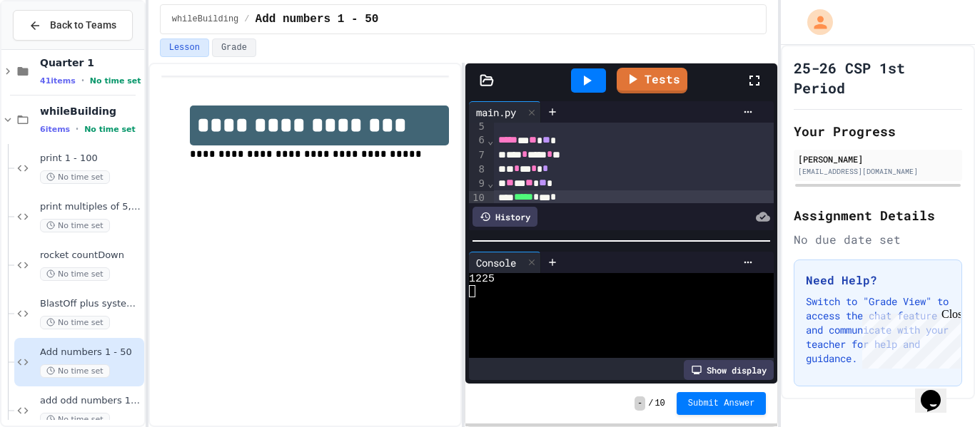
scroll to position [62, 0]
click at [565, 184] on div "** * ** ** *" at bounding box center [634, 184] width 280 height 14
click at [581, 85] on icon at bounding box center [586, 80] width 17 height 17
click at [664, 77] on link "Tests" at bounding box center [651, 79] width 69 height 27
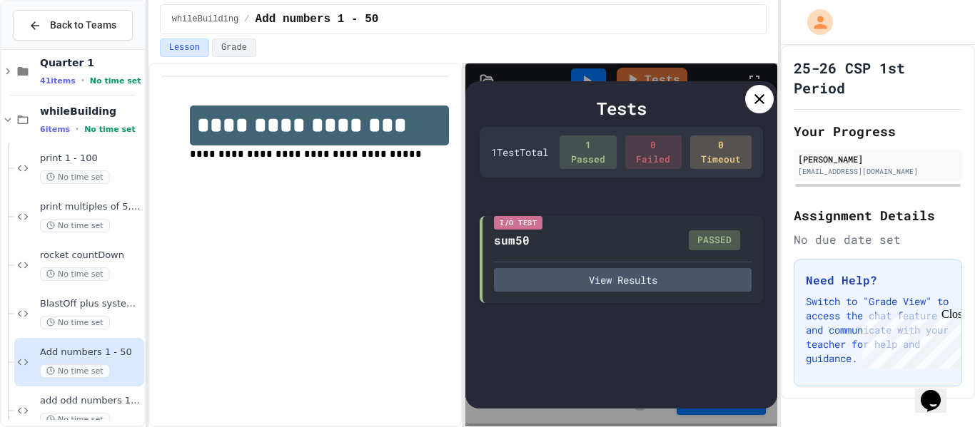
click at [758, 100] on icon at bounding box center [759, 99] width 10 height 10
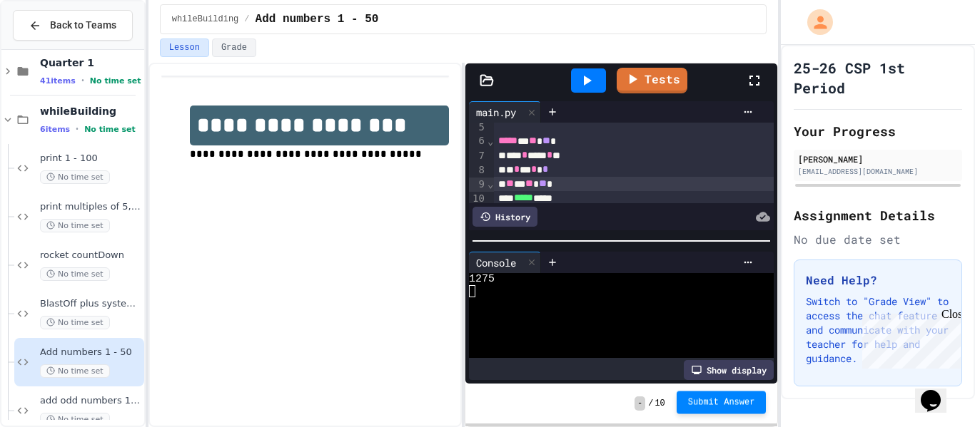
click at [721, 408] on button "Submit Answer" at bounding box center [722, 402] width 90 height 23
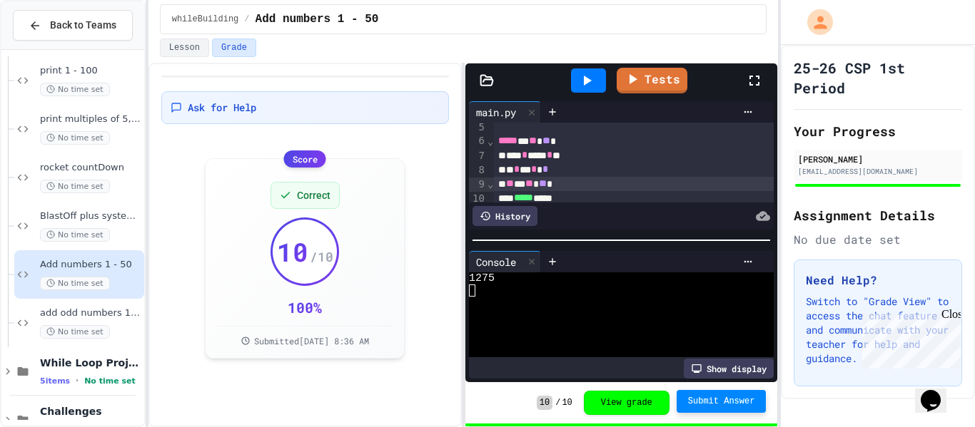
scroll to position [103, 0]
click at [43, 329] on span "No time set" at bounding box center [75, 335] width 70 height 14
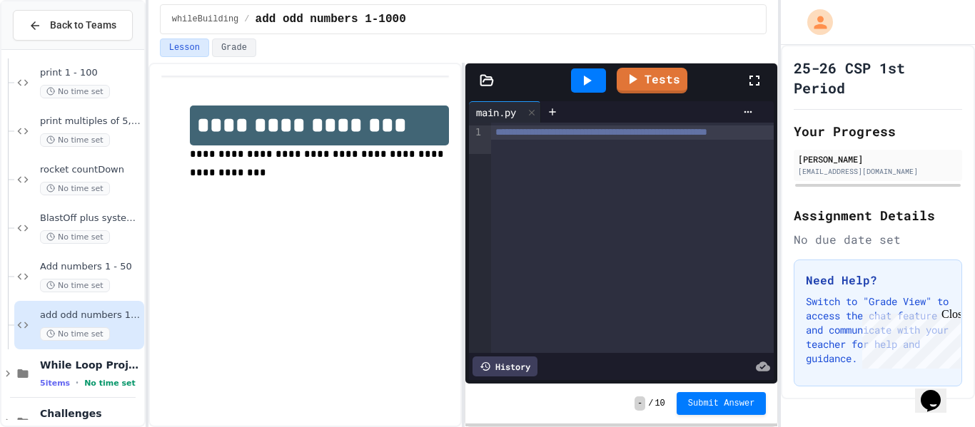
click at [594, 140] on div "**********" at bounding box center [632, 133] width 283 height 14
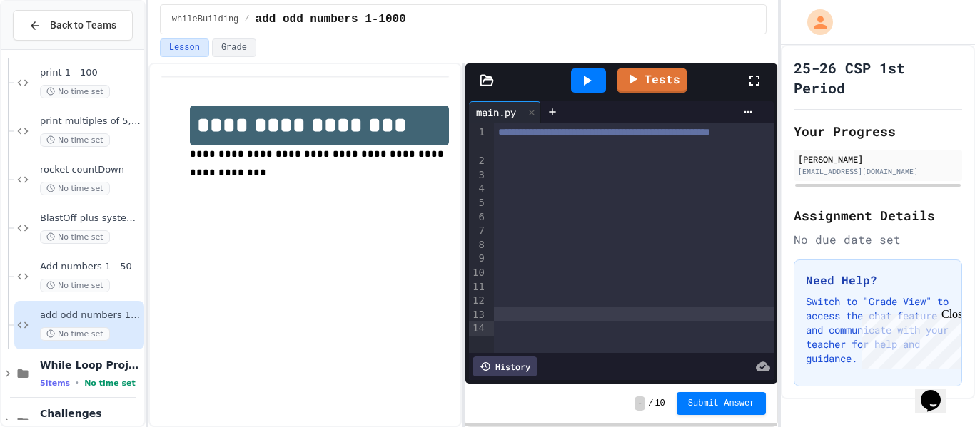
click at [500, 168] on div at bounding box center [634, 161] width 280 height 14
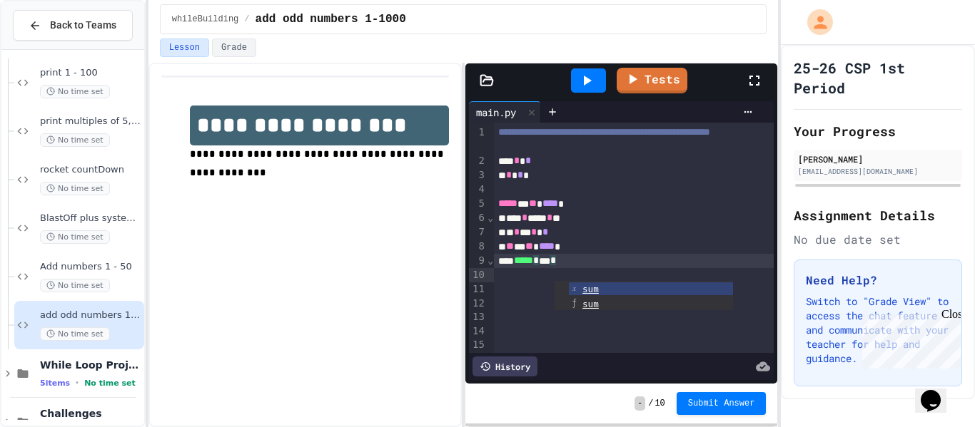
click at [595, 86] on icon at bounding box center [586, 80] width 17 height 17
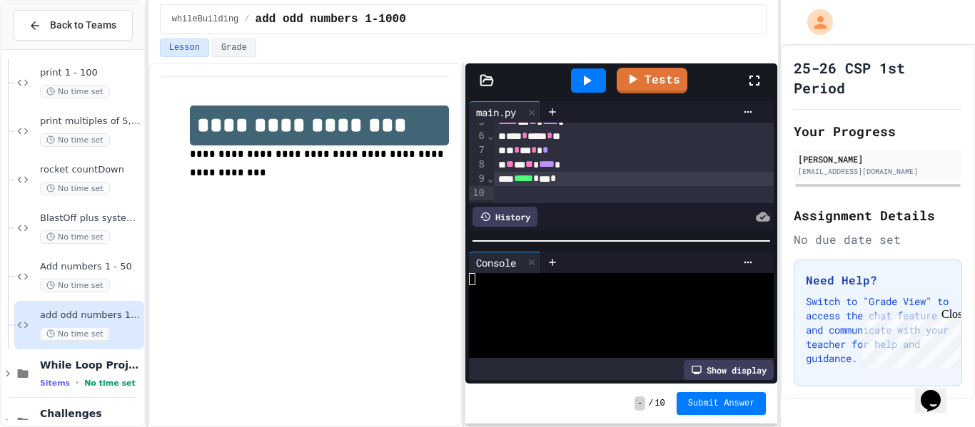
scroll to position [84, 0]
click at [556, 181] on span "*" at bounding box center [553, 176] width 6 height 10
click at [597, 83] on div at bounding box center [588, 81] width 35 height 24
click at [583, 87] on icon at bounding box center [586, 80] width 17 height 17
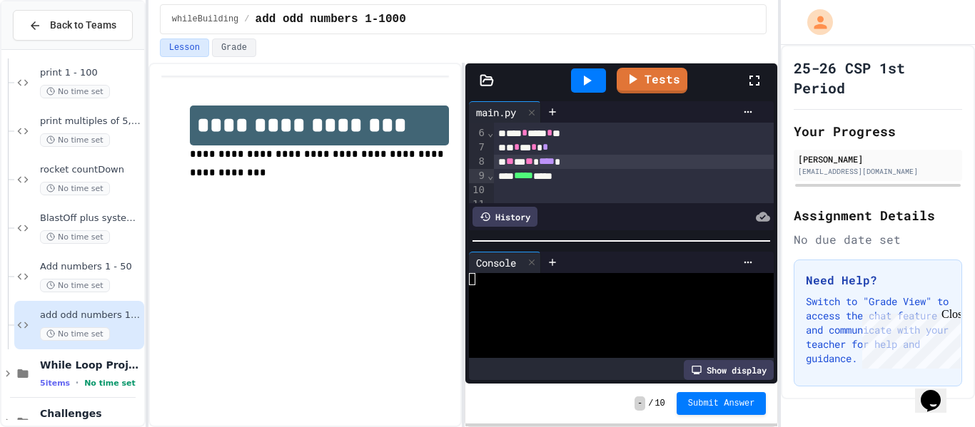
click at [589, 169] on div "** * ** **** *" at bounding box center [634, 162] width 280 height 14
click at [580, 169] on div "** * ** **** *" at bounding box center [634, 162] width 280 height 14
click at [587, 88] on icon at bounding box center [586, 80] width 17 height 17
click at [571, 169] on div "** * ** *** *" at bounding box center [634, 162] width 280 height 14
click at [591, 70] on div at bounding box center [588, 81] width 35 height 24
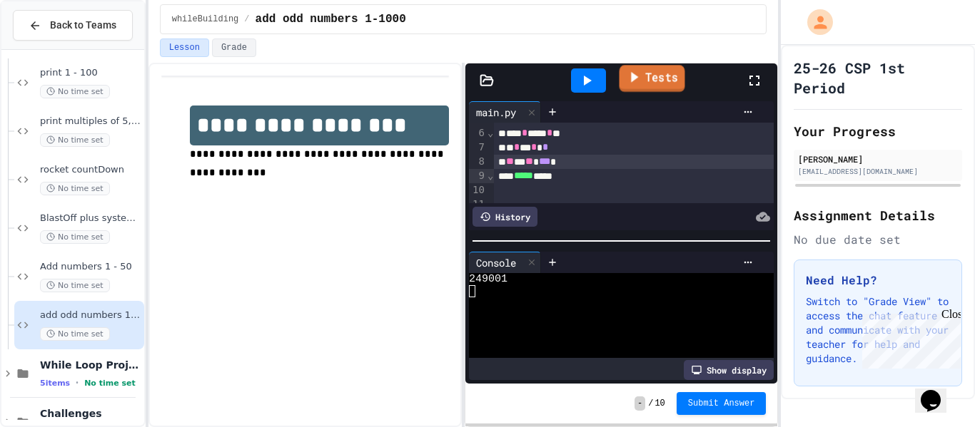
click at [647, 81] on link "Tests" at bounding box center [652, 78] width 66 height 27
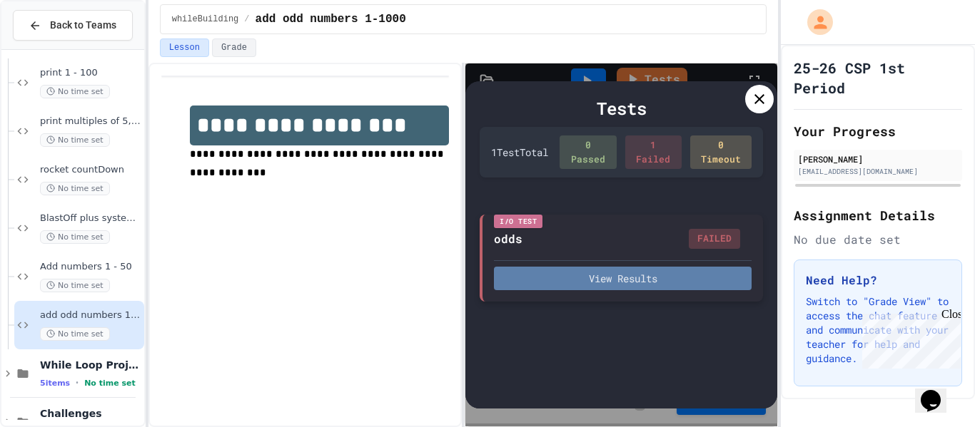
click at [674, 275] on button "View Results" at bounding box center [623, 279] width 258 height 24
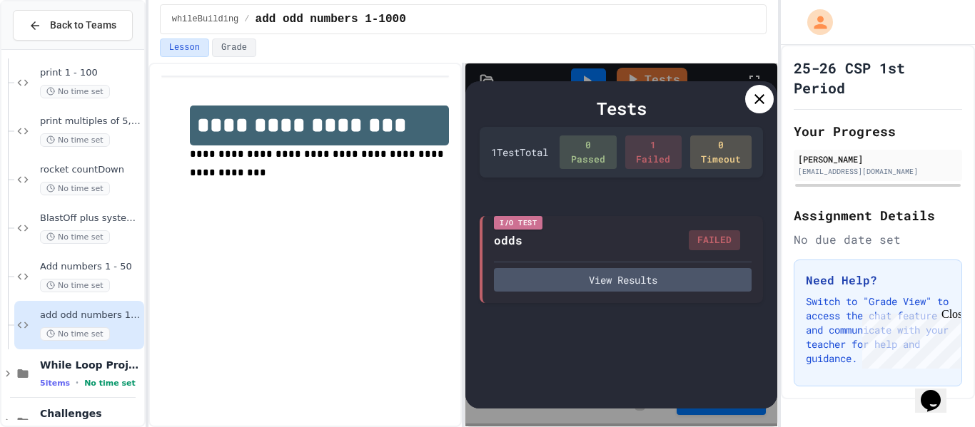
click at [756, 98] on icon at bounding box center [759, 99] width 17 height 17
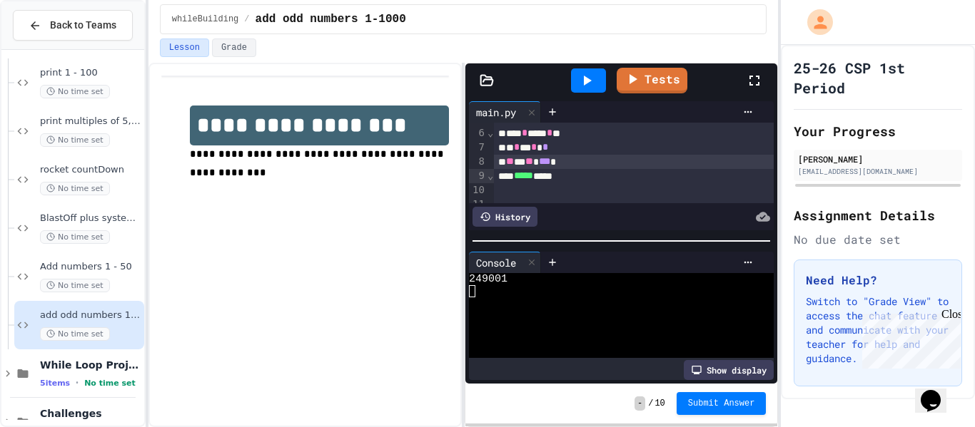
click at [571, 169] on div "** * ** *** *" at bounding box center [634, 162] width 280 height 14
click at [589, 81] on icon at bounding box center [588, 81] width 8 height 10
click at [746, 402] on span "Submit Answer" at bounding box center [721, 402] width 67 height 11
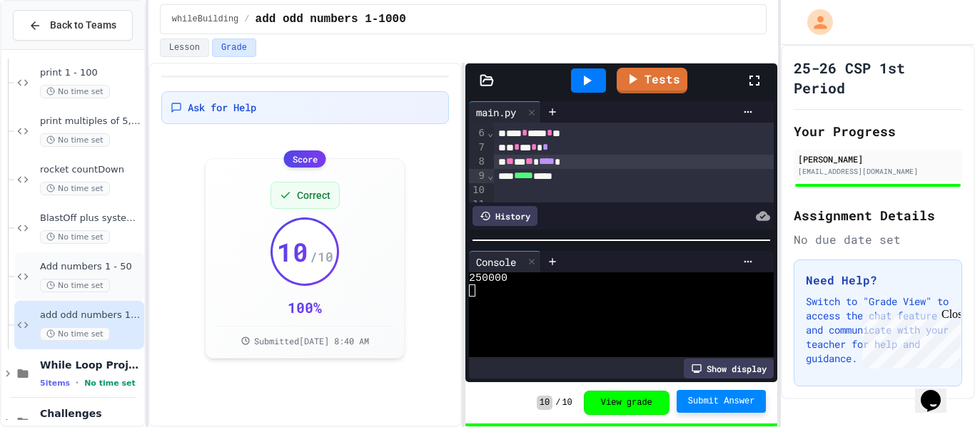
scroll to position [138, 0]
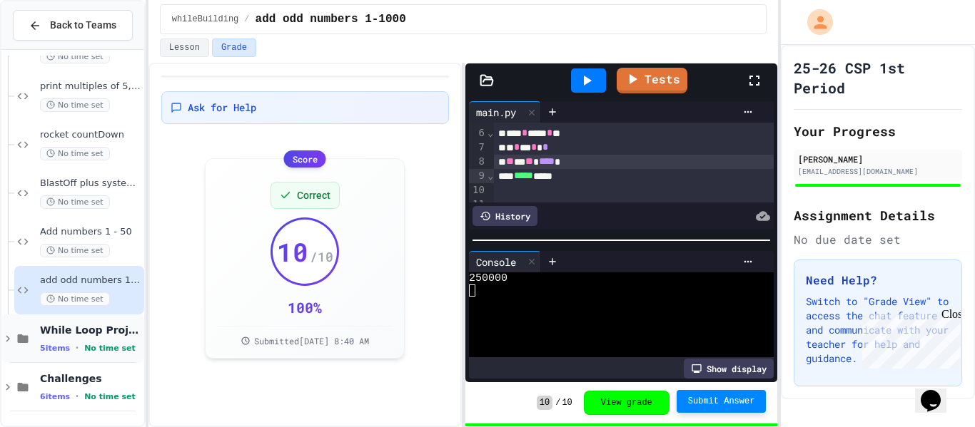
click at [98, 325] on span "While Loop Projects" at bounding box center [90, 330] width 101 height 13
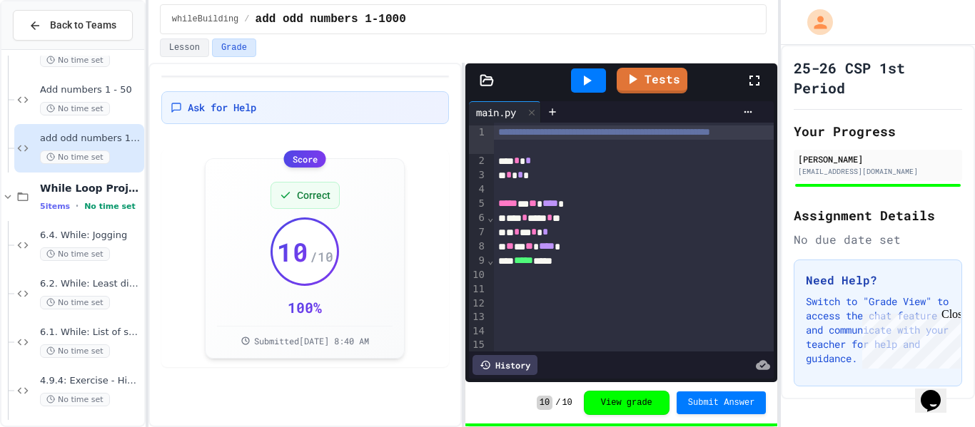
scroll to position [380, 0]
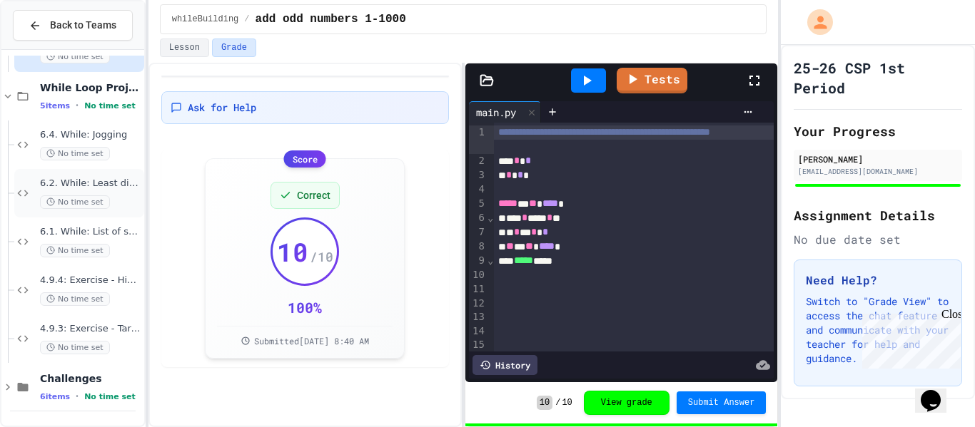
click at [61, 184] on span "6.2. While: Least divisor" at bounding box center [90, 184] width 101 height 12
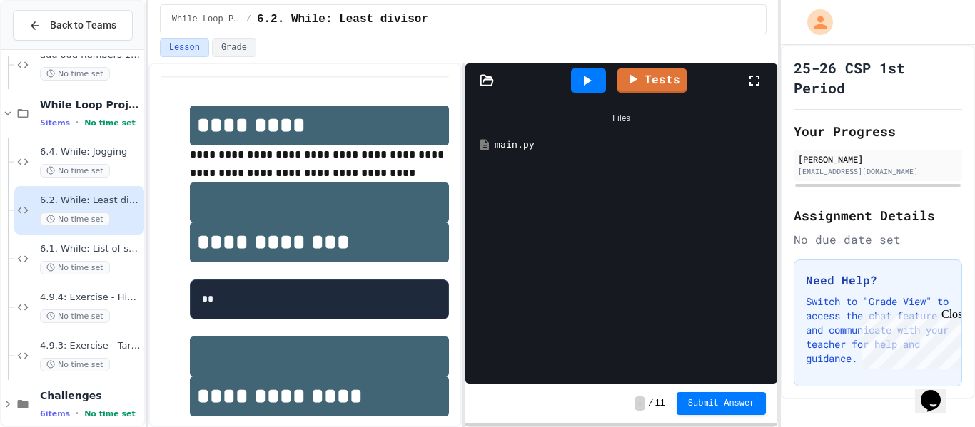
click at [608, 153] on div "main.py" at bounding box center [621, 145] width 298 height 26
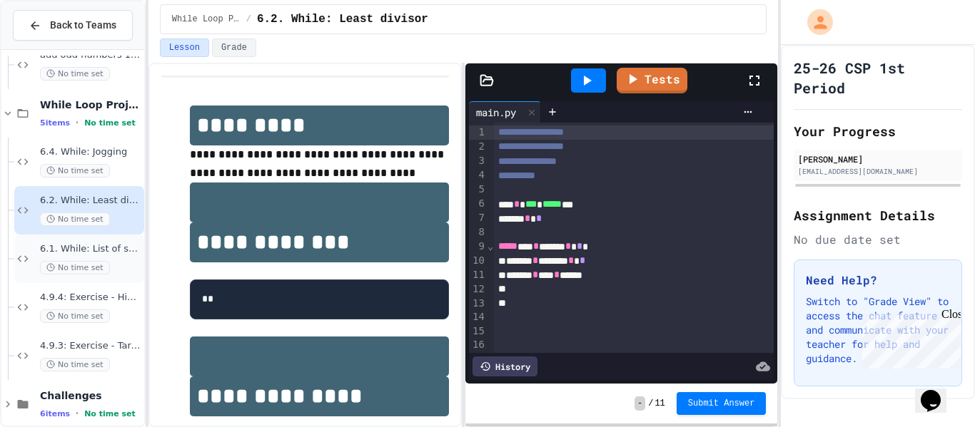
scroll to position [380, 0]
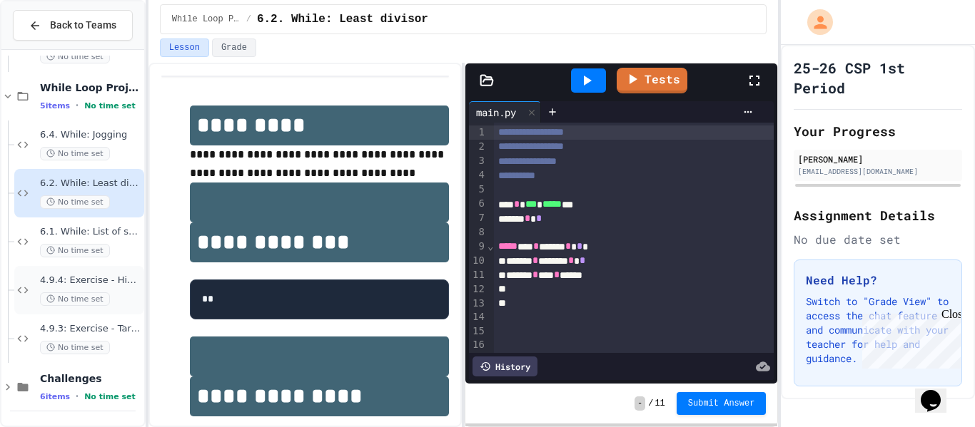
click at [54, 288] on div "4.9.4: Exercise - Higher or Lower I No time set" at bounding box center [90, 290] width 101 height 31
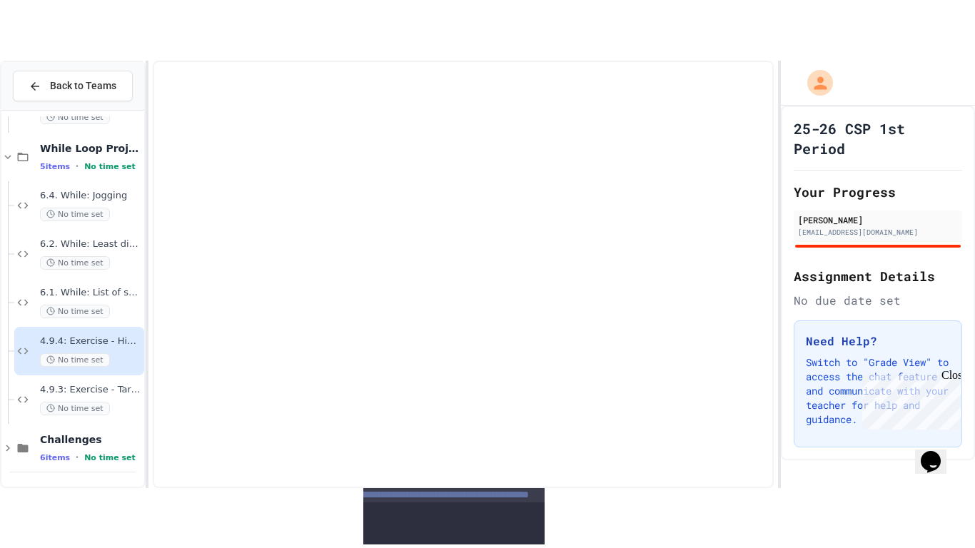
scroll to position [363, 0]
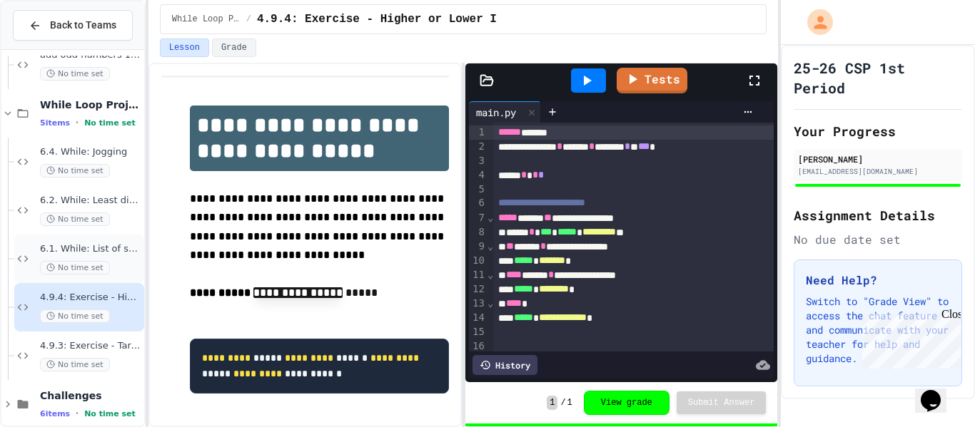
click at [71, 258] on div "6.1. While: List of squares No time set" at bounding box center [90, 258] width 101 height 31
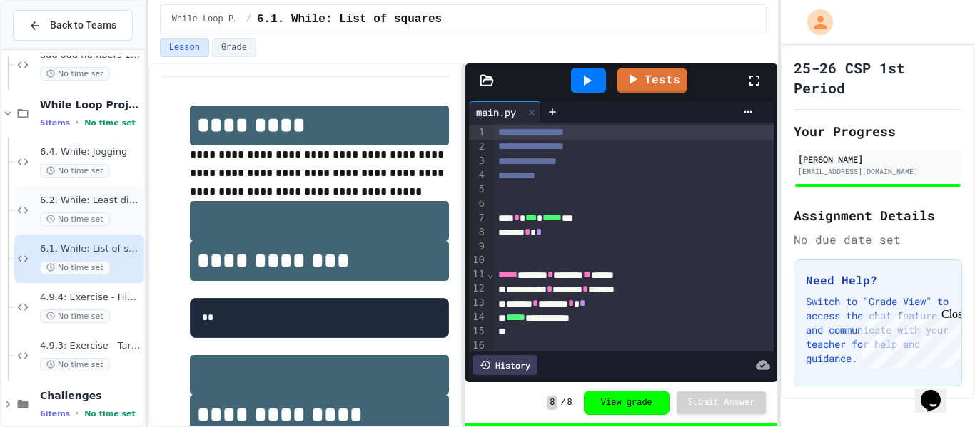
click at [61, 200] on span "6.2. While: Least divisor" at bounding box center [90, 201] width 101 height 12
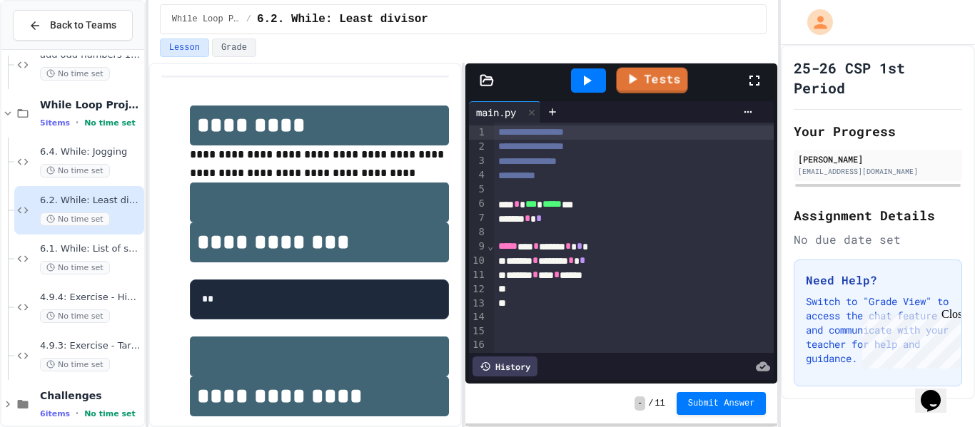
click at [667, 80] on link "Tests" at bounding box center [651, 81] width 71 height 26
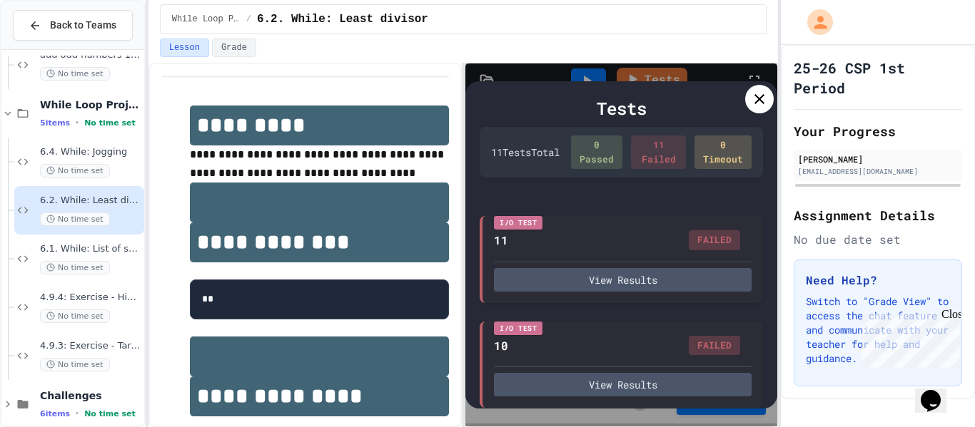
click at [751, 93] on icon at bounding box center [759, 99] width 17 height 17
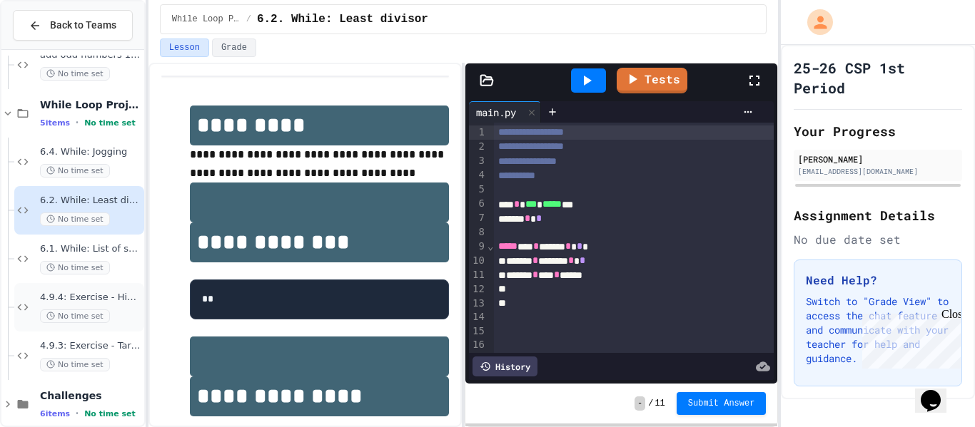
click at [100, 300] on span "4.9.4: Exercise - Higher or Lower I" at bounding box center [90, 298] width 101 height 12
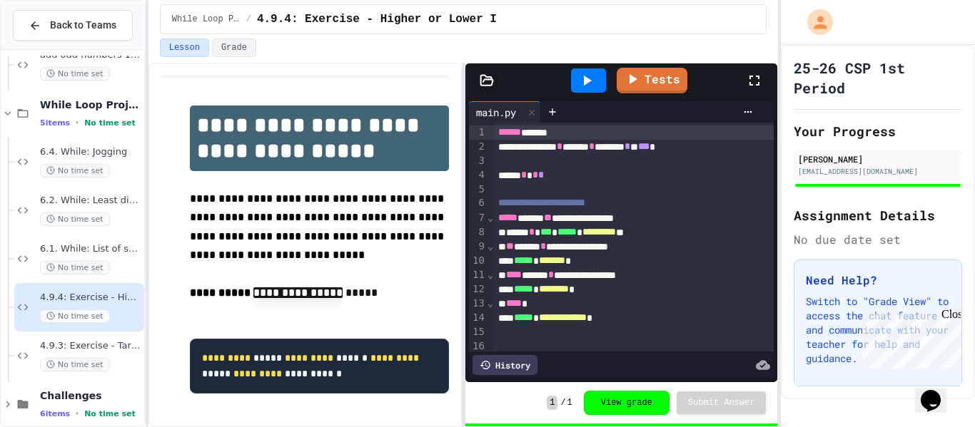
click at [751, 81] on icon at bounding box center [754, 80] width 17 height 17
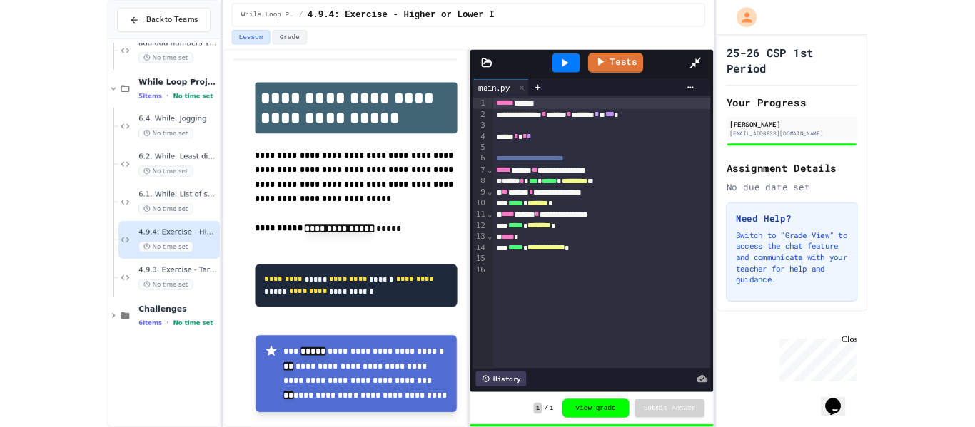
scroll to position [260, 0]
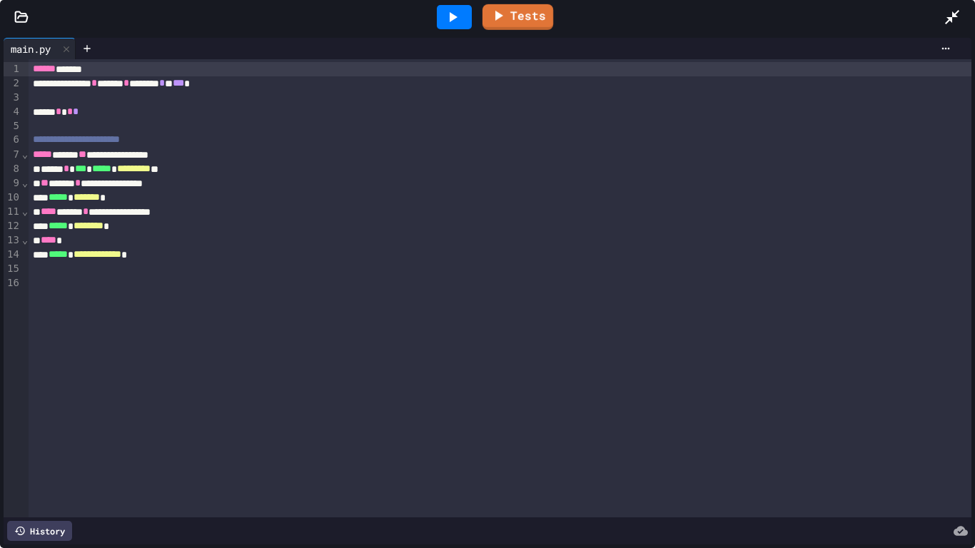
click at [507, 22] on icon at bounding box center [498, 15] width 17 height 17
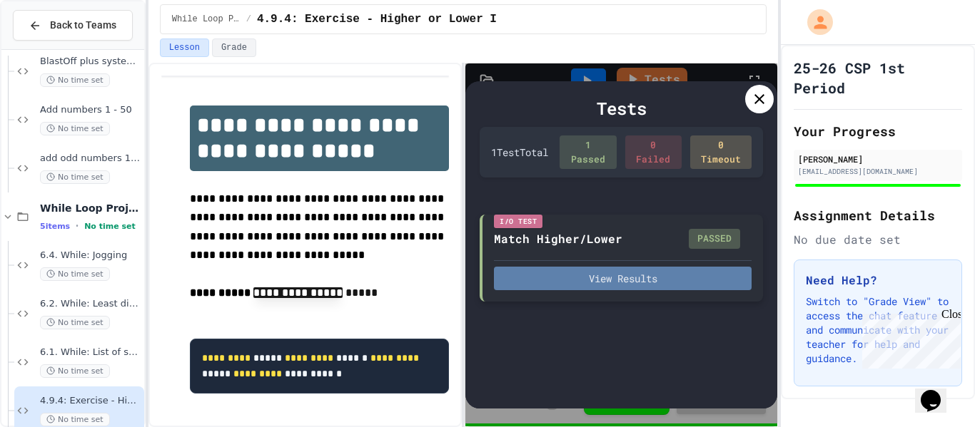
click at [578, 268] on button "View Results" at bounding box center [623, 279] width 258 height 24
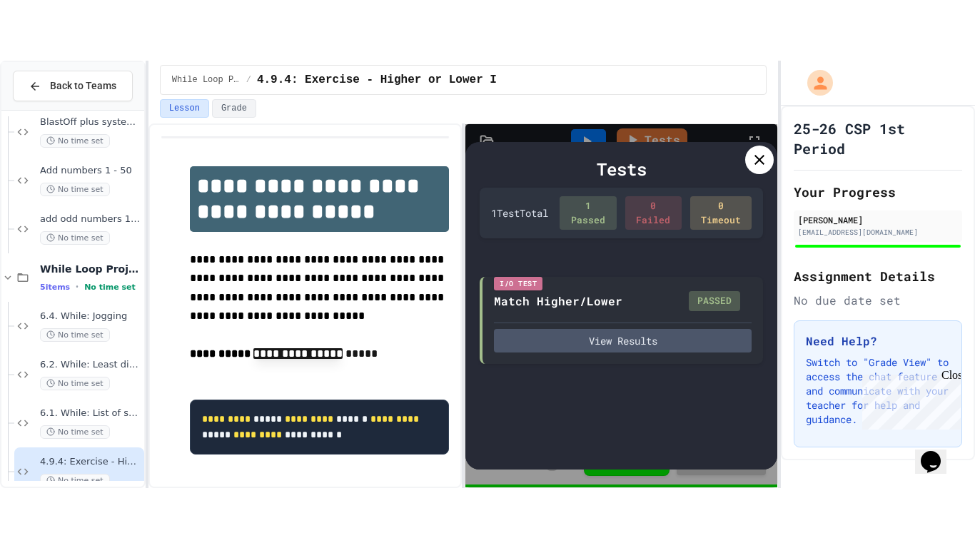
scroll to position [0, 0]
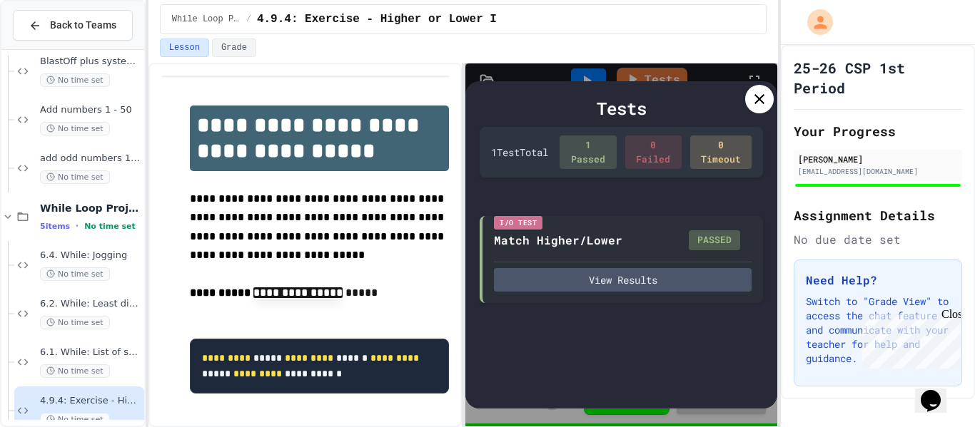
click at [758, 96] on icon at bounding box center [759, 99] width 17 height 17
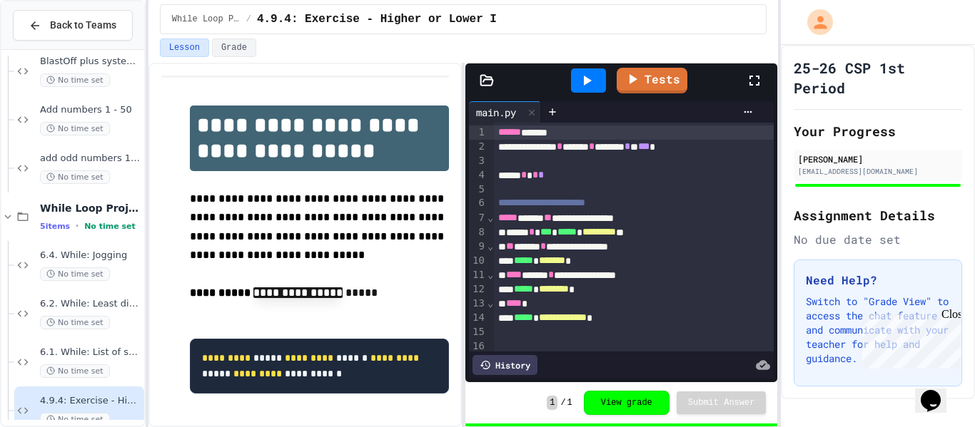
click at [756, 86] on icon at bounding box center [754, 80] width 17 height 17
click at [93, 360] on div "6.1. While: List of squares No time set" at bounding box center [90, 362] width 101 height 31
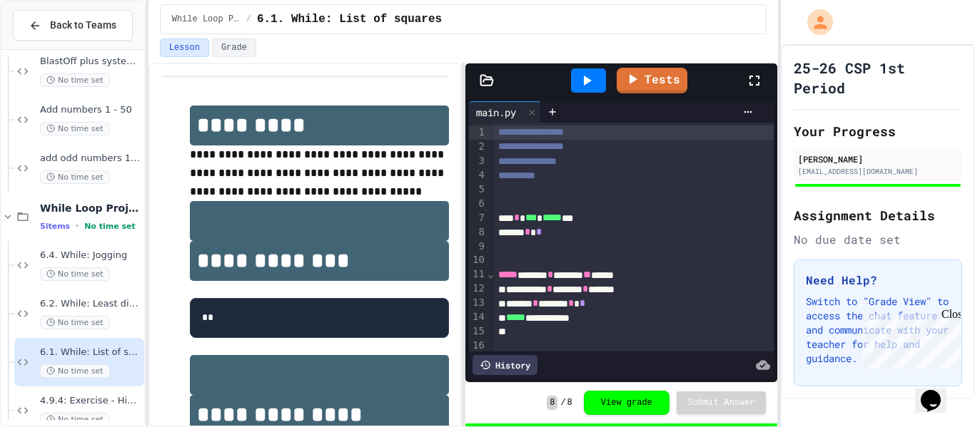
click at [746, 79] on icon at bounding box center [754, 80] width 17 height 17
click at [756, 80] on icon at bounding box center [754, 80] width 17 height 17
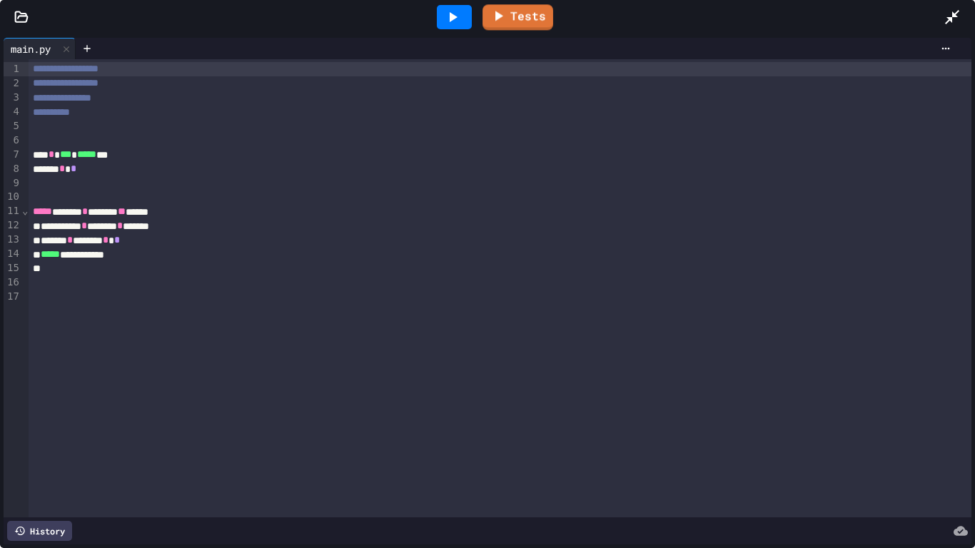
click at [450, 13] on icon at bounding box center [454, 17] width 8 height 10
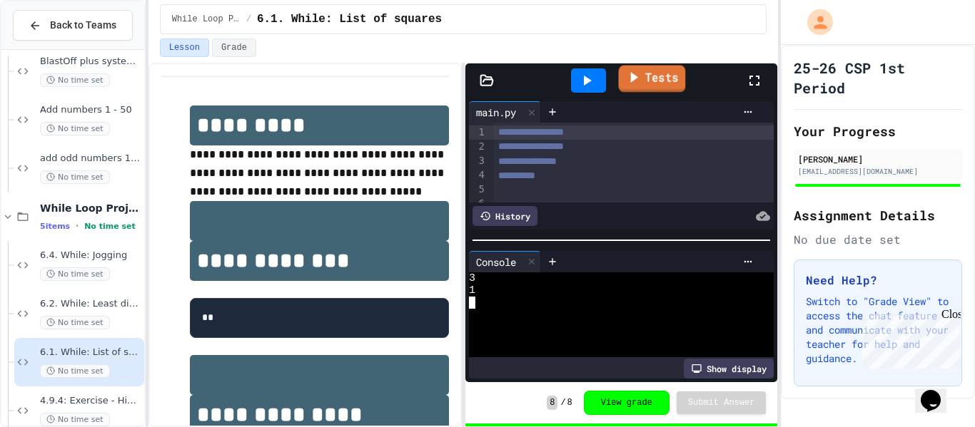
click at [637, 88] on link "Tests" at bounding box center [651, 79] width 67 height 27
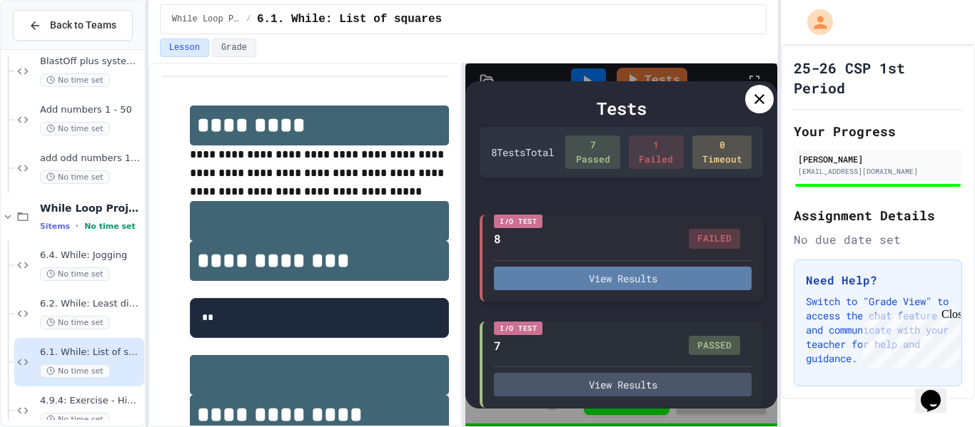
click at [622, 277] on button "View Results" at bounding box center [623, 279] width 258 height 24
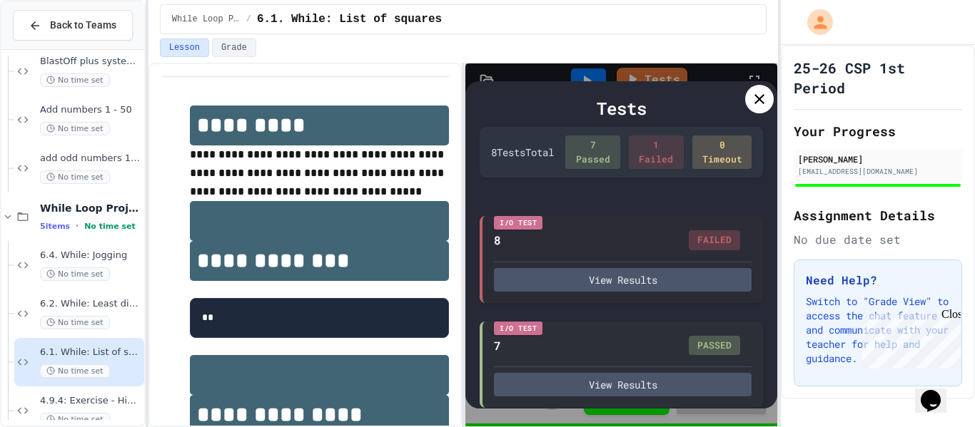
click at [766, 86] on div at bounding box center [759, 99] width 29 height 29
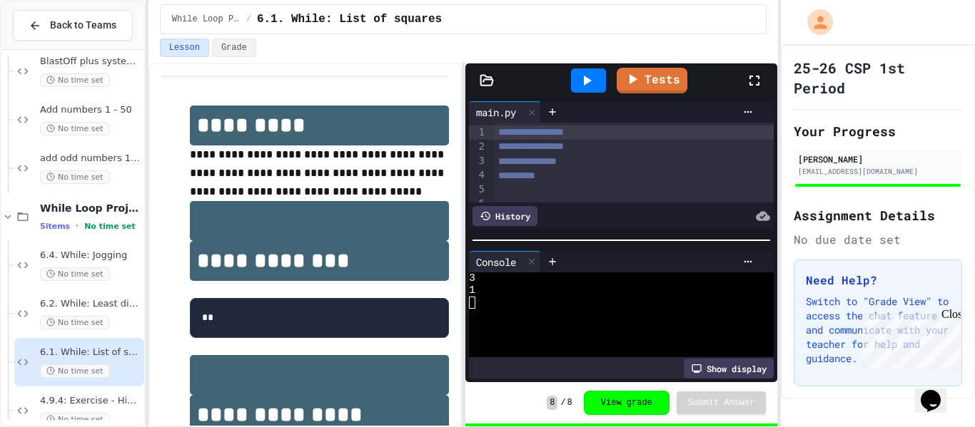
click at [771, 87] on div at bounding box center [761, 80] width 31 height 39
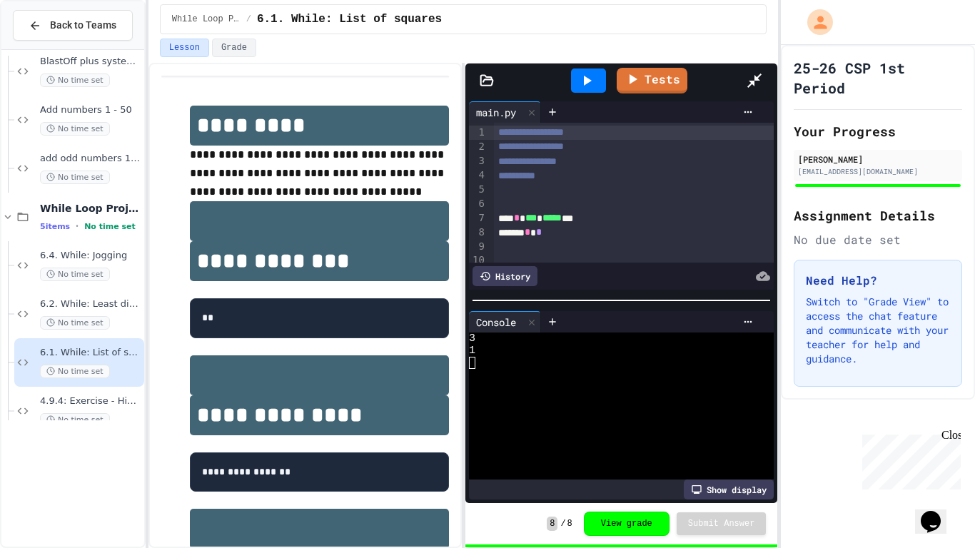
scroll to position [53, 0]
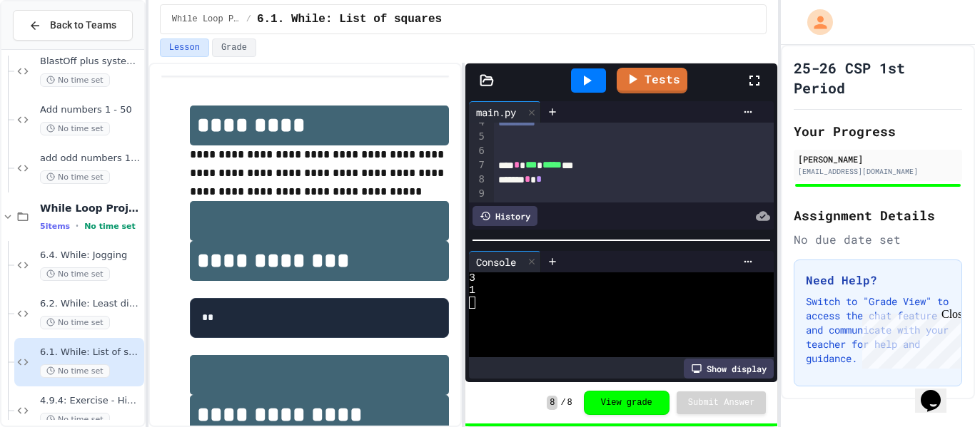
click at [587, 72] on icon at bounding box center [586, 80] width 17 height 17
click at [758, 82] on icon at bounding box center [754, 80] width 17 height 17
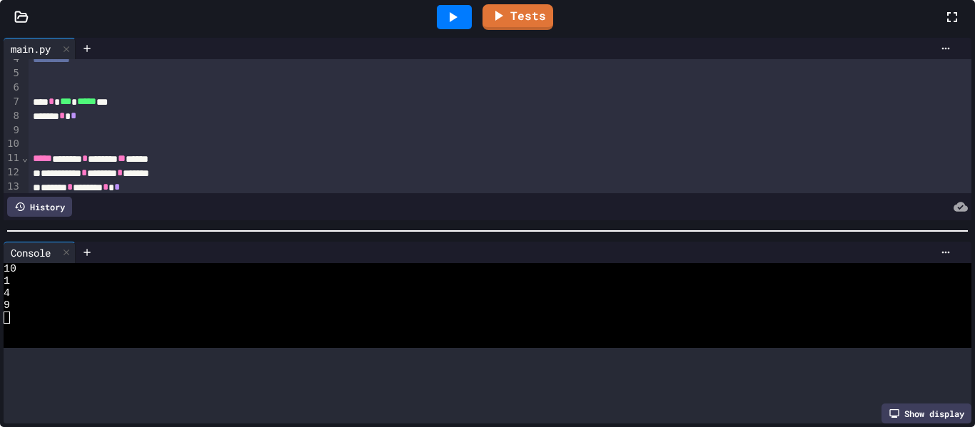
scroll to position [380, 0]
